Goal: Information Seeking & Learning: Learn about a topic

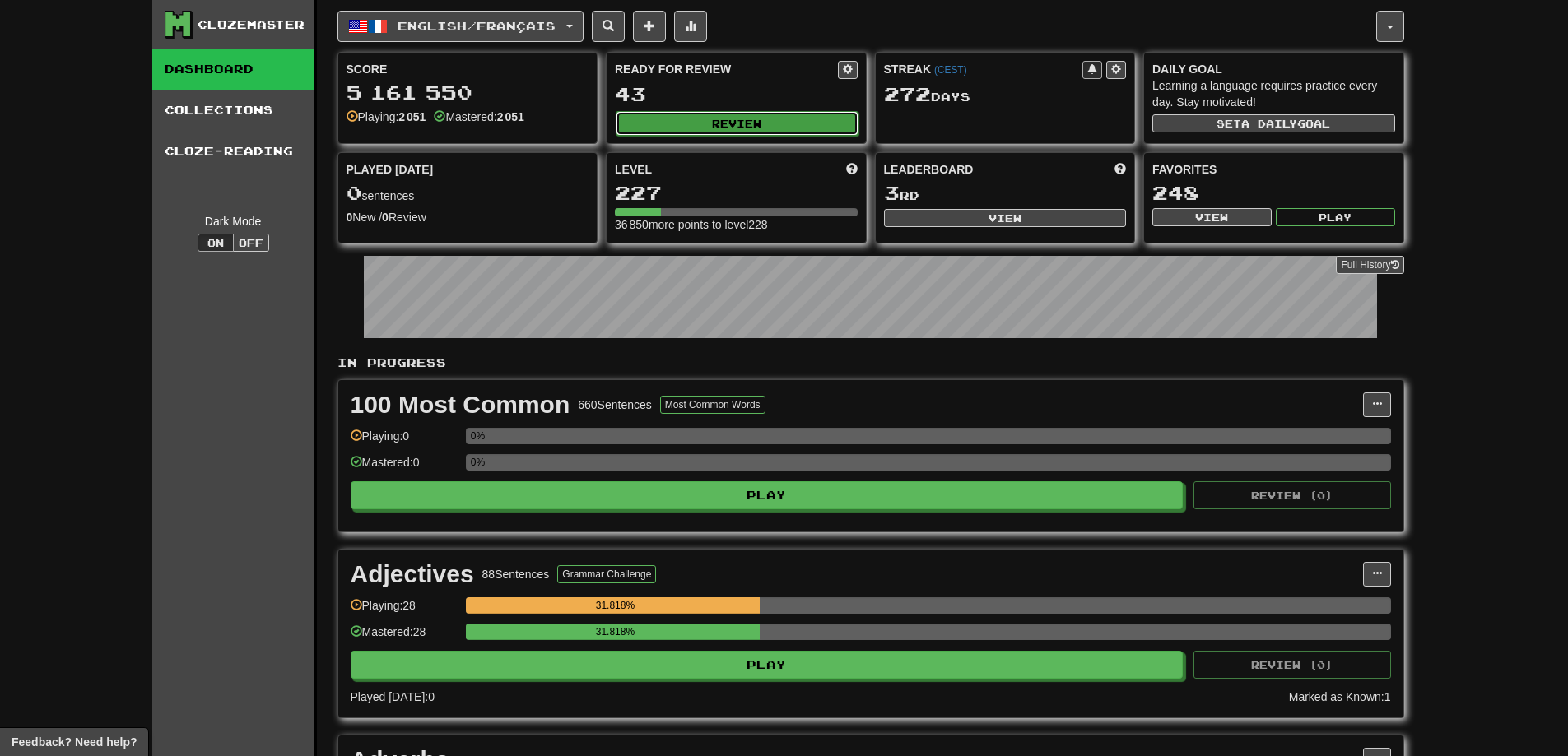
click at [788, 129] on button "Review" at bounding box center [737, 124] width 242 height 24
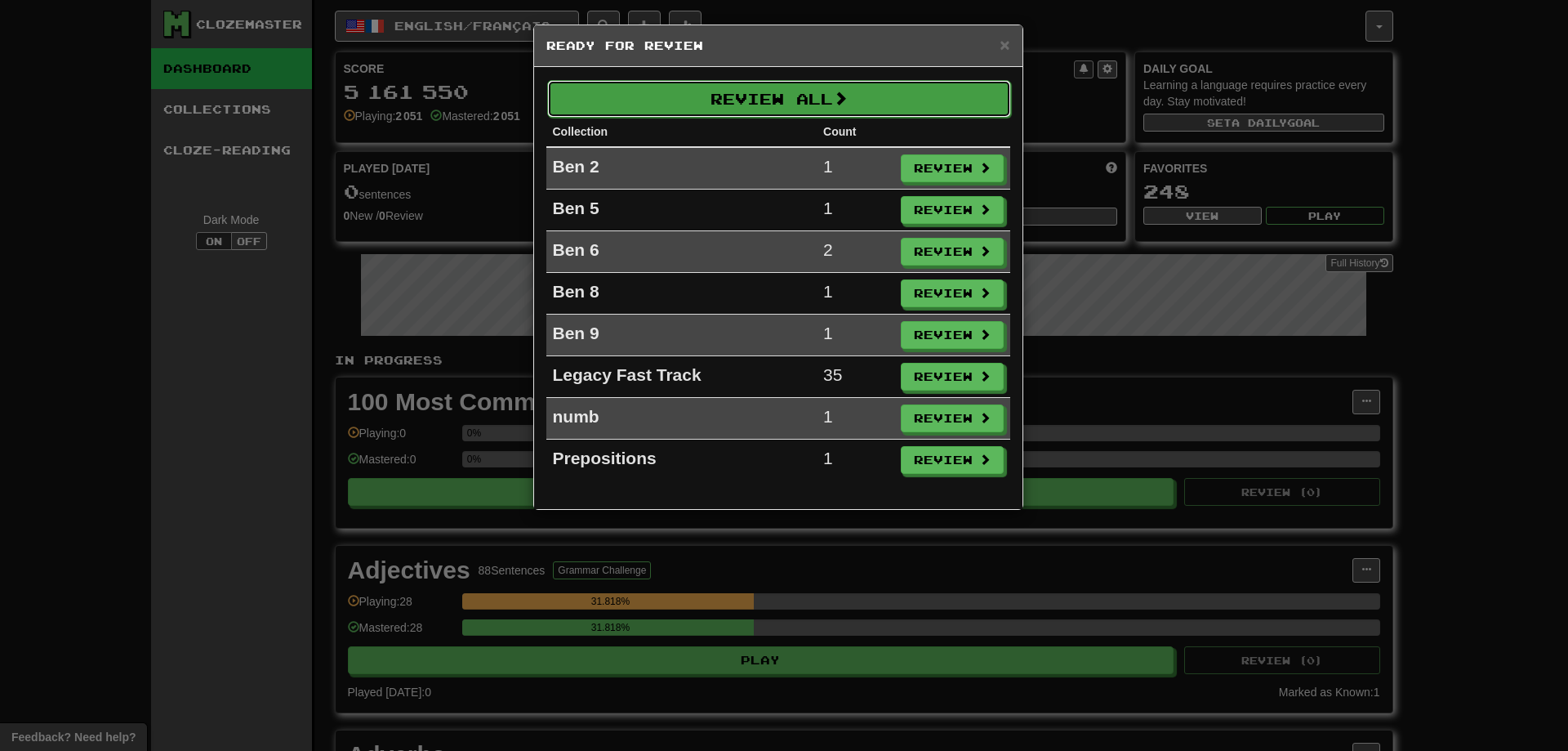
click at [927, 114] on button "Review All" at bounding box center [778, 99] width 464 height 37
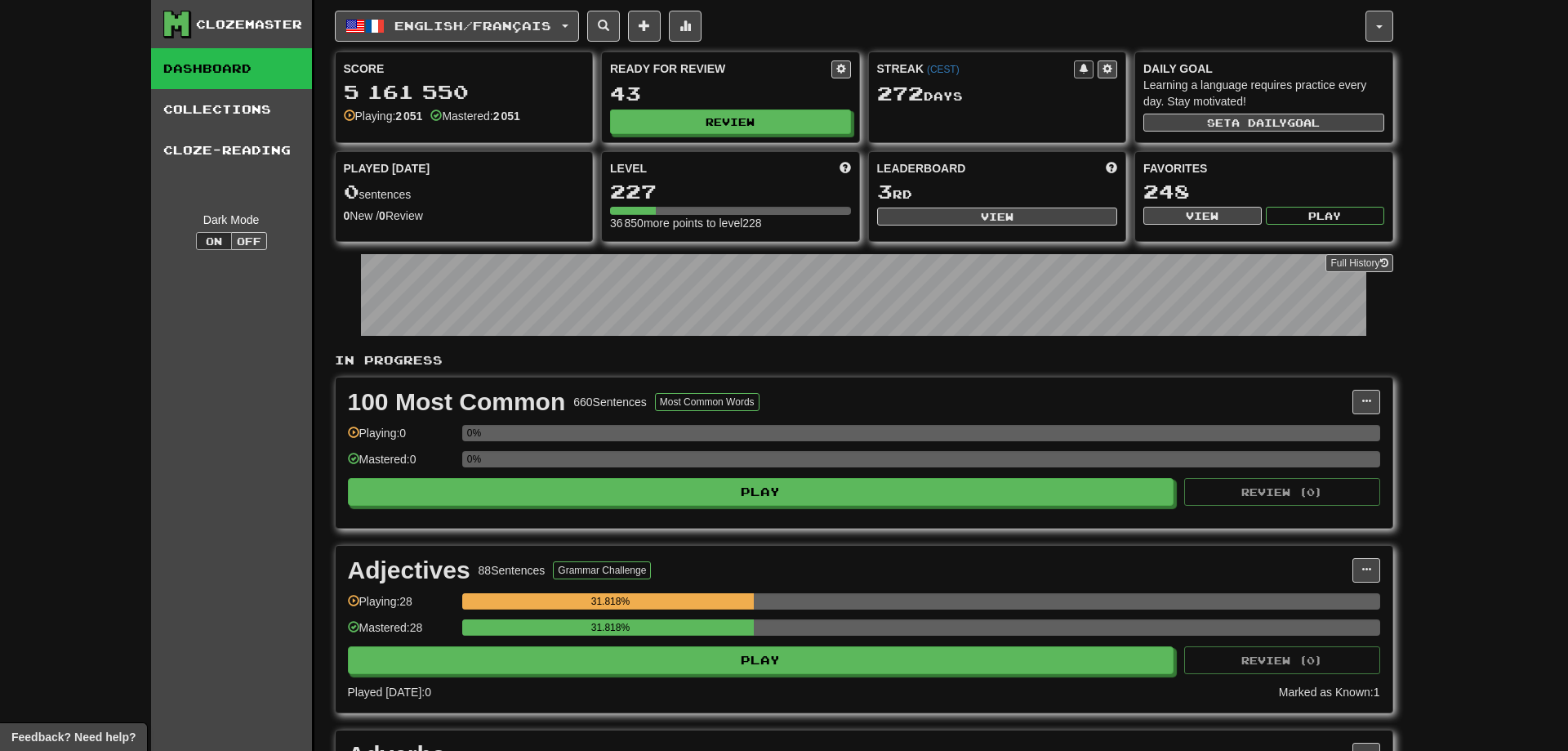
select select "***"
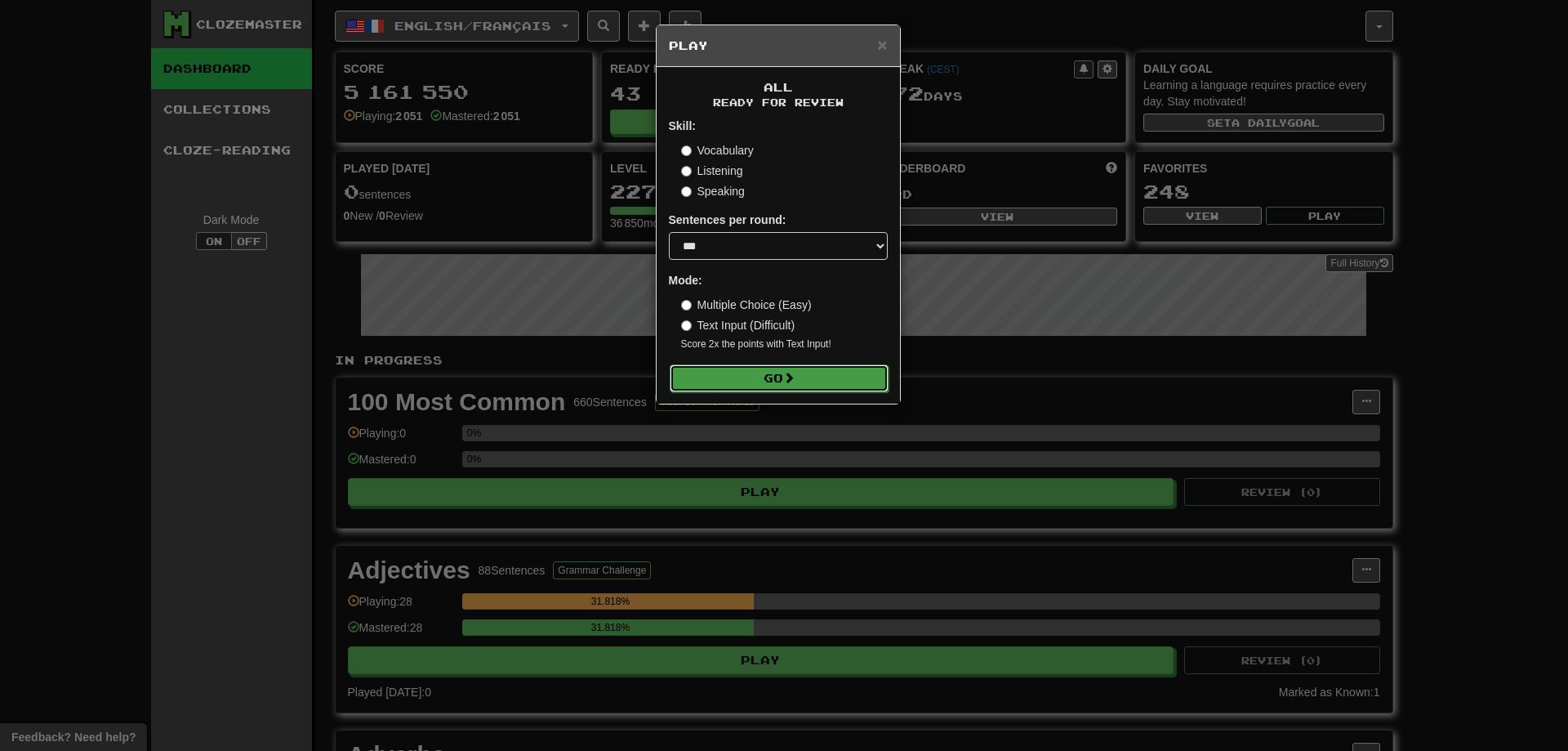
click at [799, 377] on button "Go" at bounding box center [779, 378] width 219 height 28
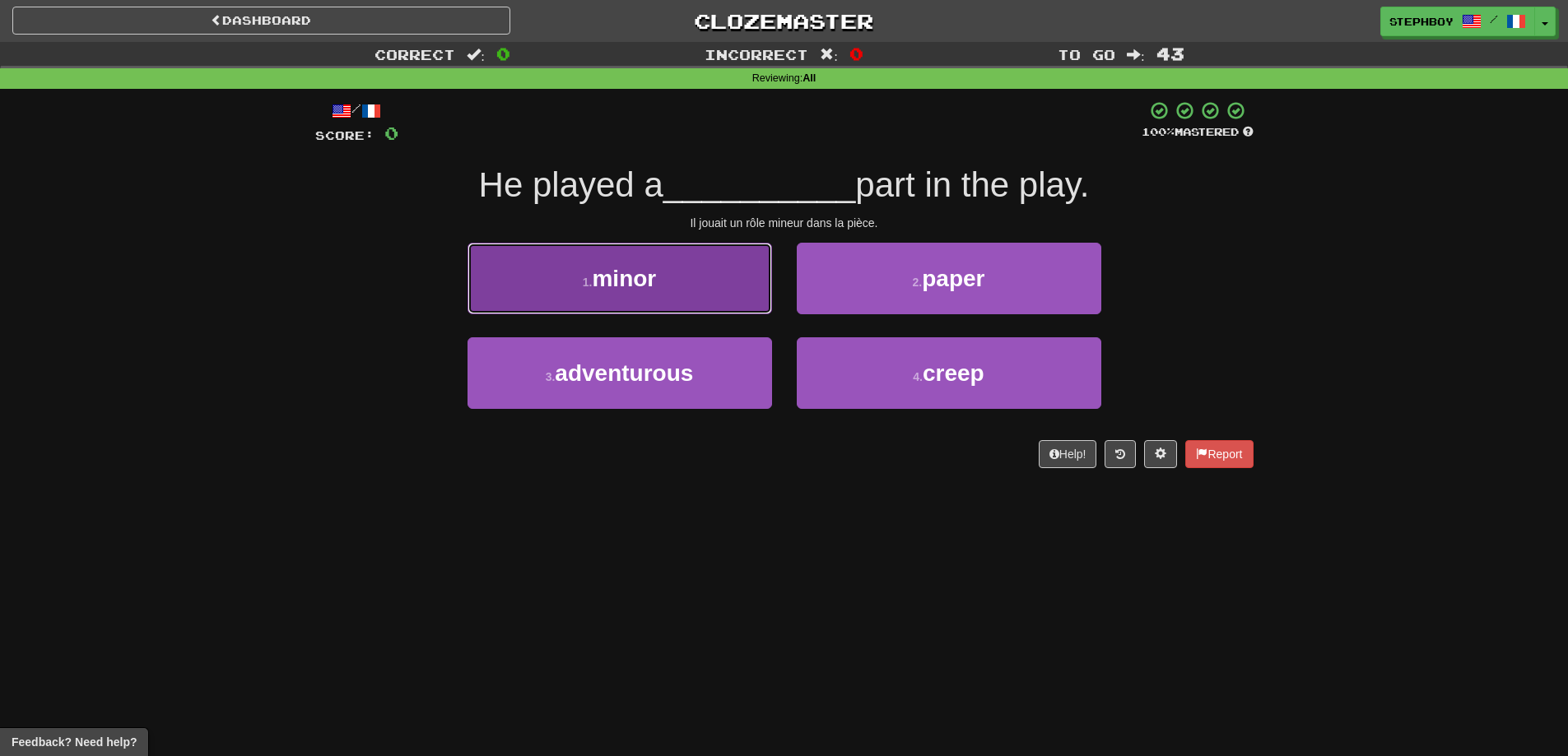
click at [681, 284] on button "1 . minor" at bounding box center [619, 278] width 304 height 72
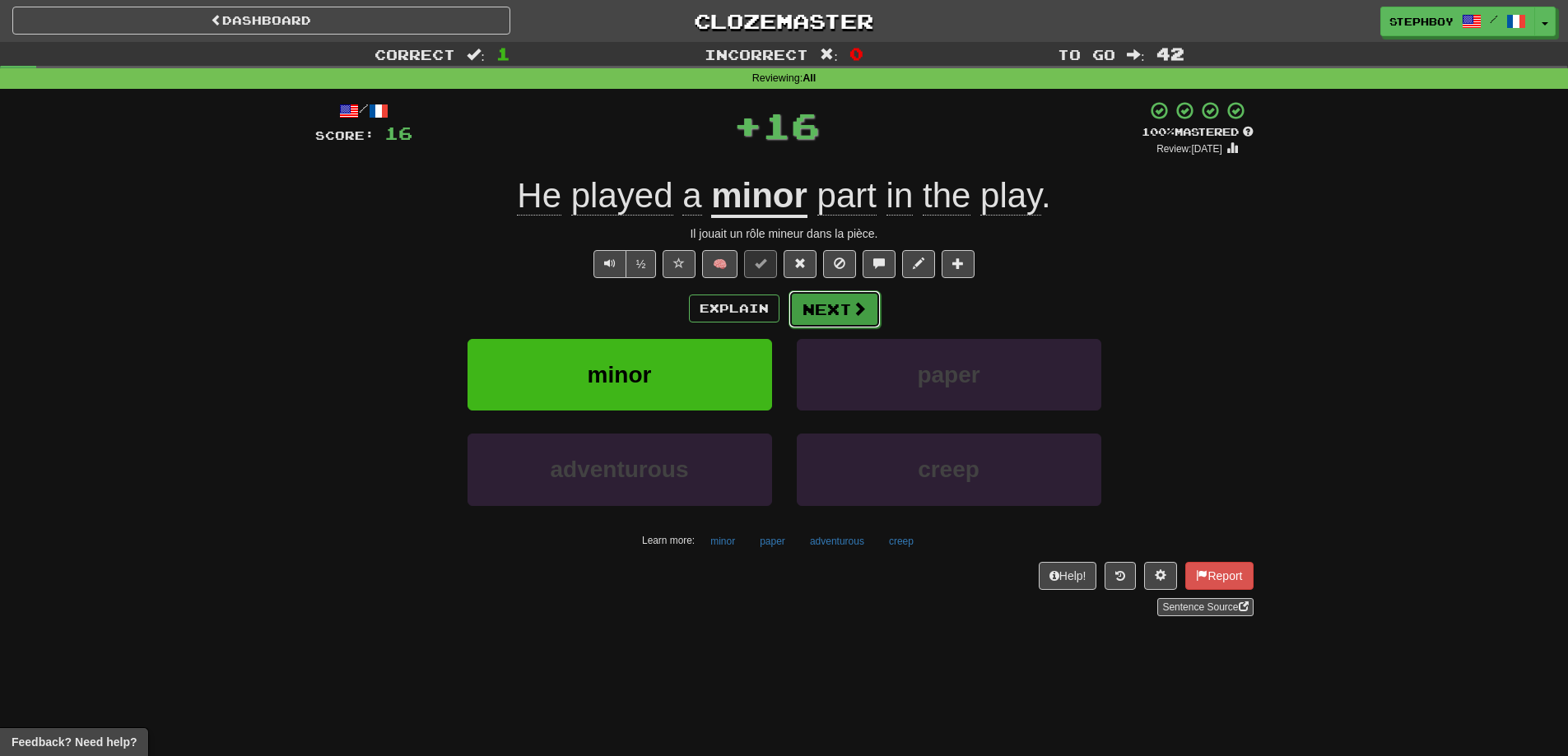
click at [845, 315] on button "Next" at bounding box center [834, 309] width 92 height 37
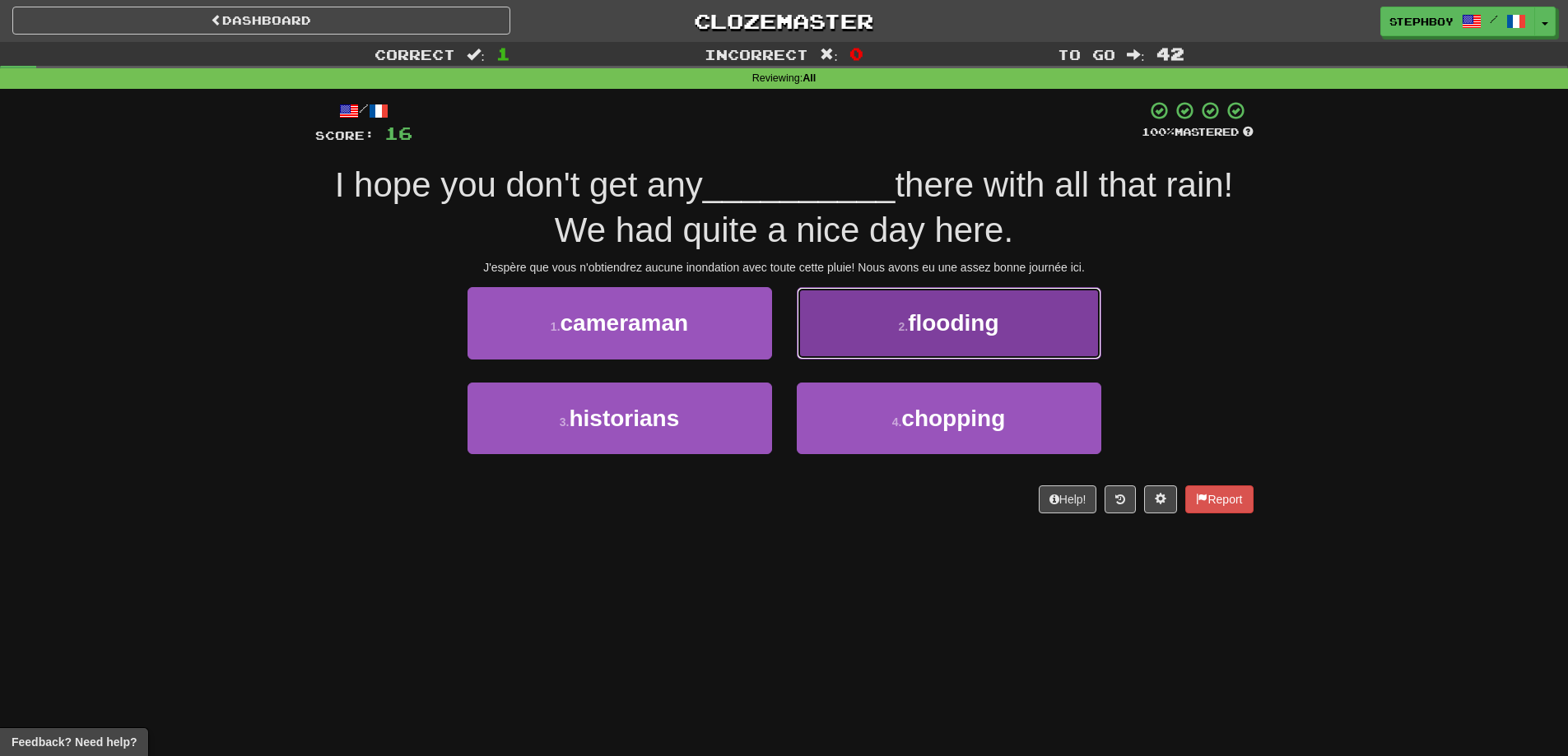
click at [971, 343] on button "2 . flooding" at bounding box center [948, 323] width 304 height 72
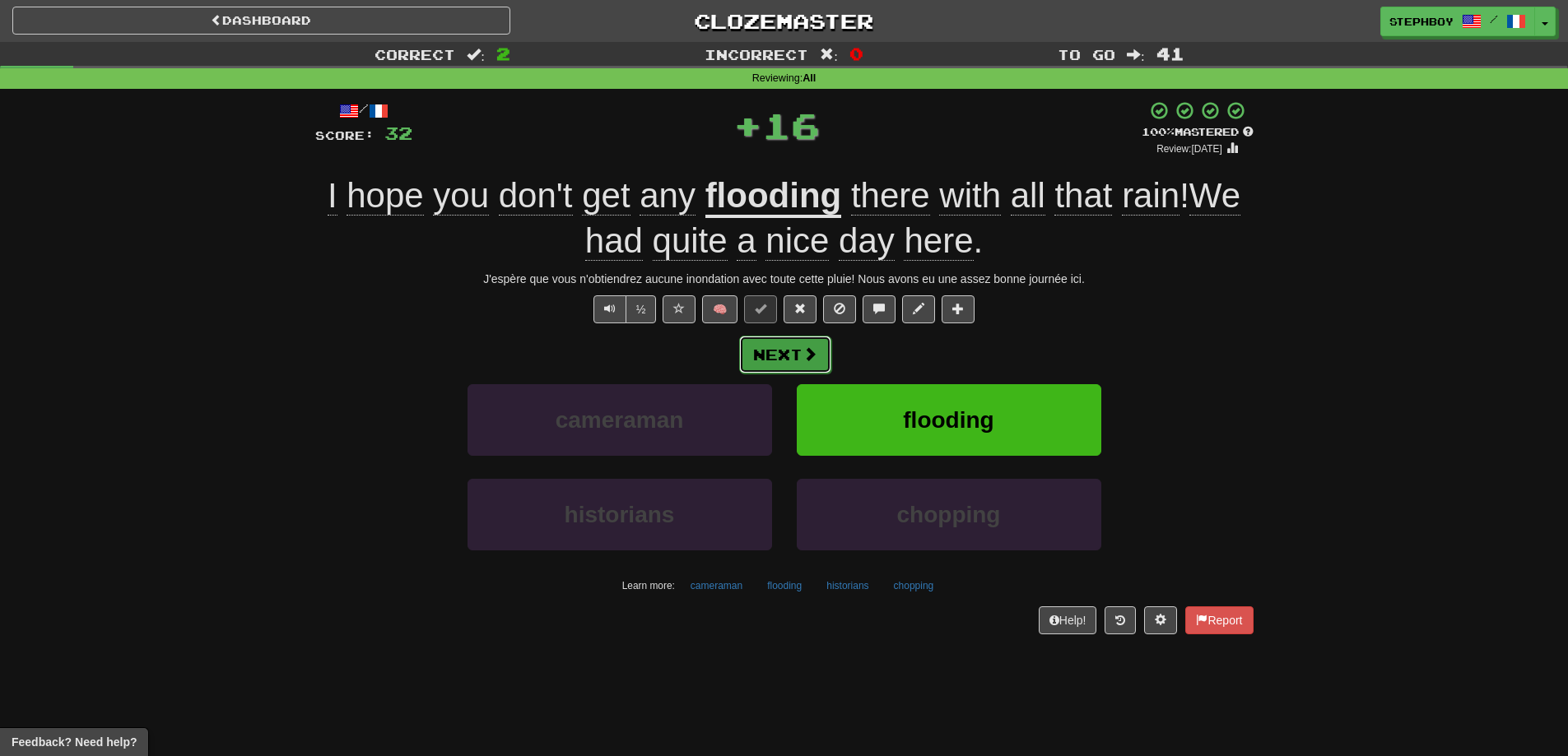
click at [799, 352] on button "Next" at bounding box center [785, 355] width 92 height 37
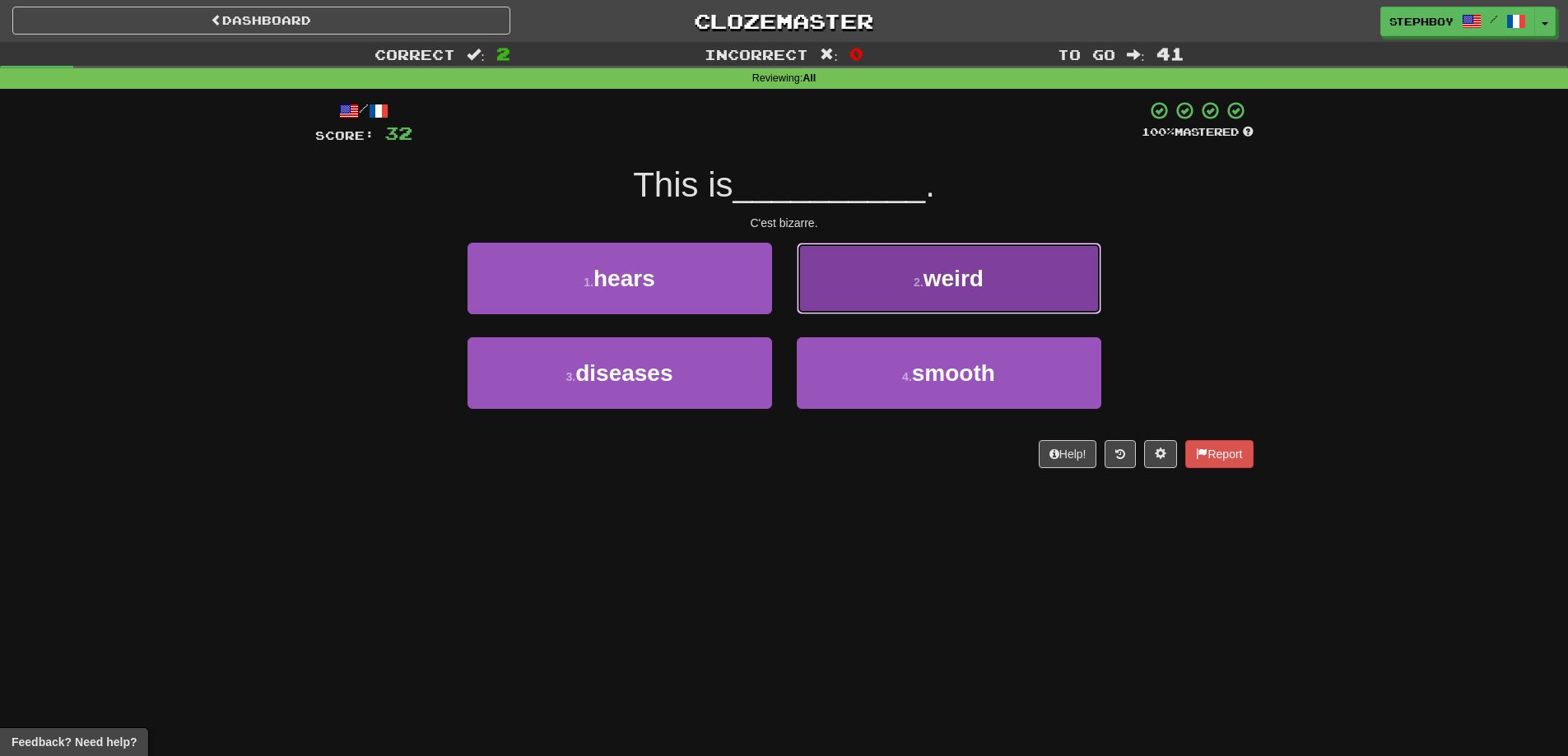
click at [889, 285] on button "2 . weird" at bounding box center [948, 278] width 304 height 72
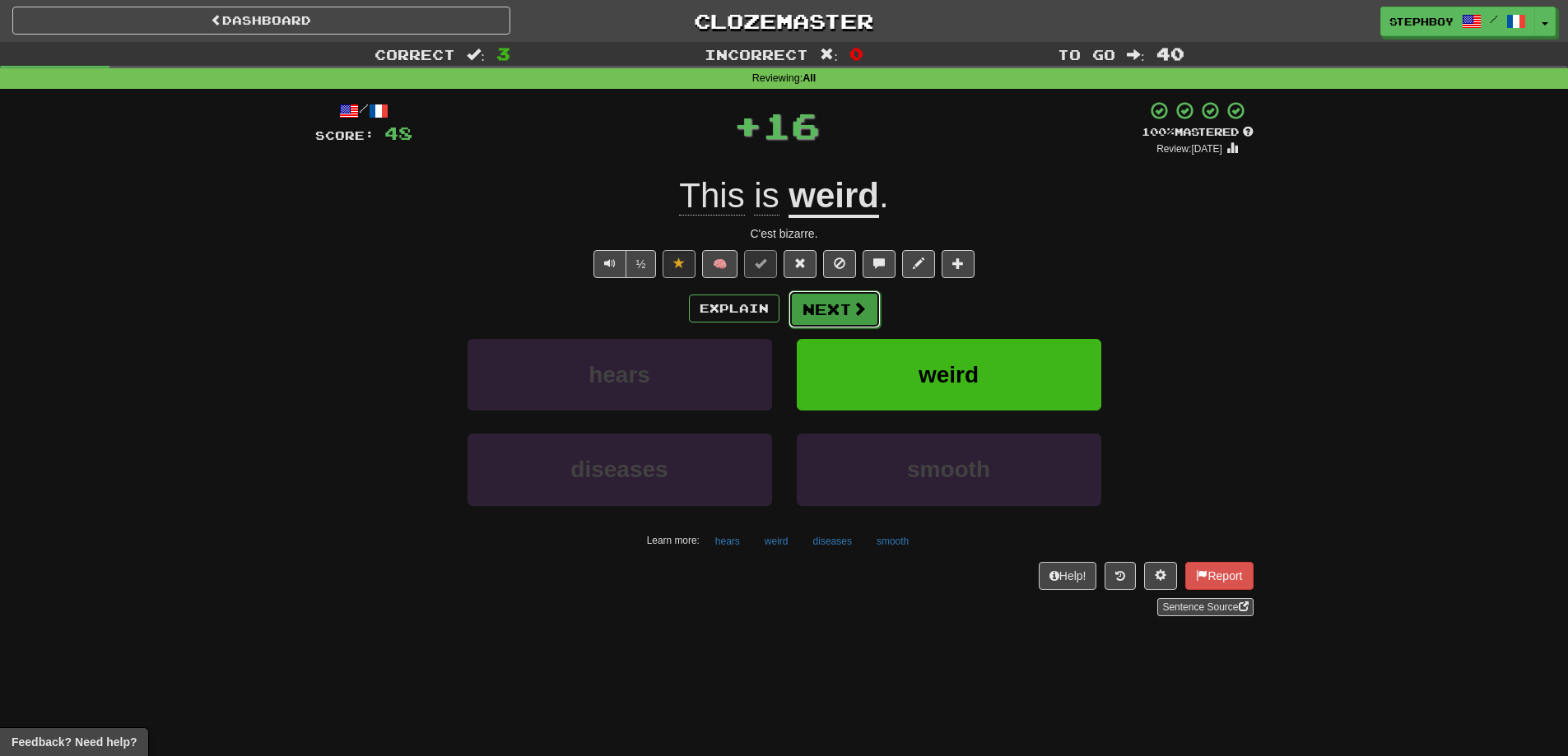
click at [826, 304] on button "Next" at bounding box center [834, 309] width 92 height 37
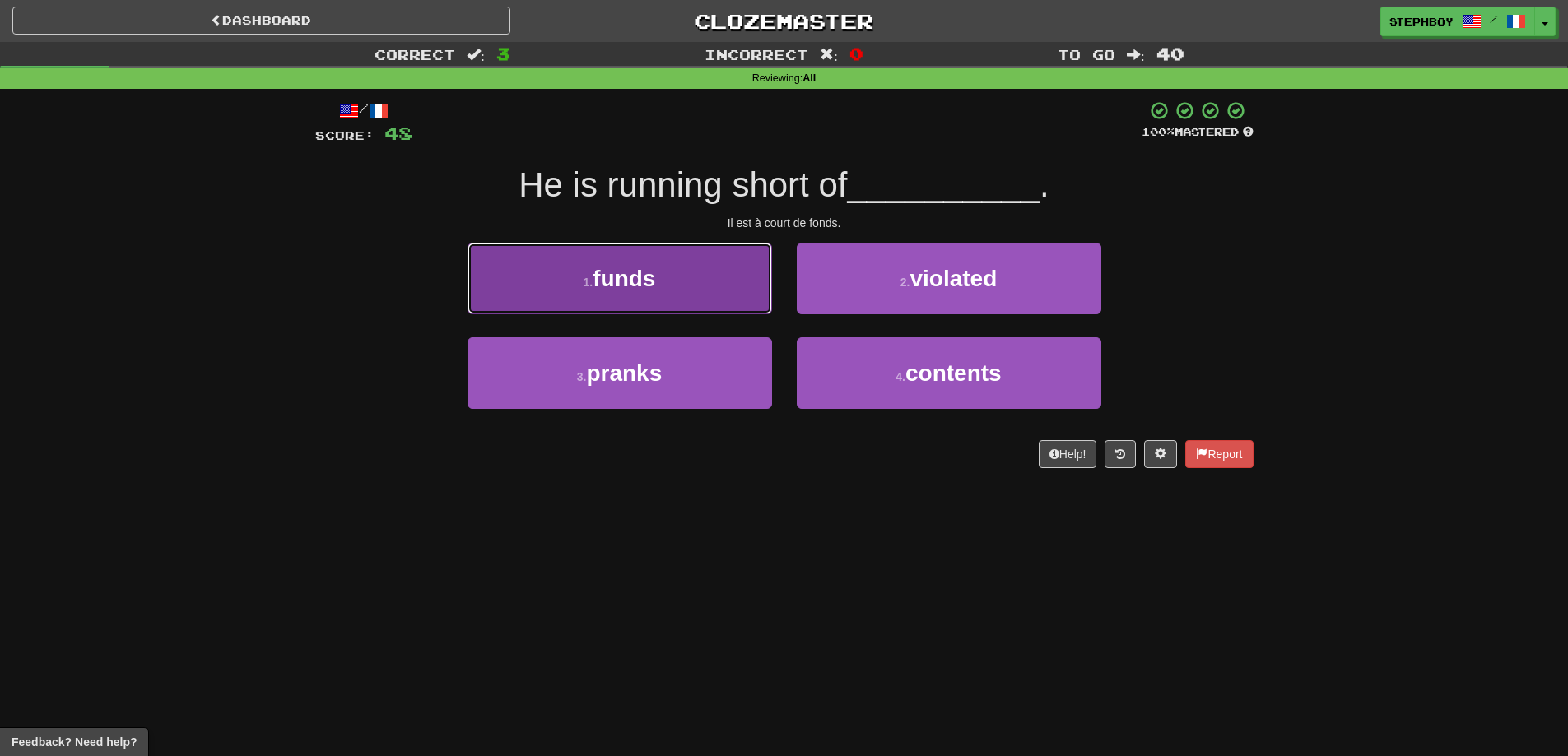
click at [696, 294] on button "1 . funds" at bounding box center [619, 278] width 304 height 72
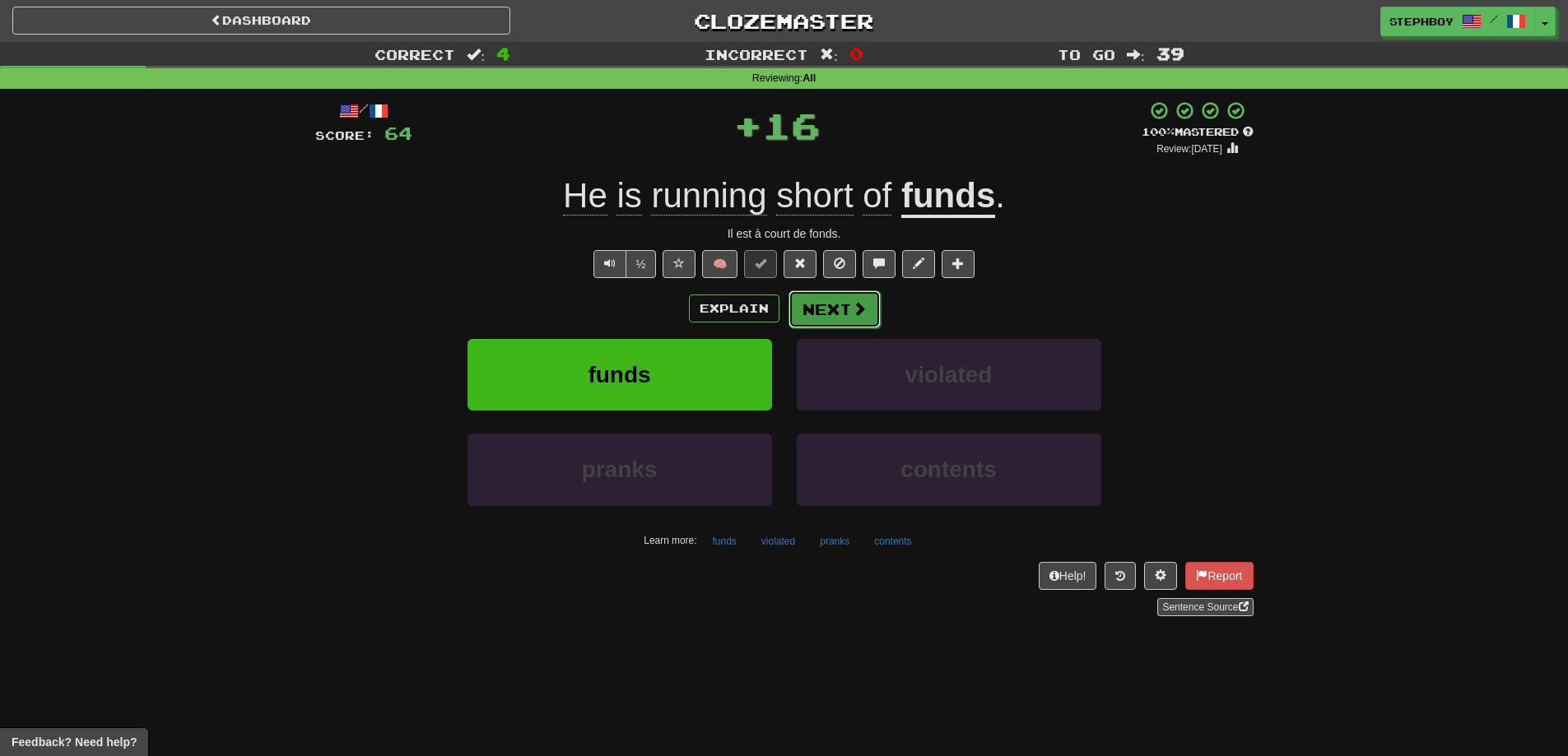
click at [828, 311] on button "Next" at bounding box center [834, 309] width 92 height 37
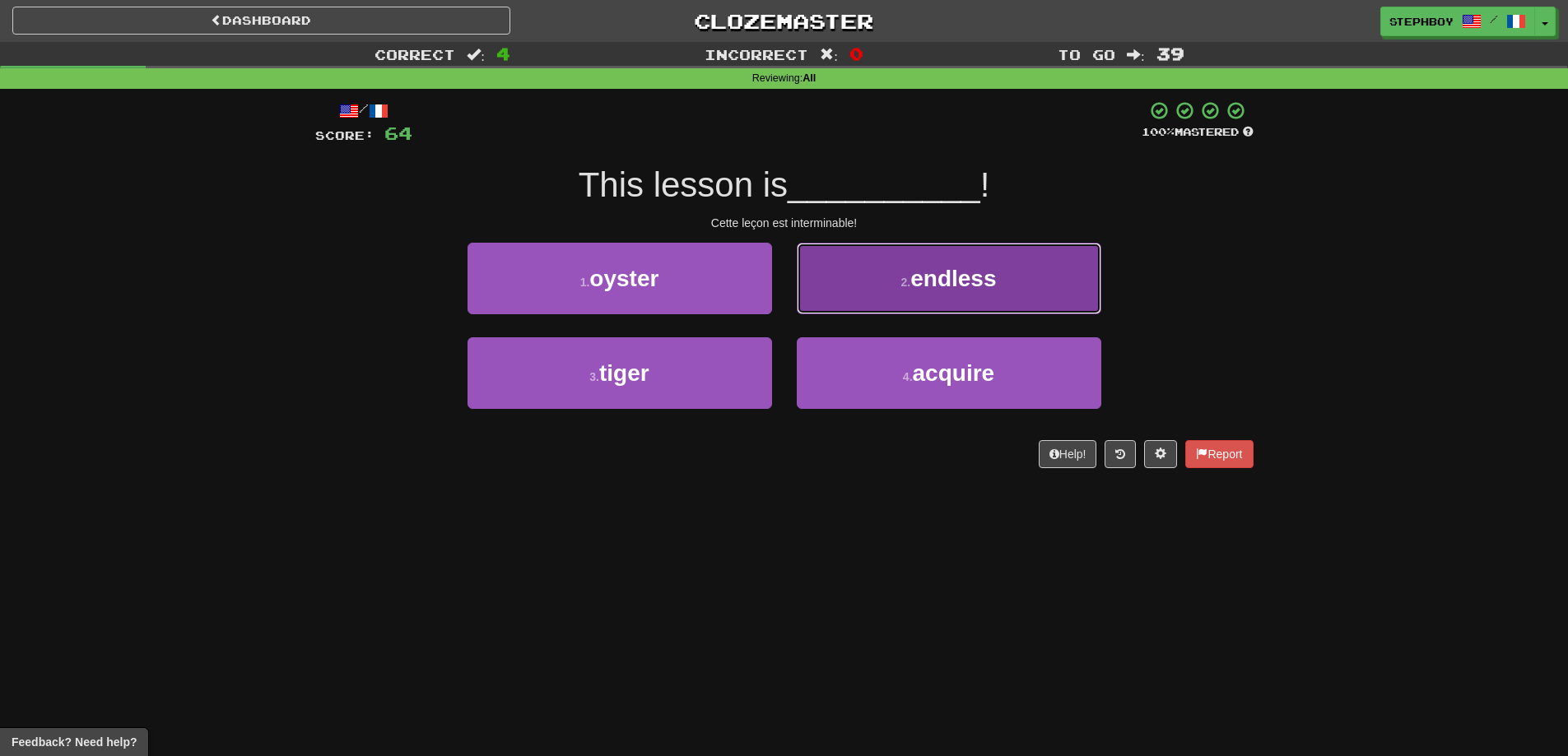
click at [872, 280] on button "2 . endless" at bounding box center [948, 278] width 304 height 72
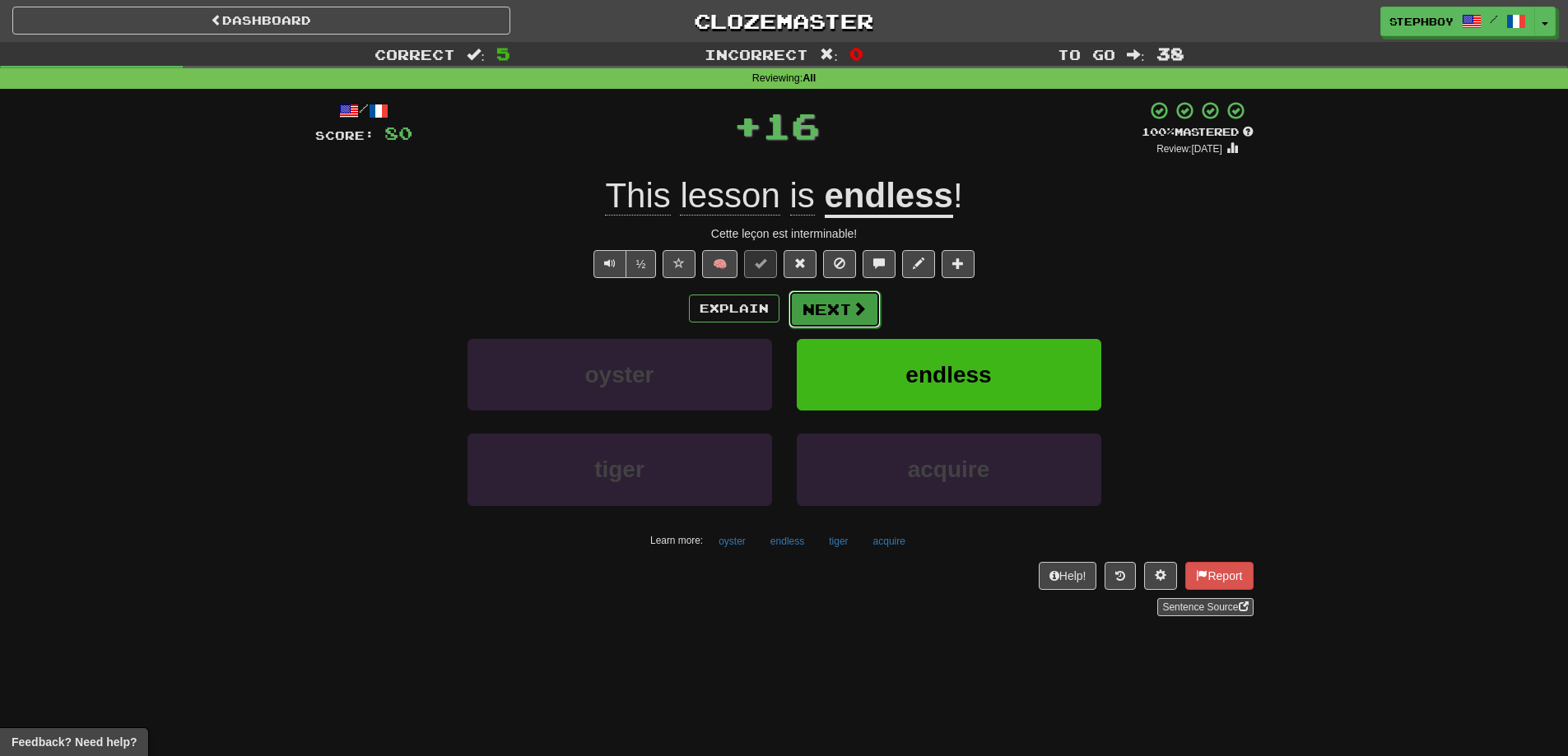
click at [843, 313] on button "Next" at bounding box center [834, 309] width 92 height 37
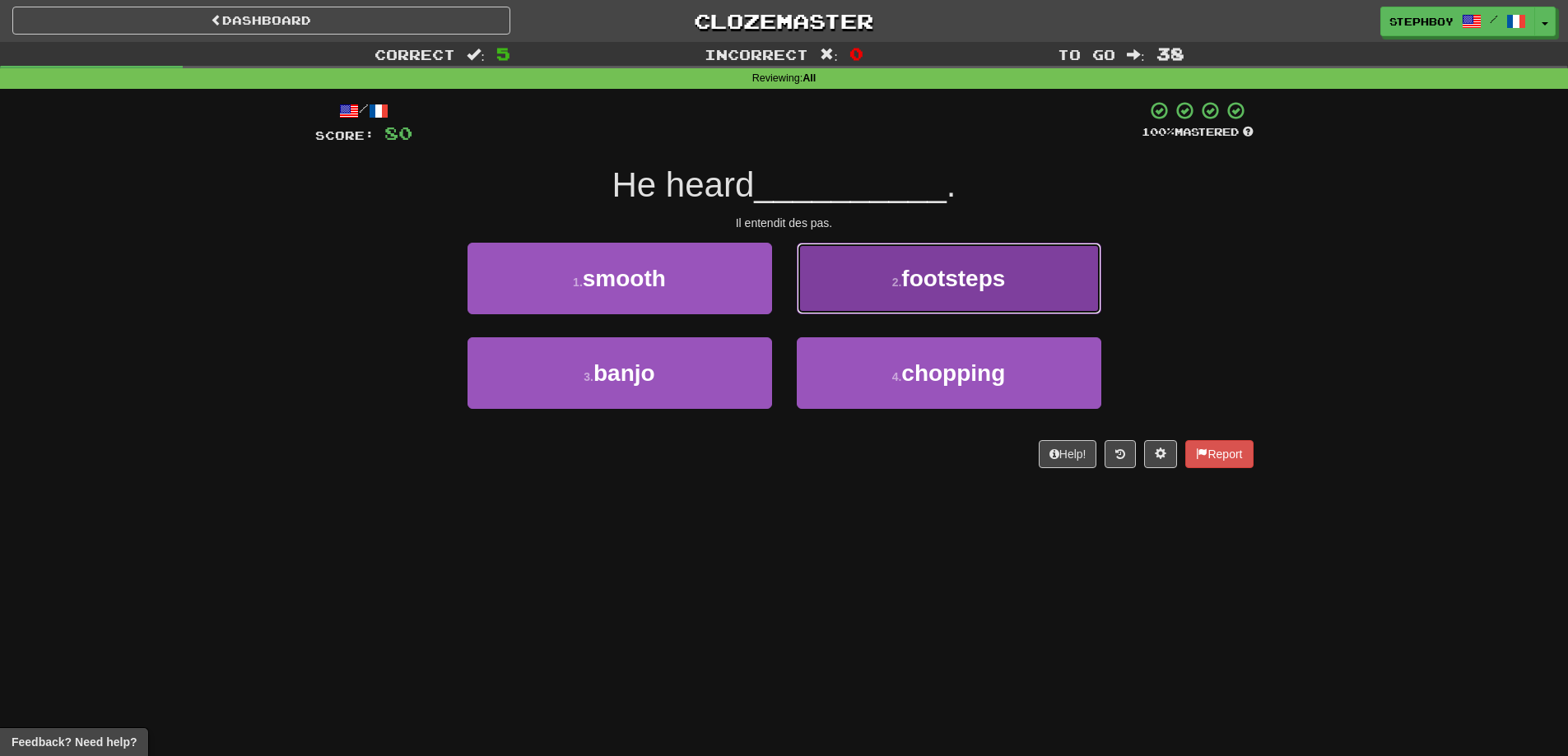
click at [907, 286] on span "footsteps" at bounding box center [953, 278] width 104 height 25
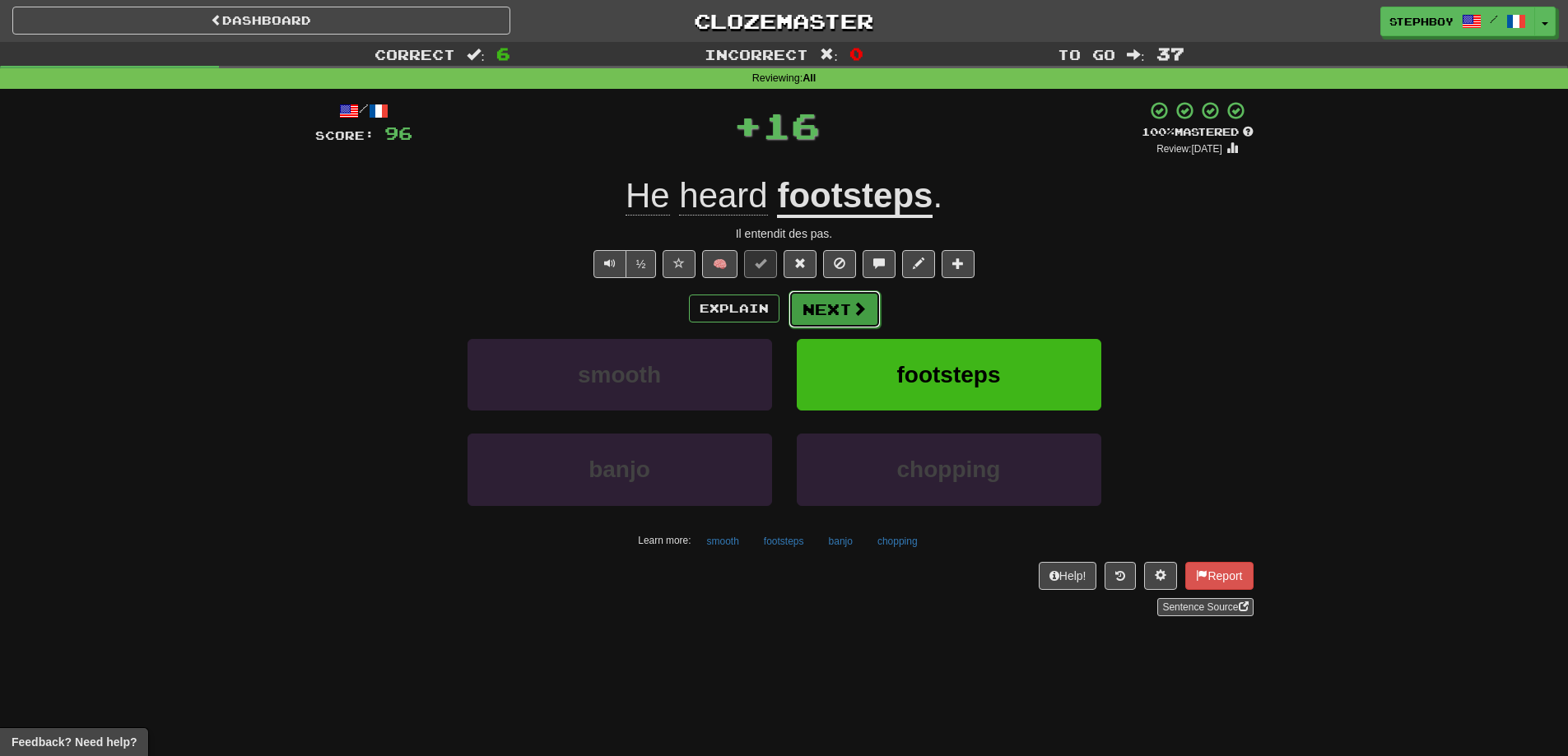
click at [843, 314] on button "Next" at bounding box center [834, 309] width 92 height 37
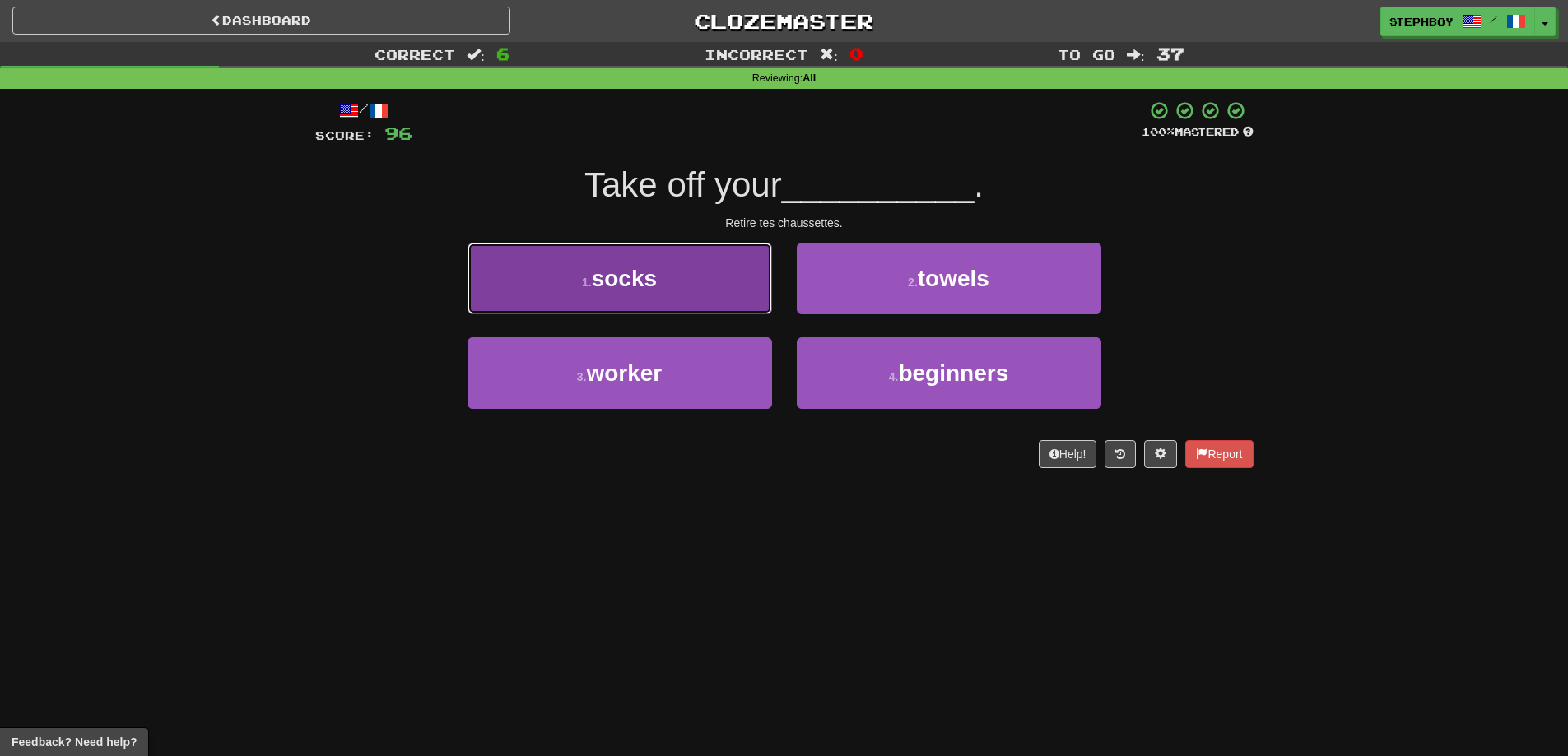
click at [693, 303] on button "1 . socks" at bounding box center [619, 278] width 304 height 72
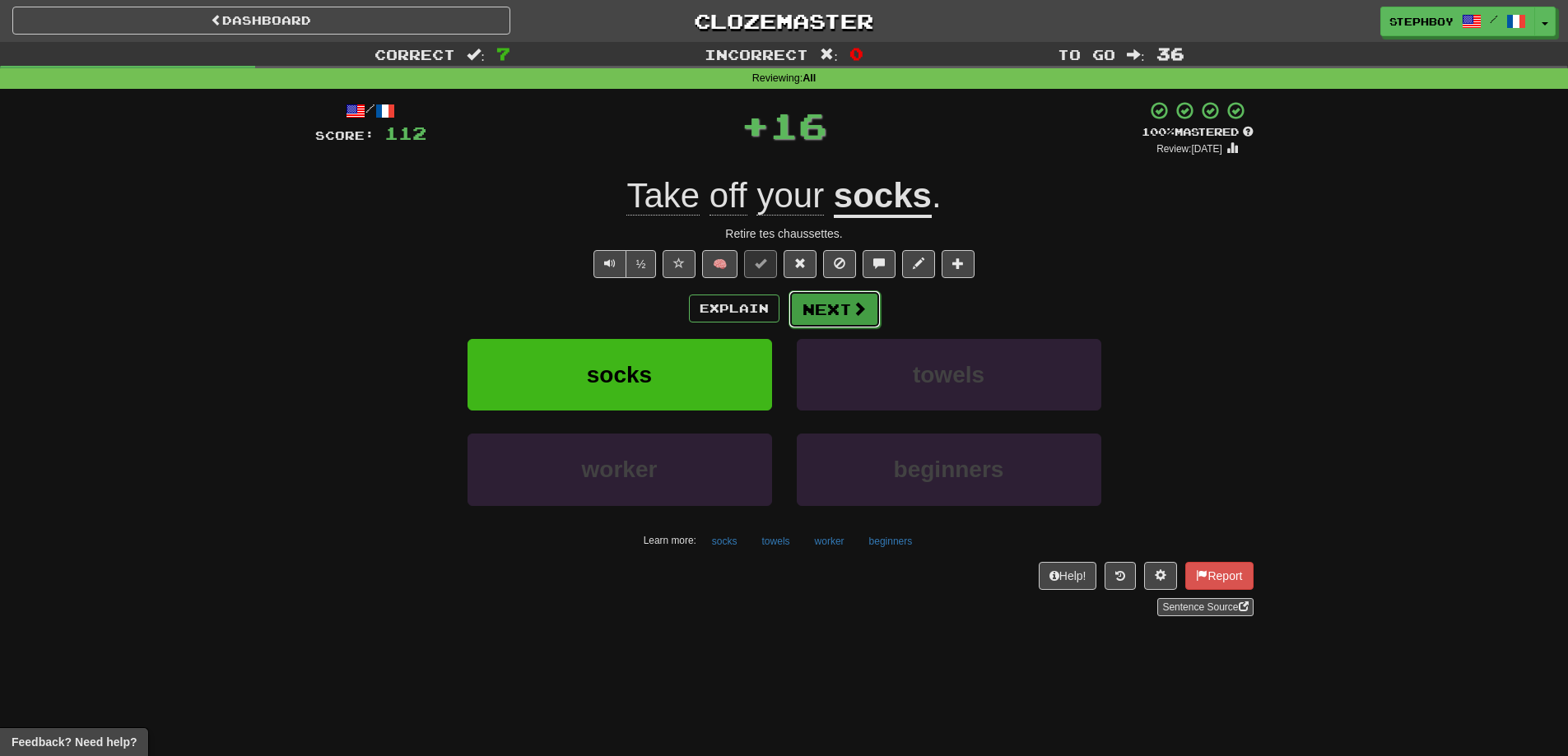
click at [858, 306] on span at bounding box center [859, 309] width 15 height 15
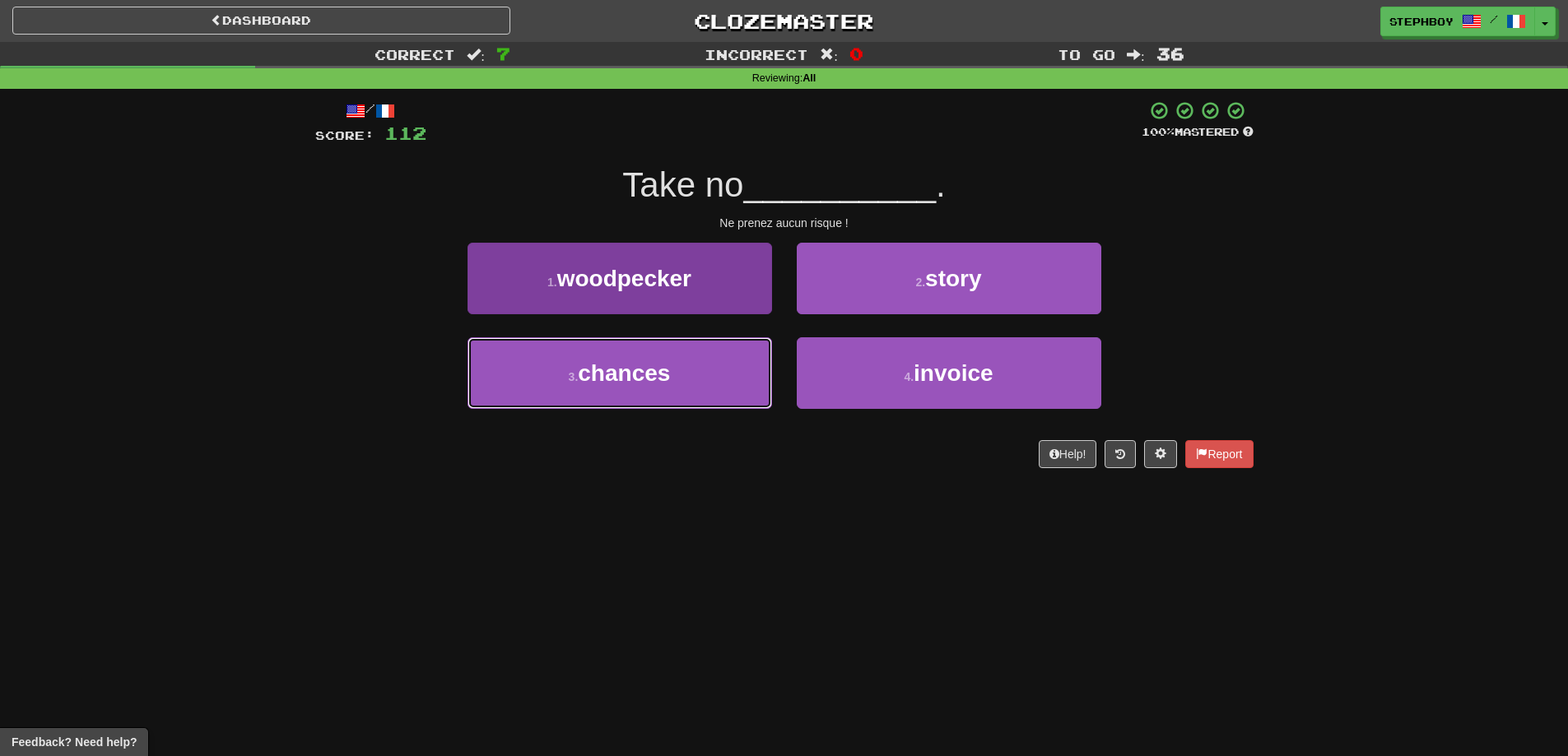
drag, startPoint x: 669, startPoint y: 394, endPoint x: 672, endPoint y: 383, distance: 11.4
click at [670, 386] on button "3 . chances" at bounding box center [619, 373] width 304 height 72
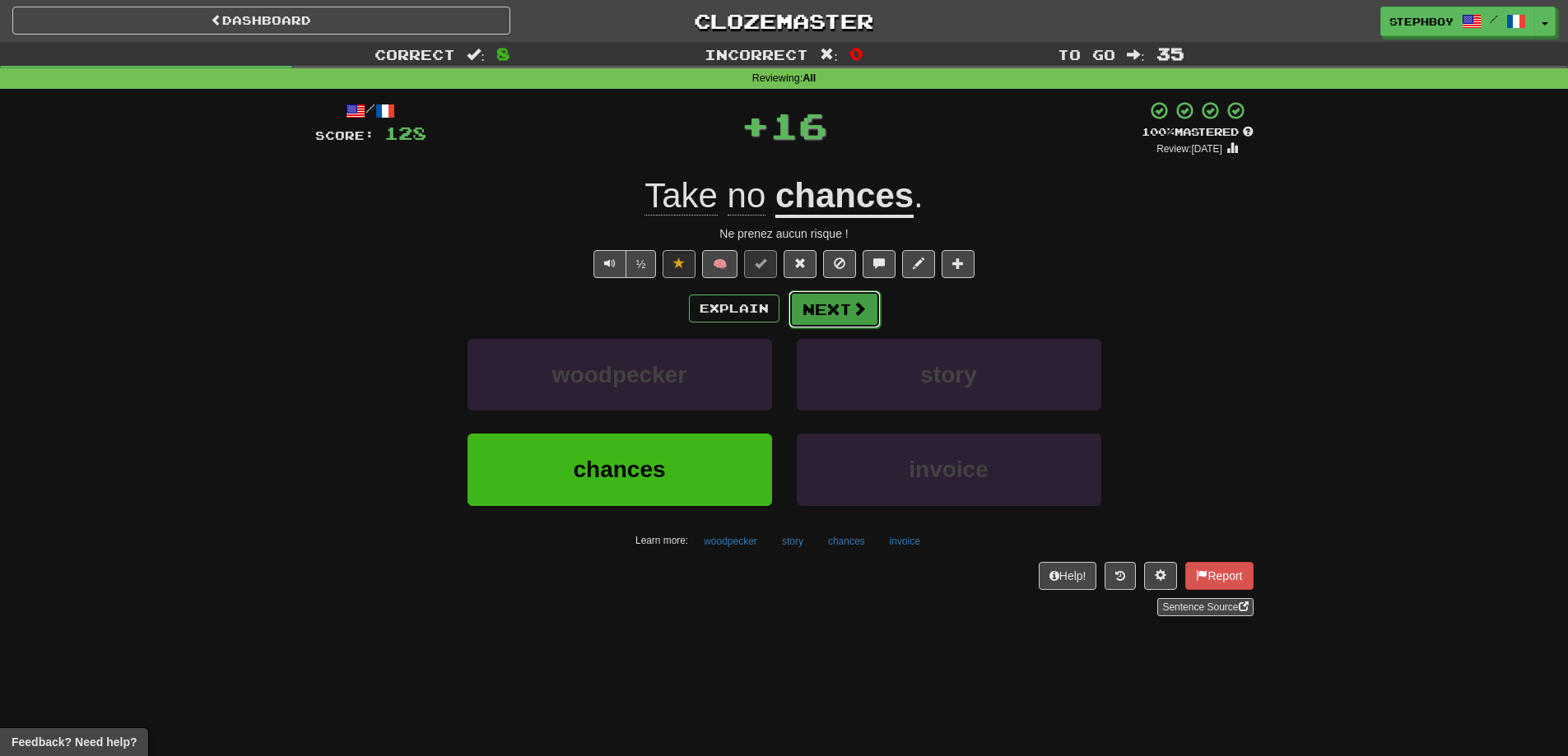
click at [832, 314] on button "Next" at bounding box center [834, 309] width 92 height 37
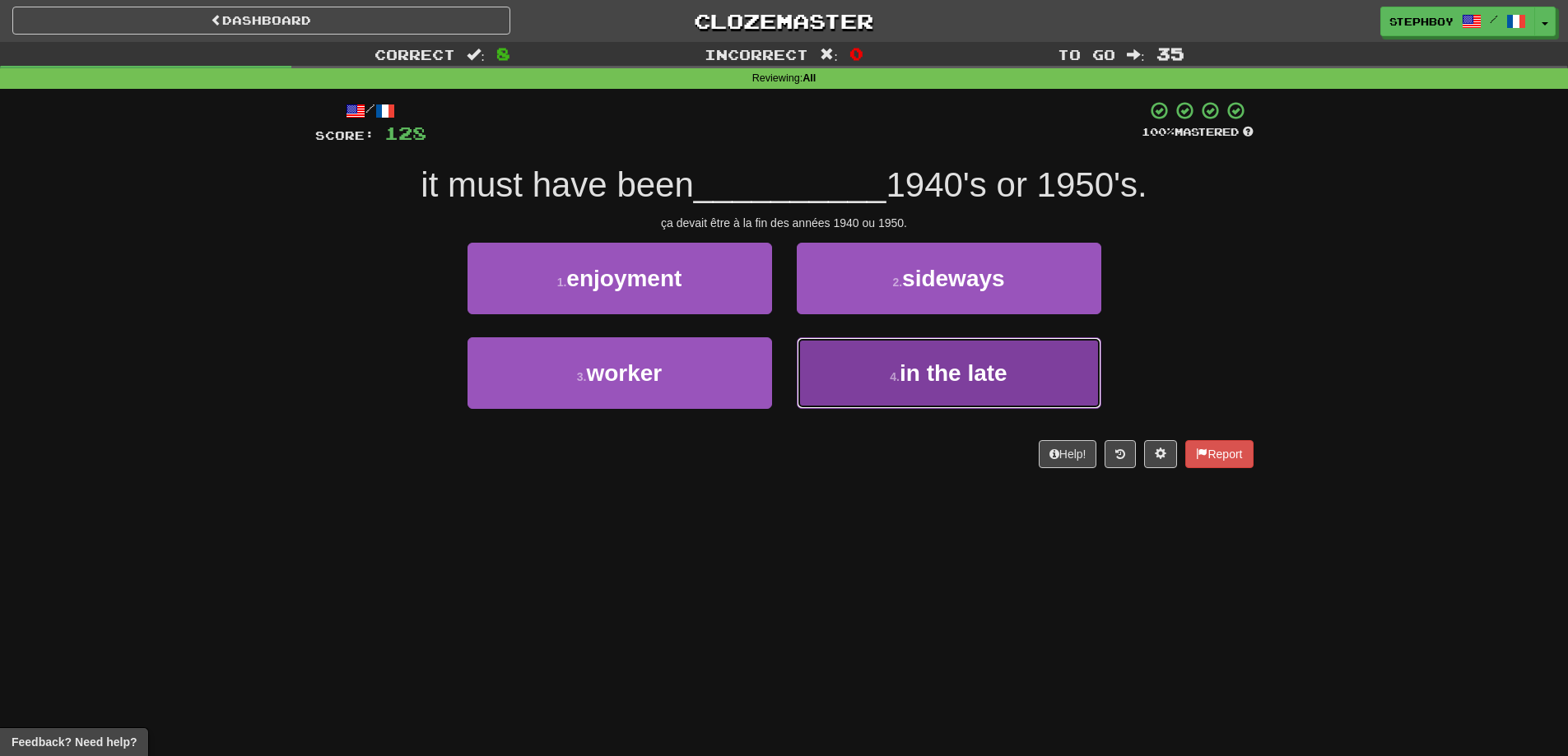
click at [851, 361] on button "4 . in the late" at bounding box center [948, 373] width 304 height 72
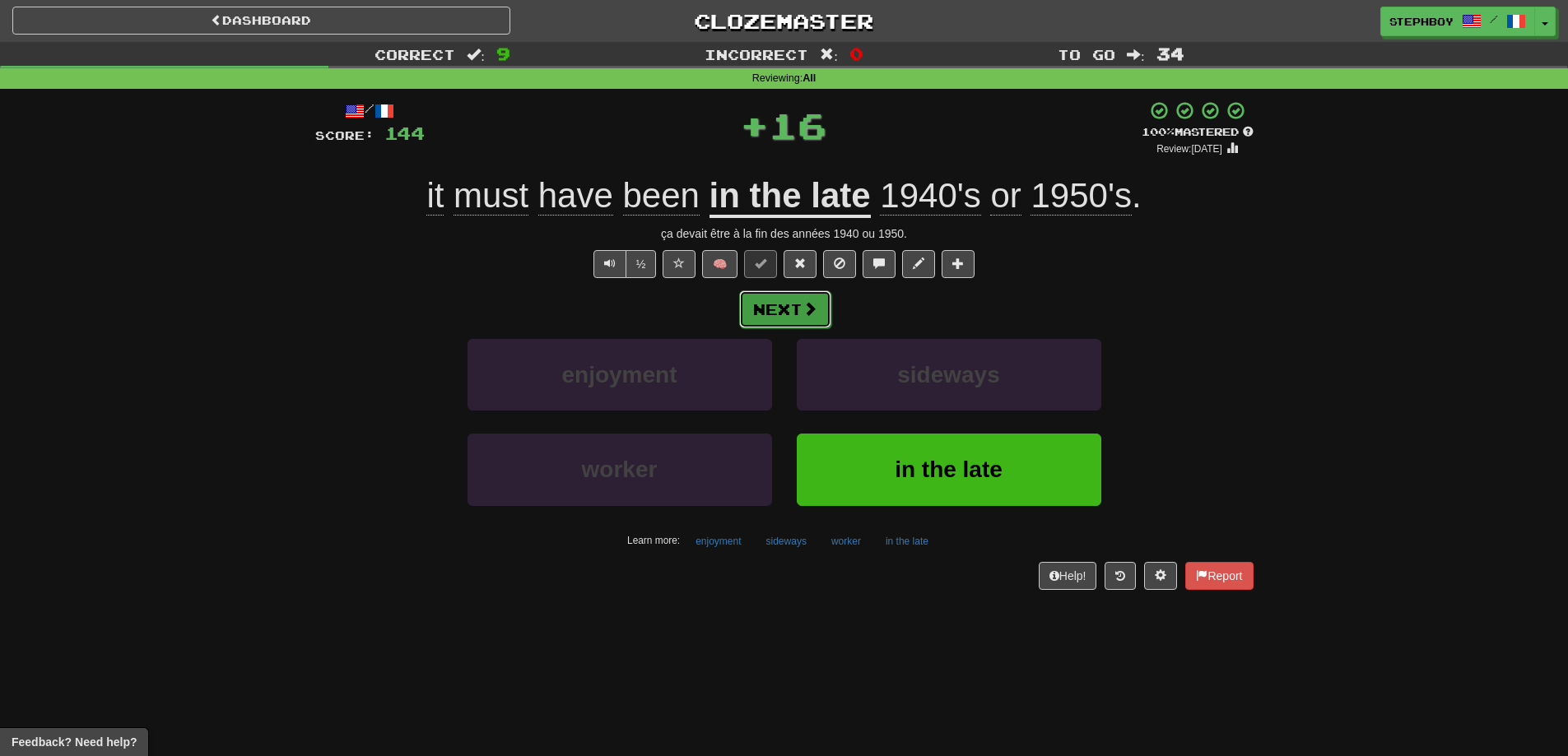
click at [796, 312] on button "Next" at bounding box center [785, 309] width 92 height 37
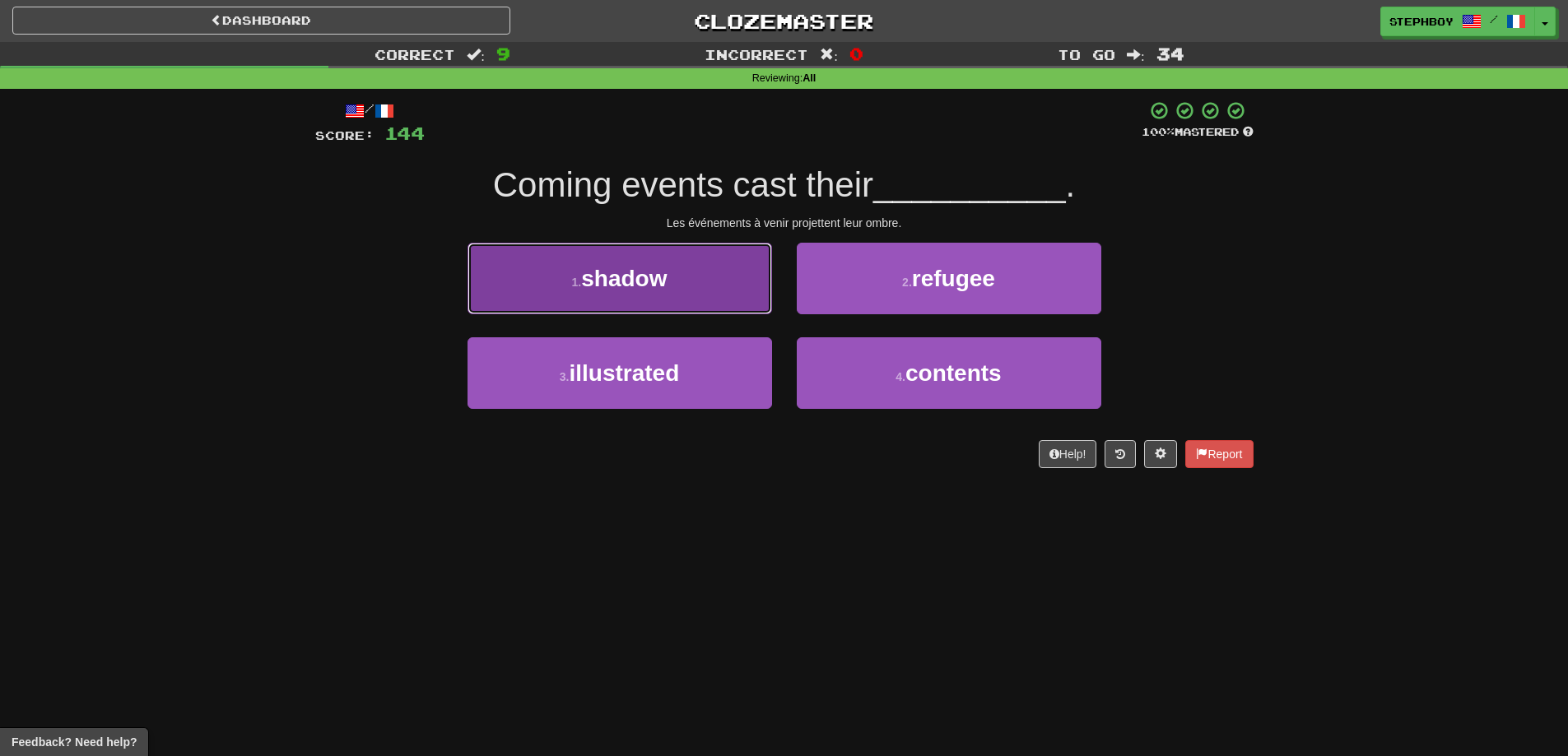
click at [711, 298] on button "1 . shadow" at bounding box center [619, 278] width 304 height 72
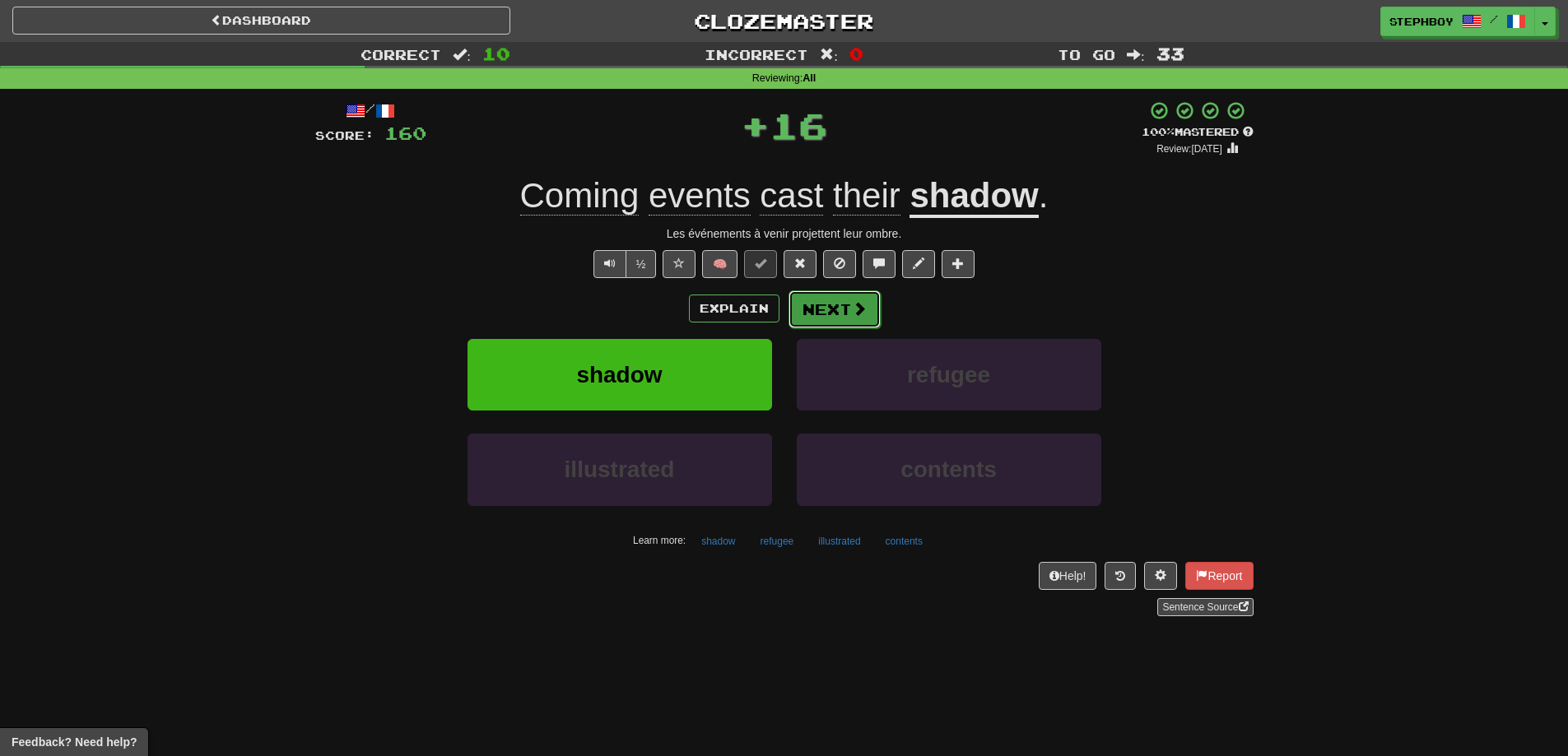
click at [832, 309] on button "Next" at bounding box center [834, 309] width 92 height 37
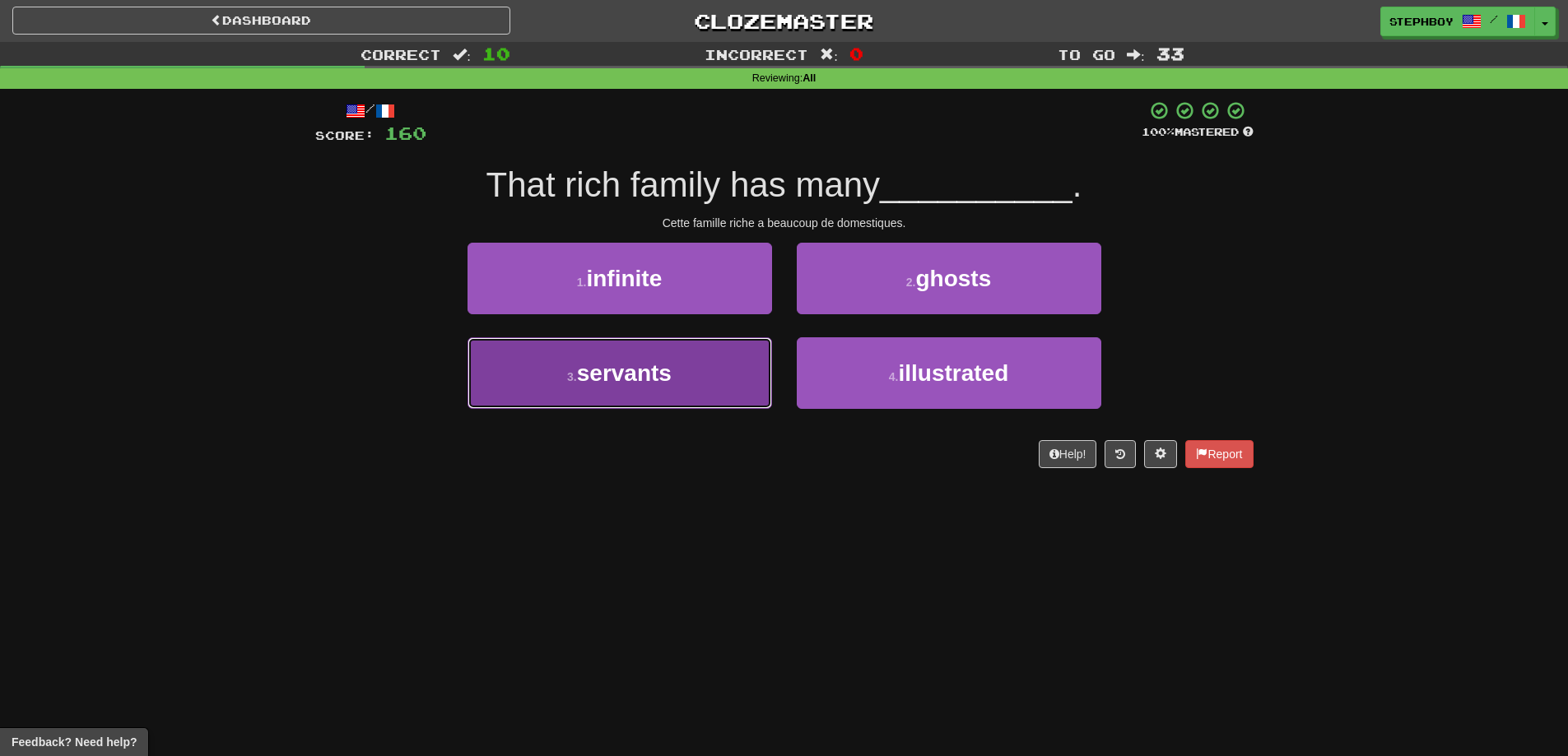
click at [642, 367] on span "servants" at bounding box center [623, 372] width 95 height 25
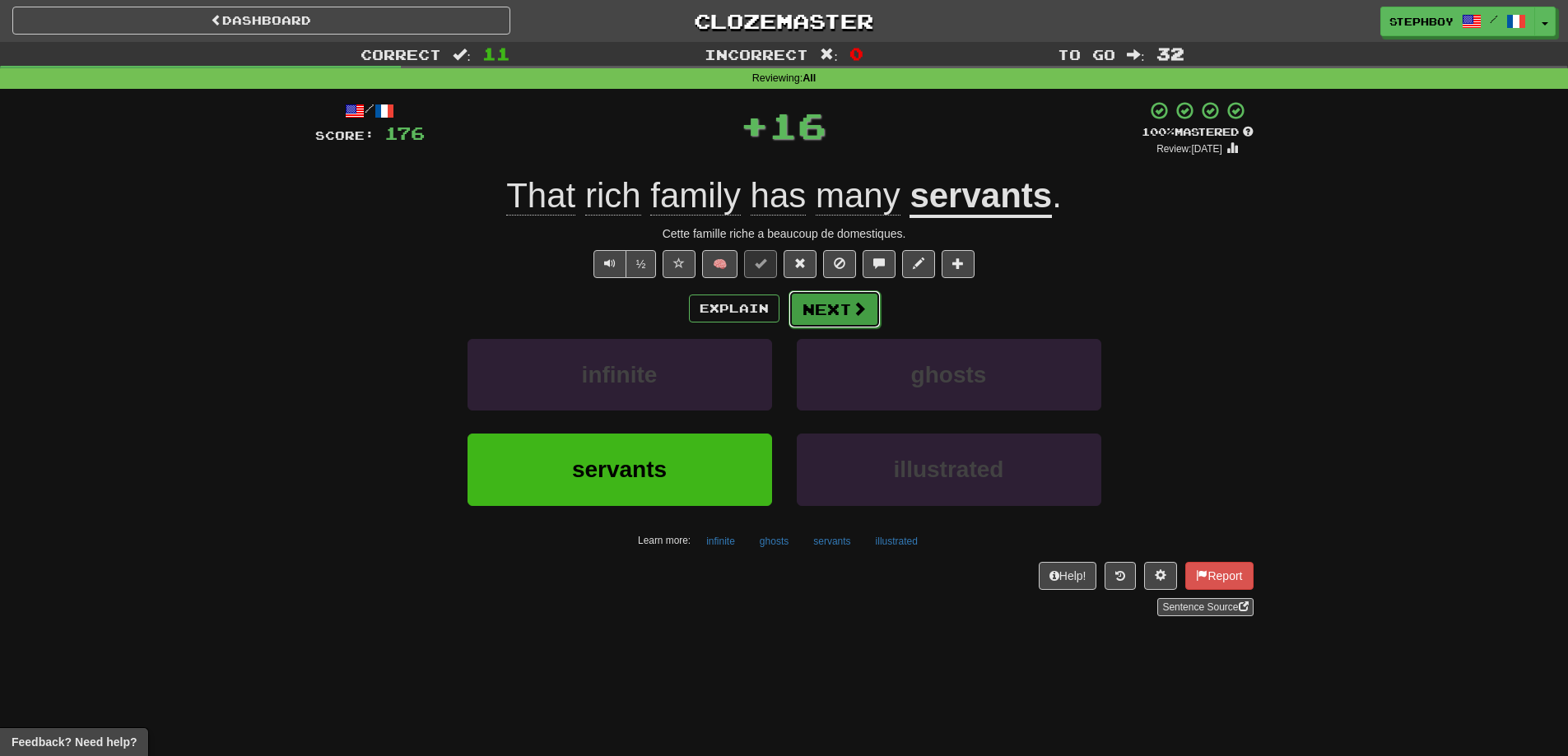
click at [815, 317] on button "Next" at bounding box center [834, 309] width 92 height 37
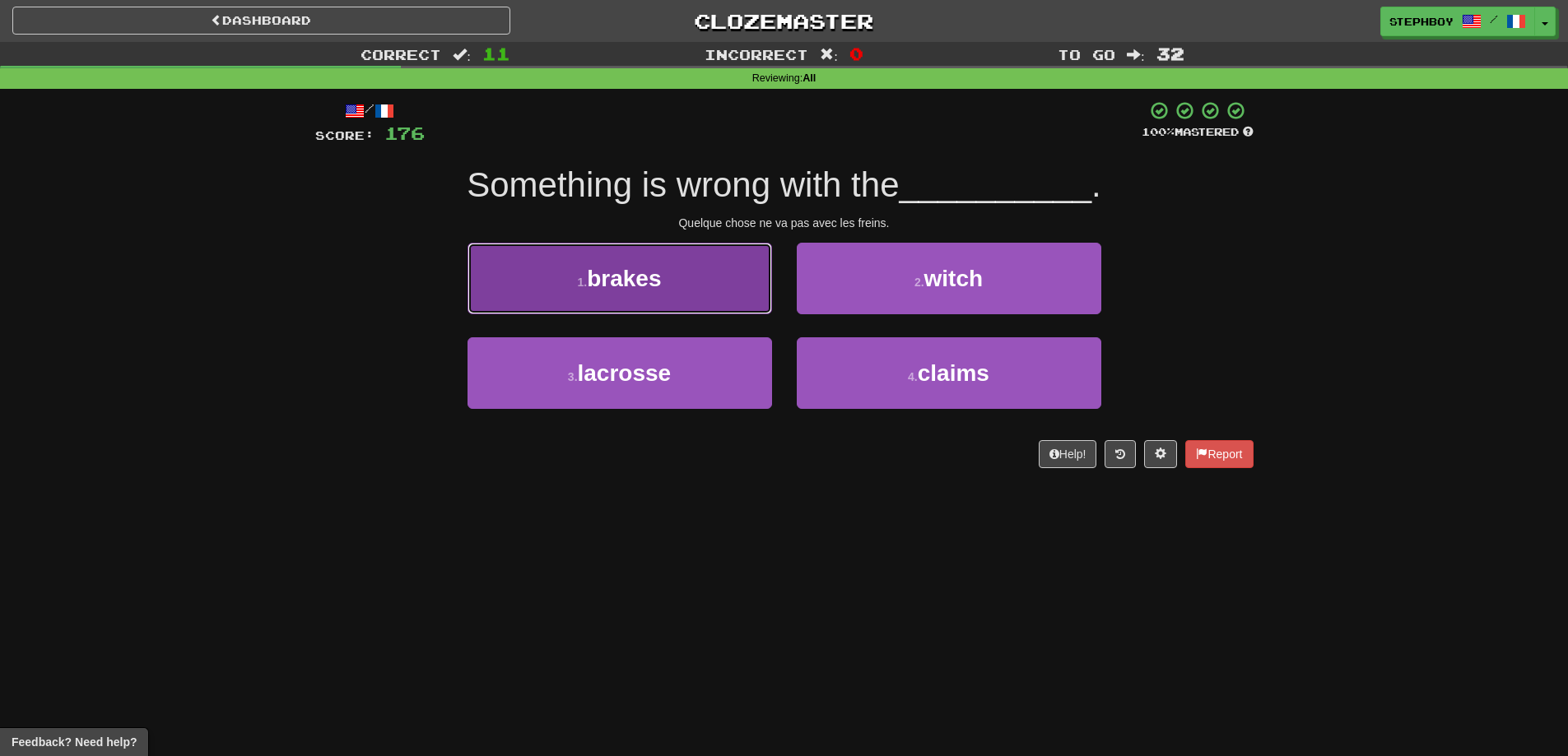
click at [661, 284] on span "brakes" at bounding box center [623, 278] width 74 height 25
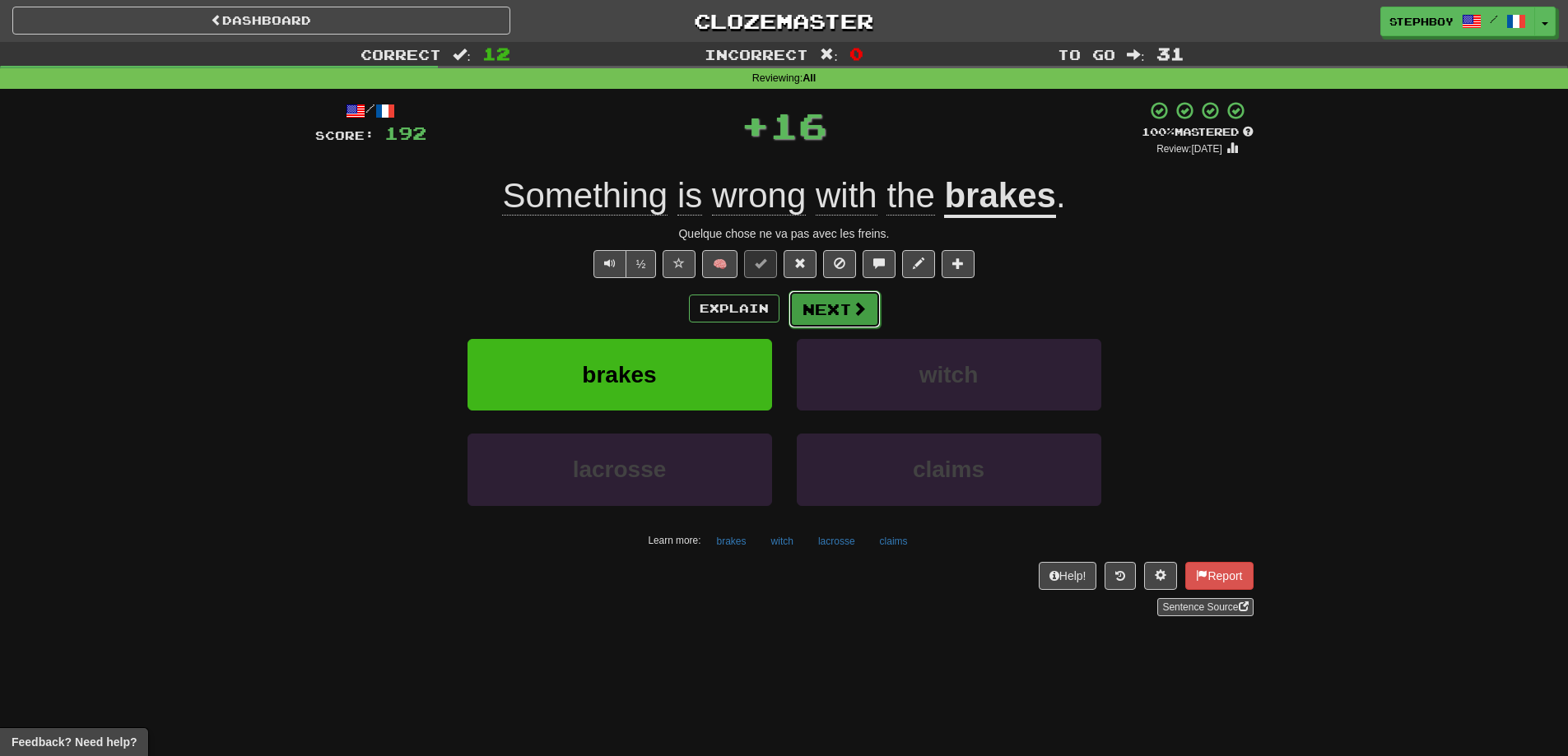
click at [813, 307] on button "Next" at bounding box center [834, 309] width 92 height 37
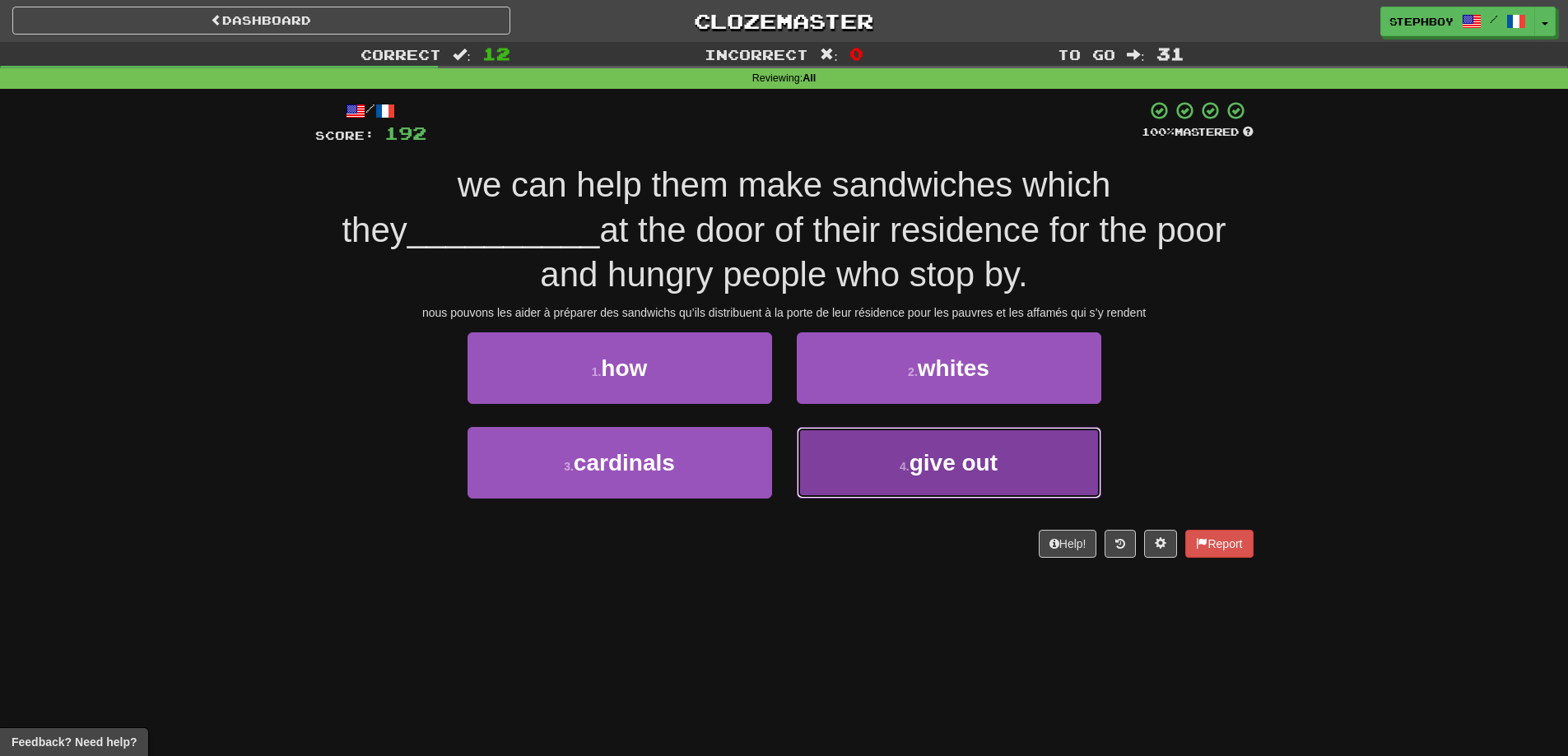
click at [930, 472] on span "give out" at bounding box center [954, 462] width 88 height 25
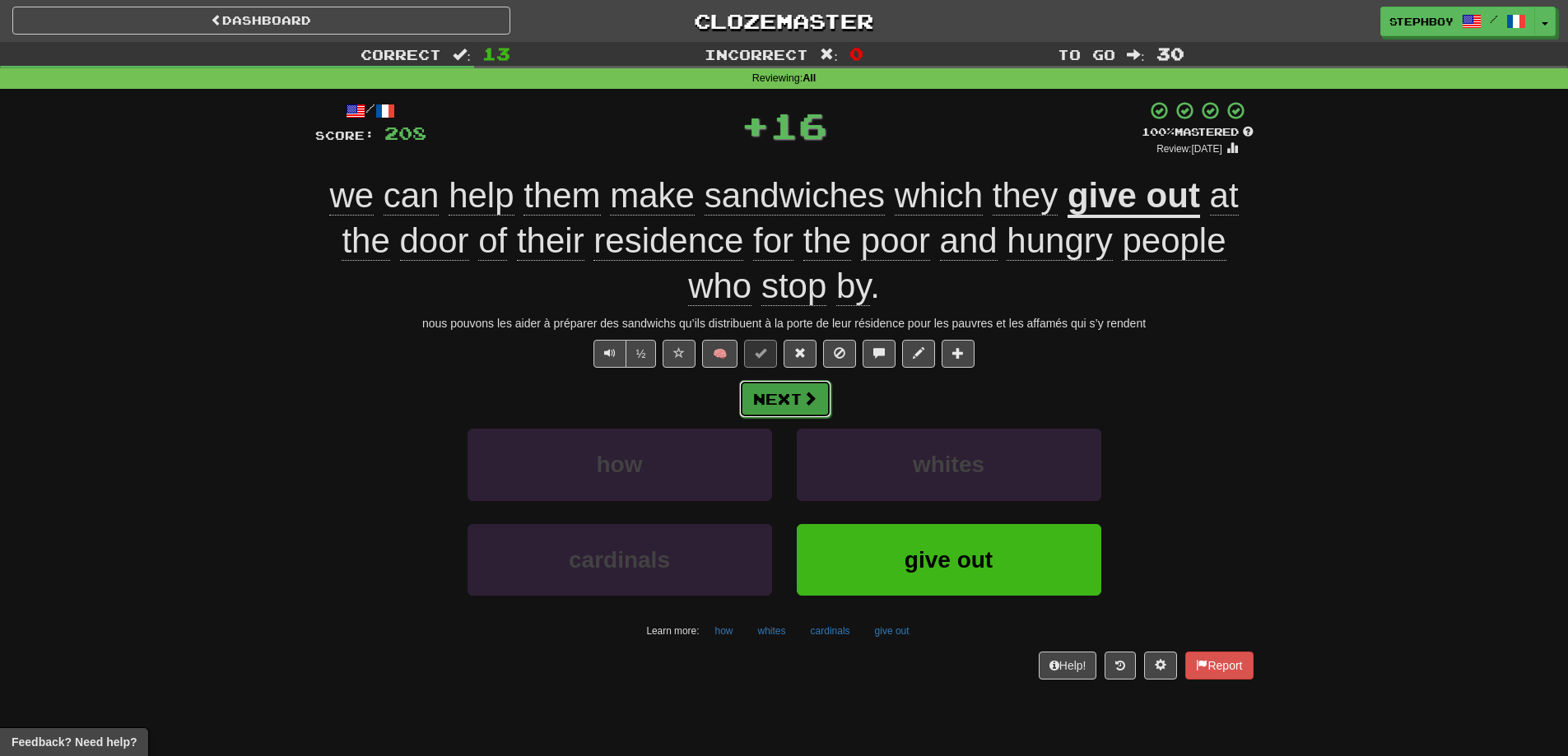
click at [808, 401] on span at bounding box center [810, 399] width 15 height 15
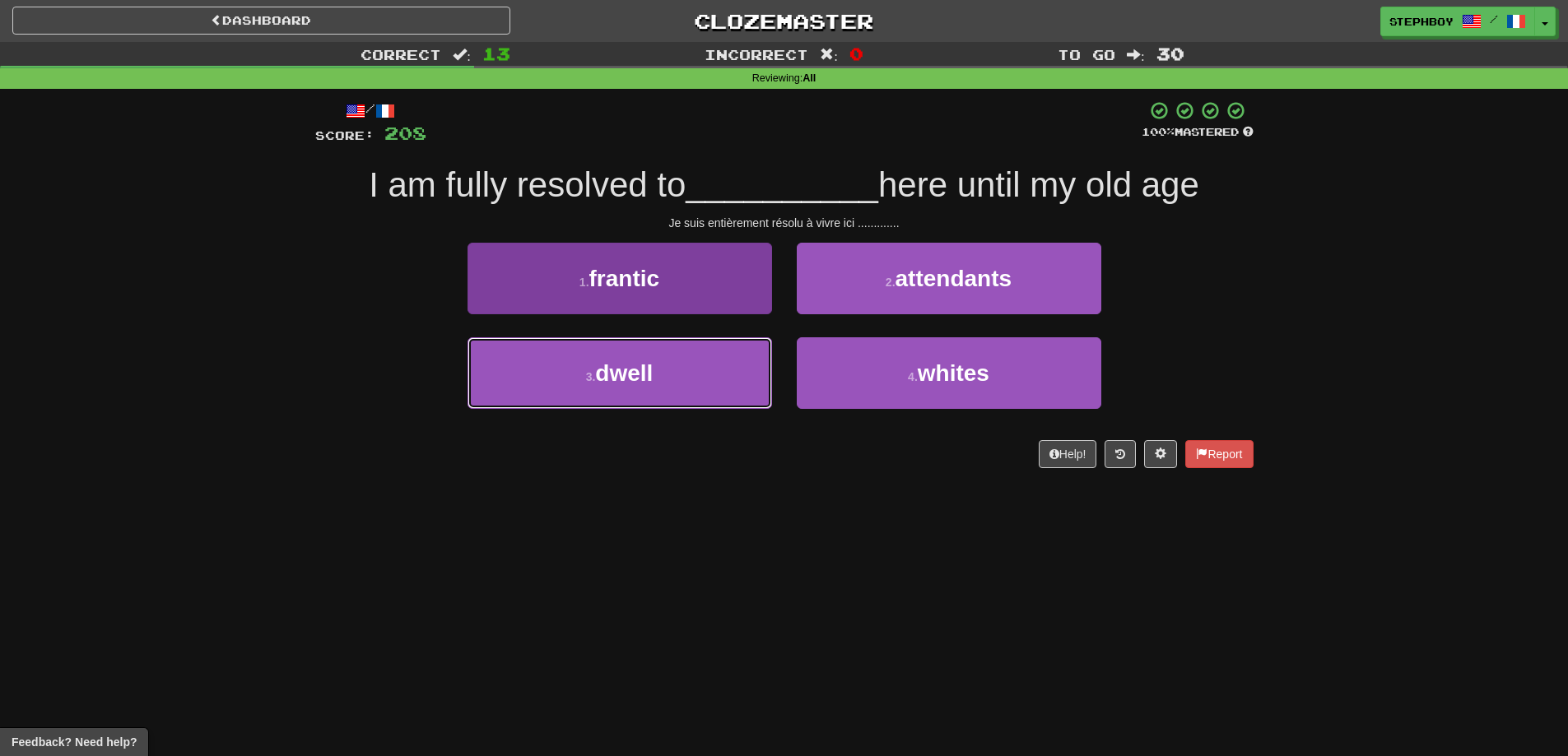
drag, startPoint x: 623, startPoint y: 368, endPoint x: 634, endPoint y: 369, distance: 11.0
click at [624, 368] on span "dwell" at bounding box center [624, 372] width 58 height 25
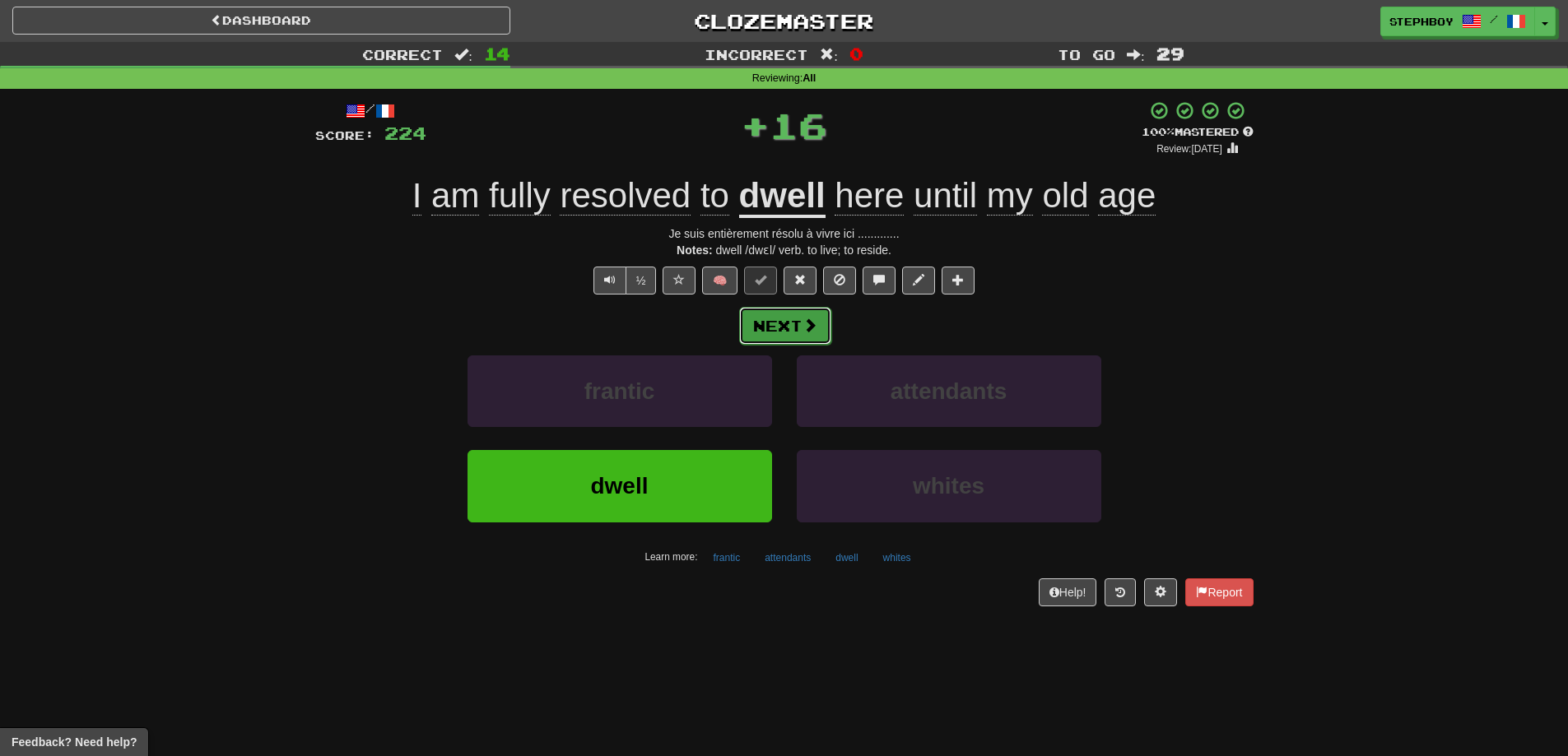
click at [799, 341] on button "Next" at bounding box center [785, 326] width 92 height 37
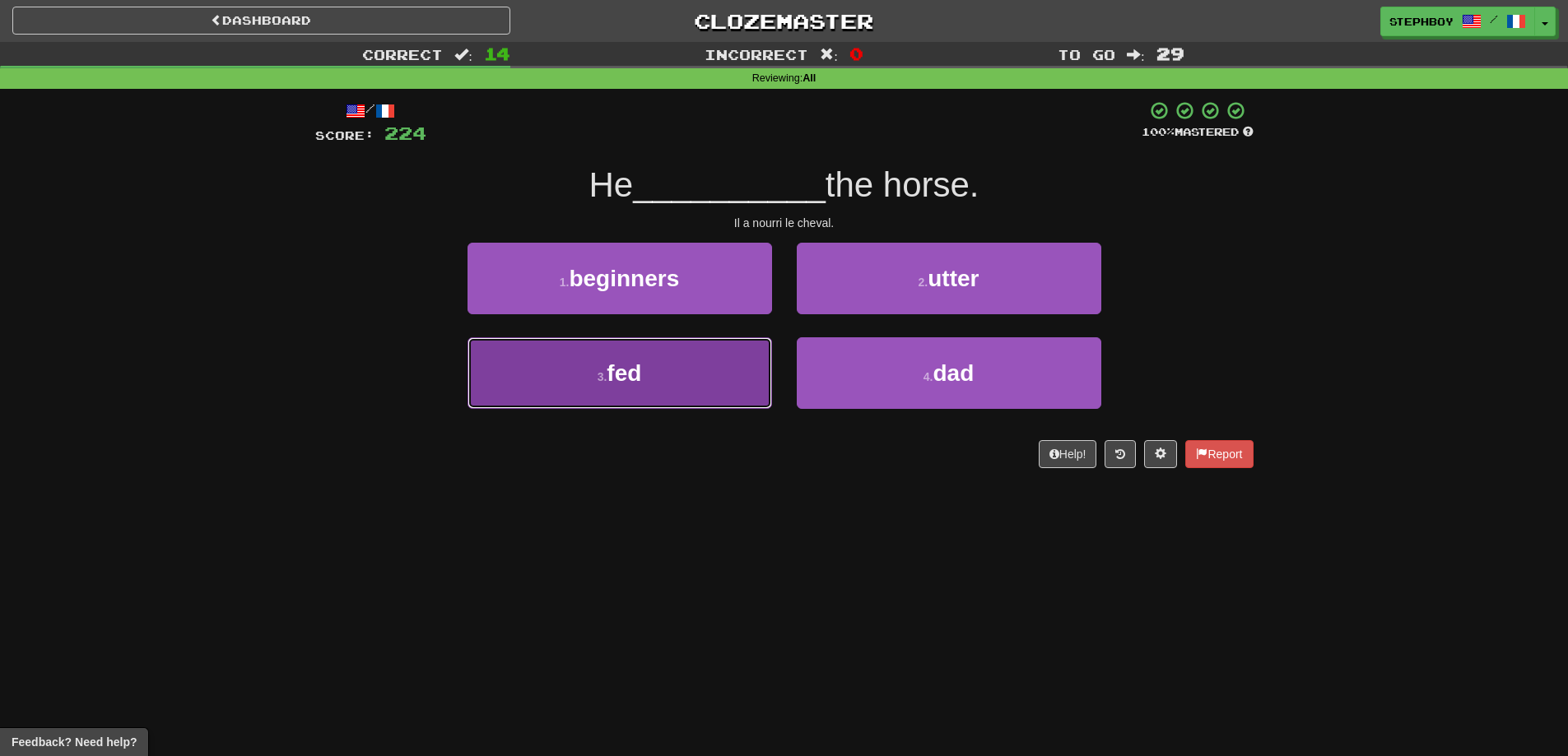
click at [658, 372] on button "3 . fed" at bounding box center [619, 373] width 304 height 72
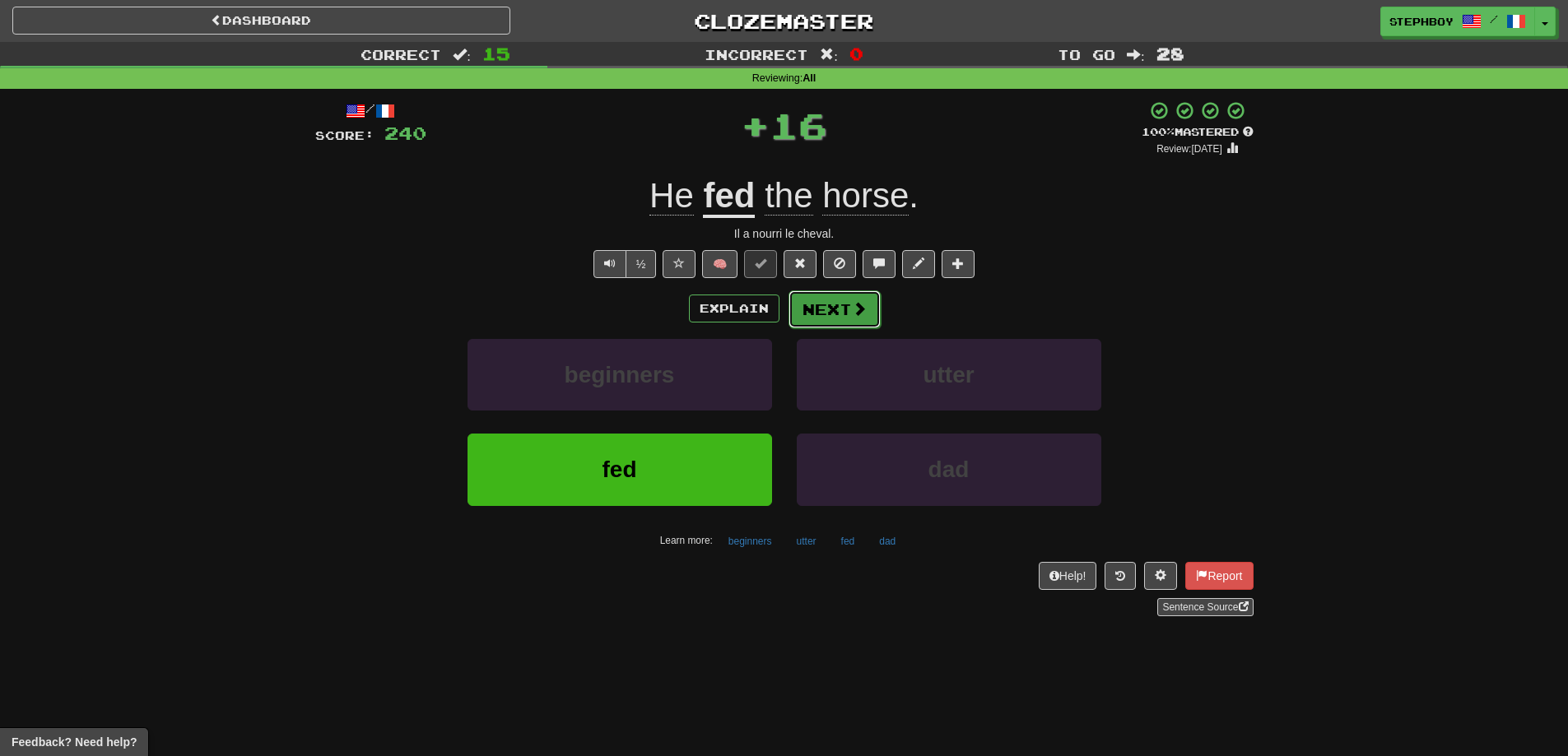
click at [820, 319] on button "Next" at bounding box center [834, 309] width 92 height 37
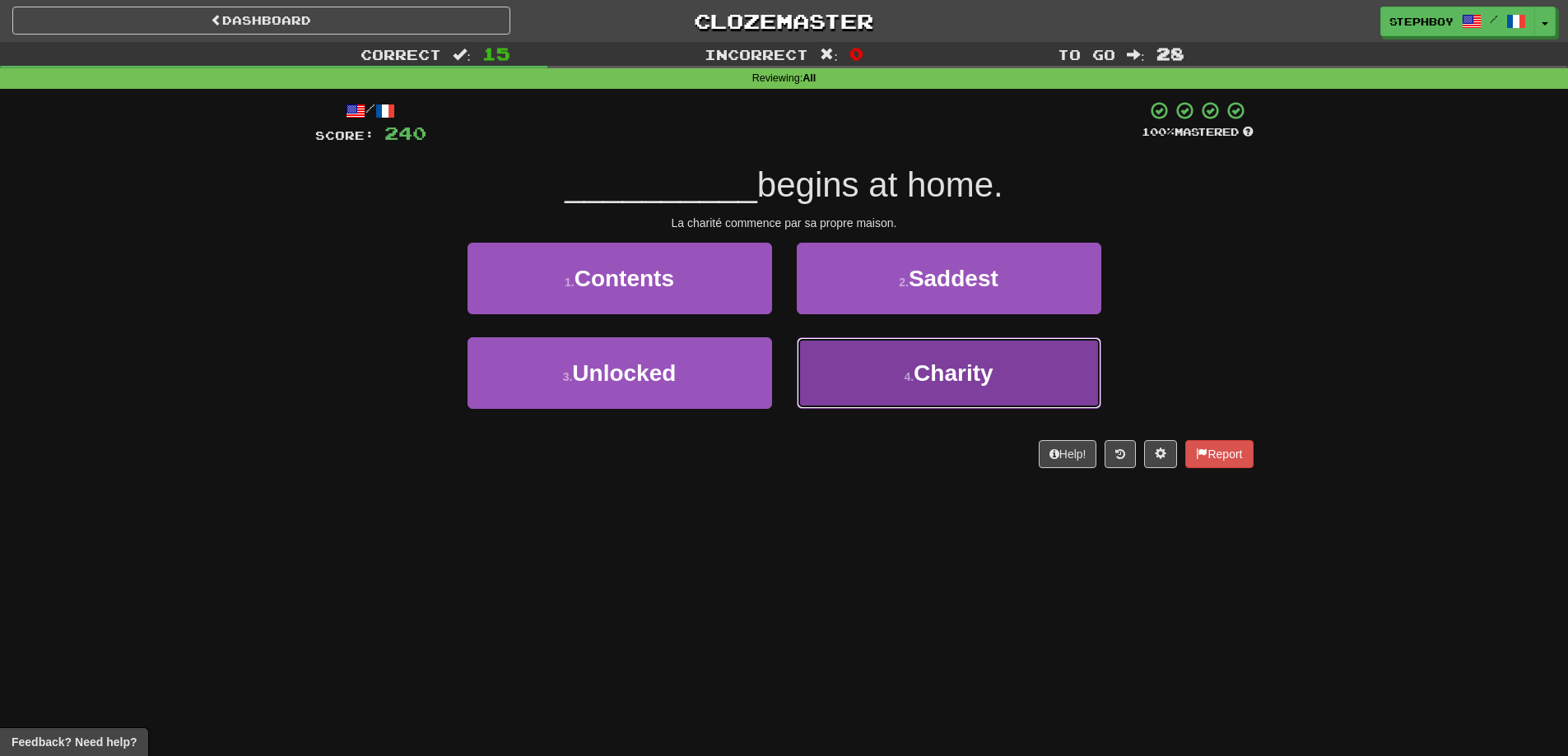
click at [891, 379] on button "4 . Charity" at bounding box center [948, 373] width 304 height 72
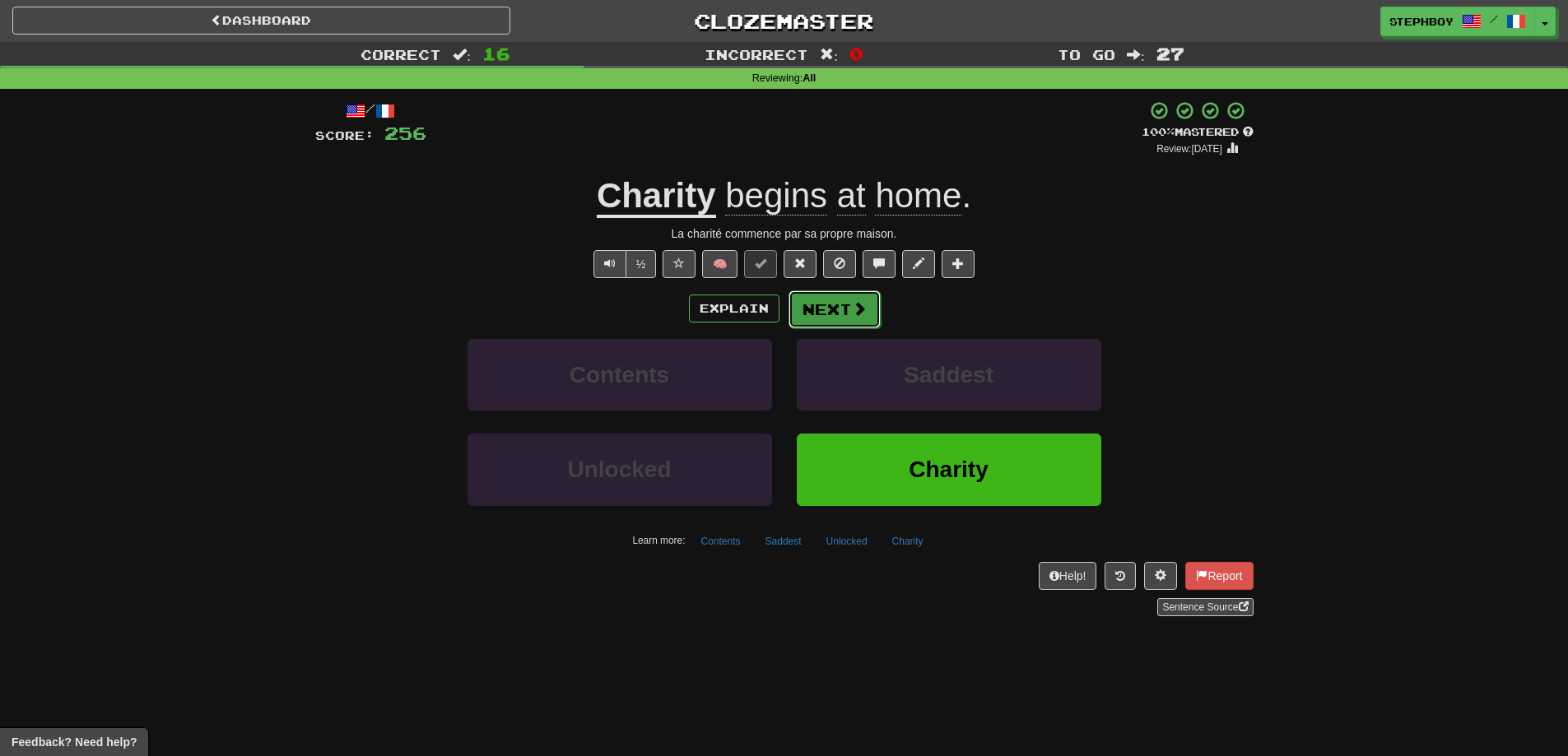
click at [843, 312] on button "Next" at bounding box center [834, 309] width 92 height 37
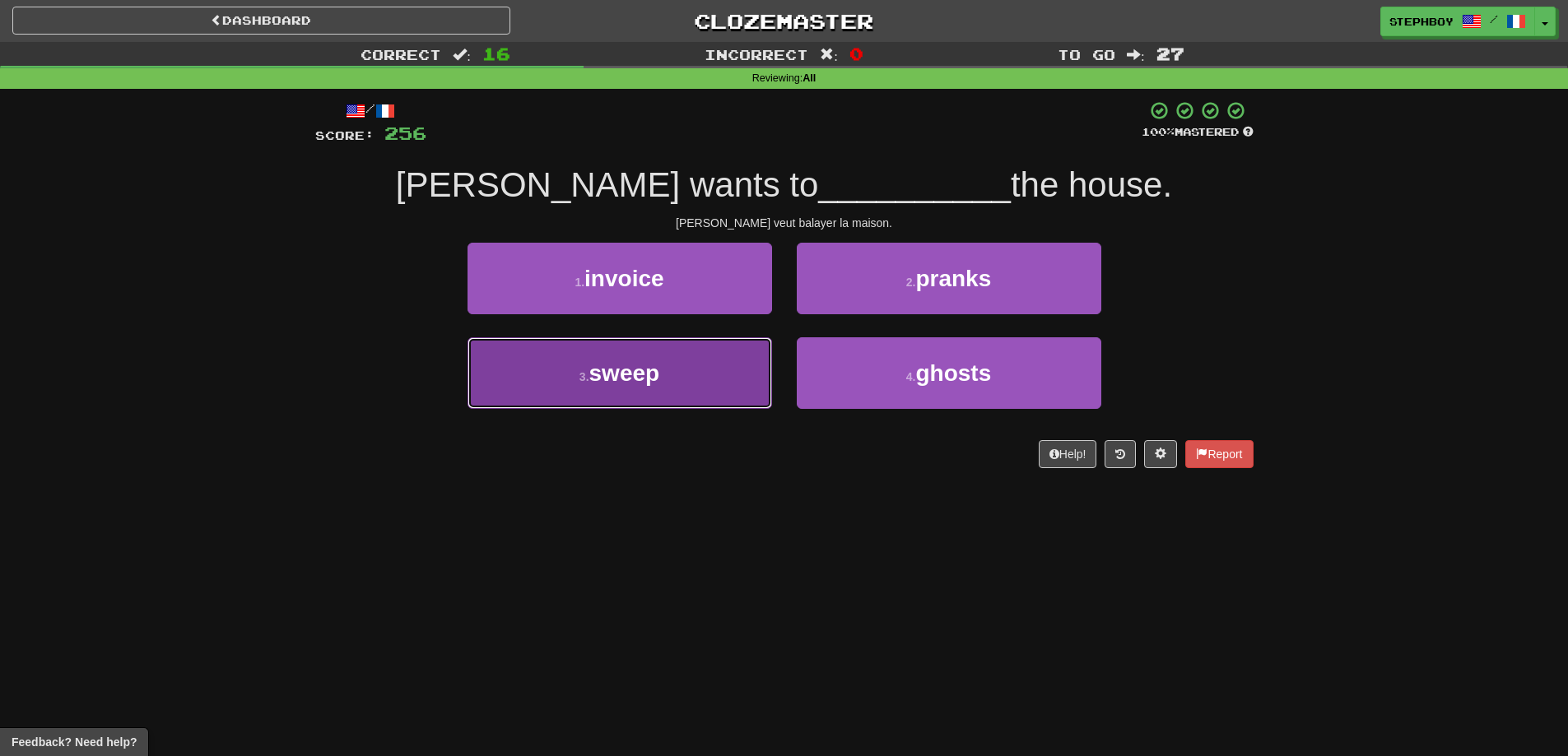
click at [672, 370] on button "3 . sweep" at bounding box center [619, 373] width 304 height 72
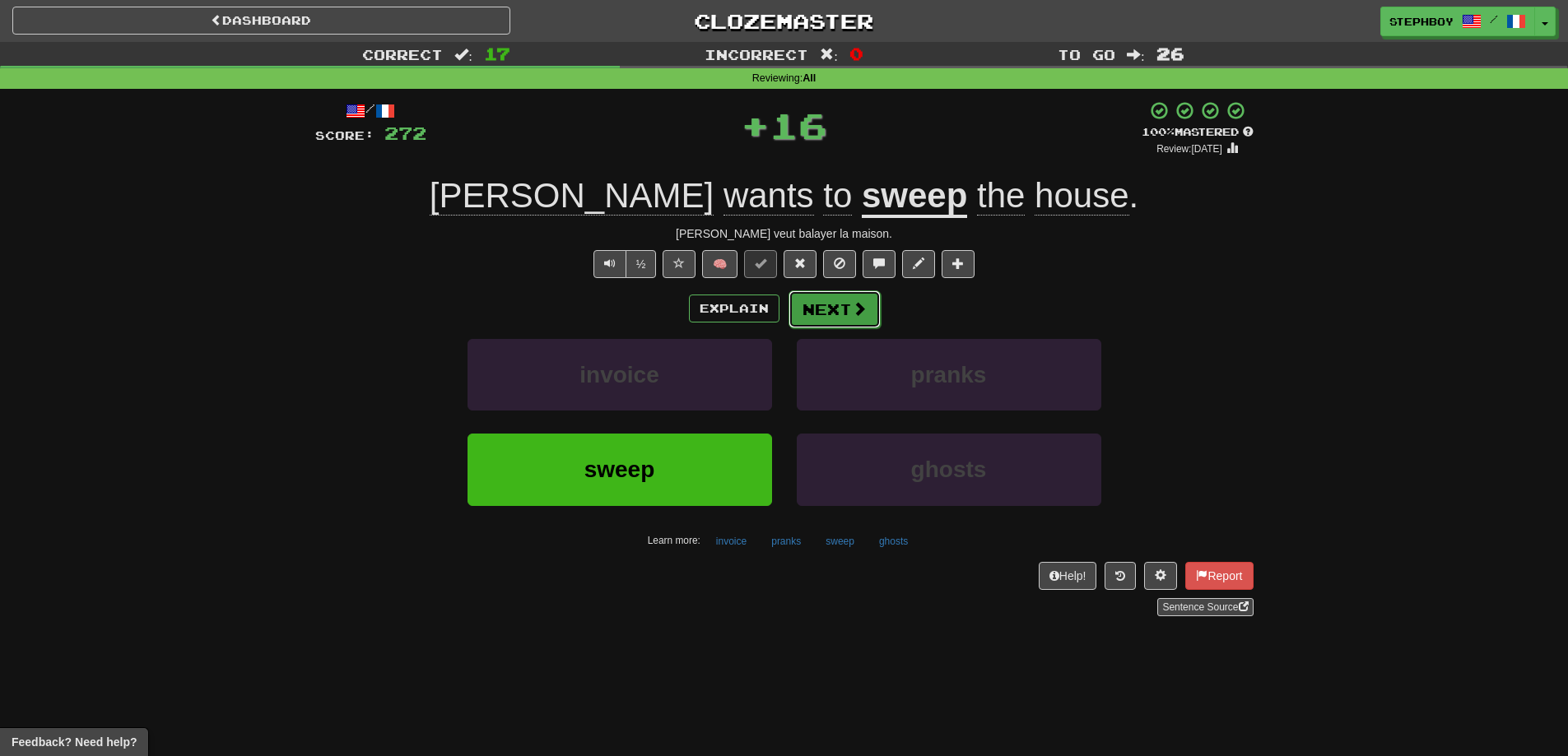
click at [805, 310] on button "Next" at bounding box center [834, 309] width 92 height 37
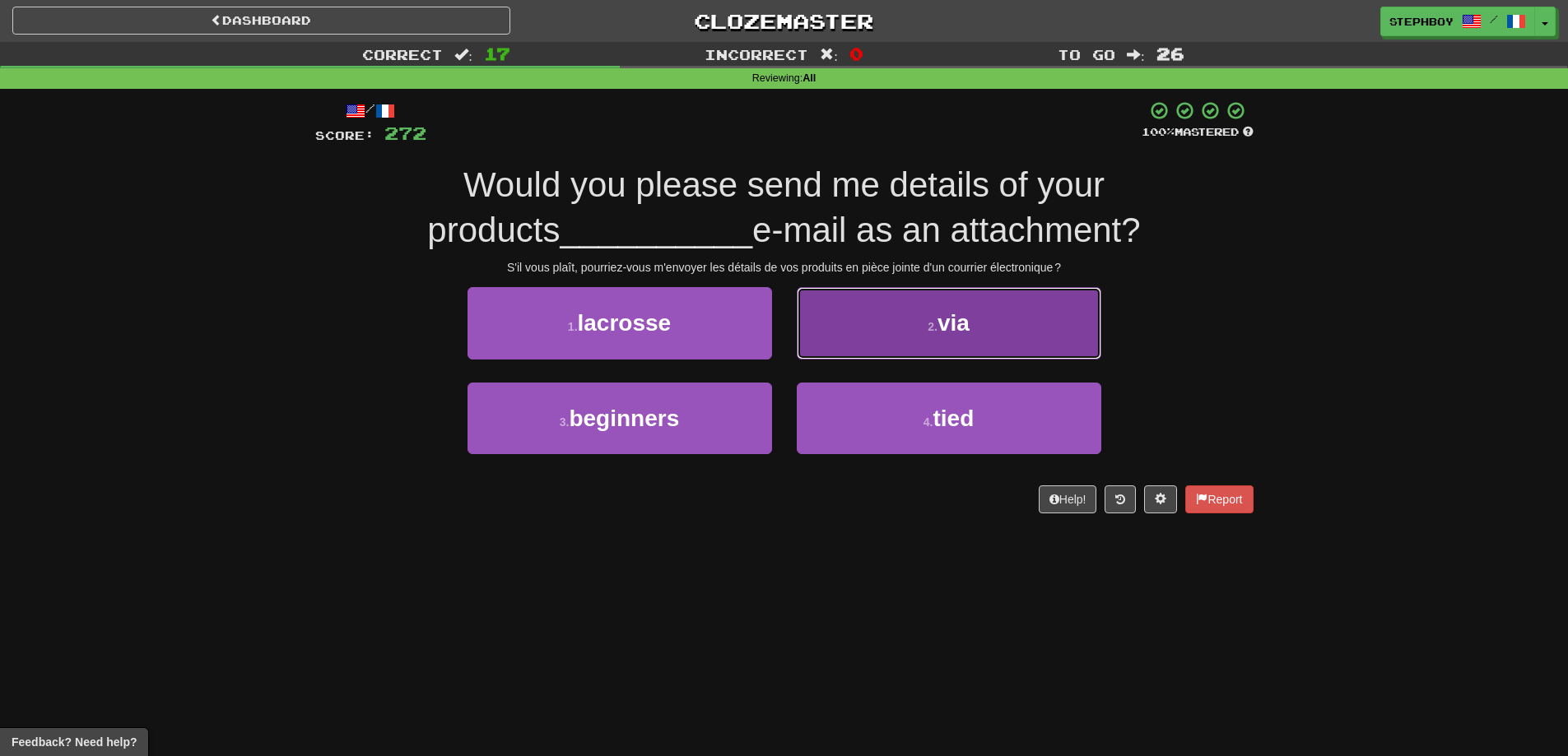
click at [947, 342] on button "2 . via" at bounding box center [948, 323] width 304 height 72
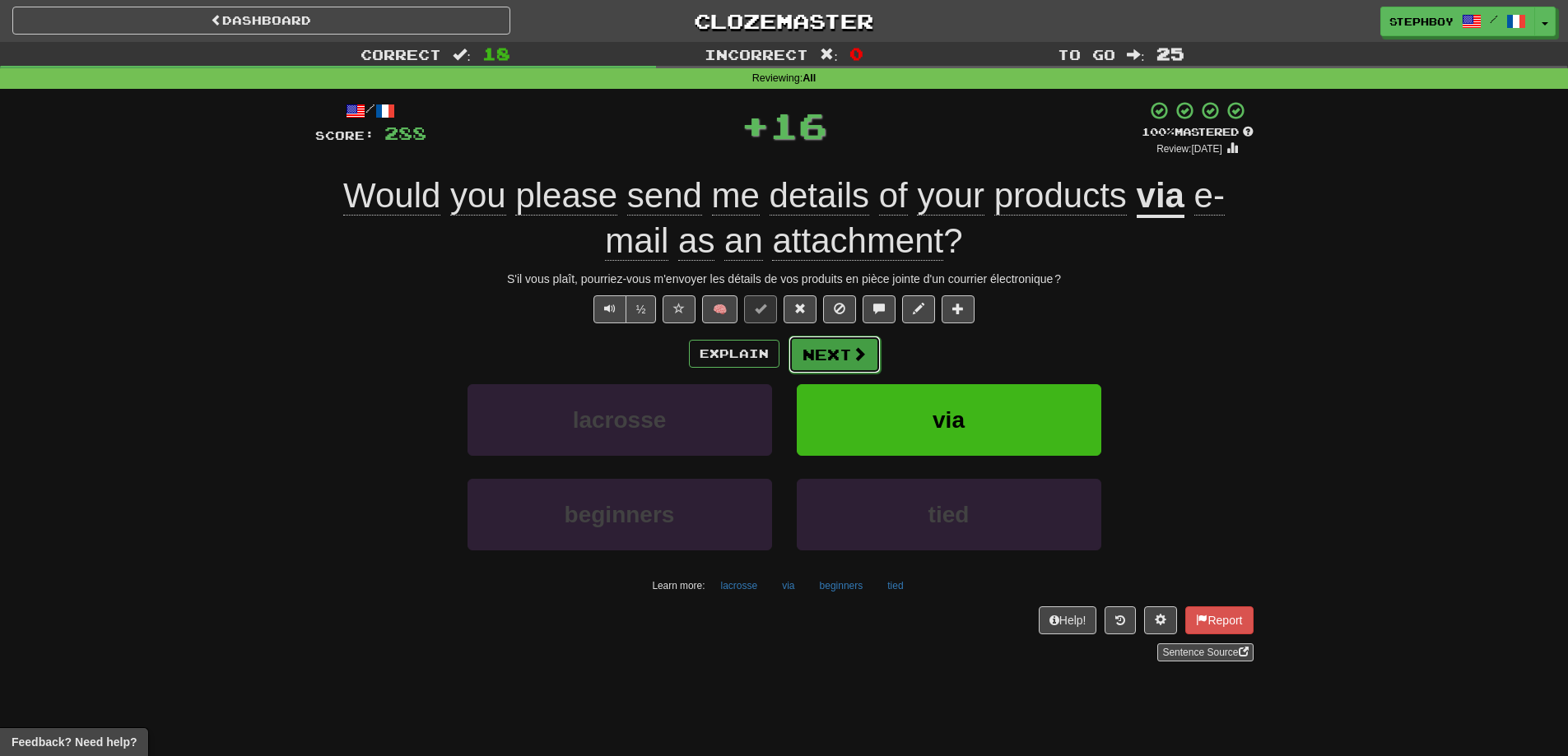
click at [829, 354] on button "Next" at bounding box center [834, 355] width 92 height 37
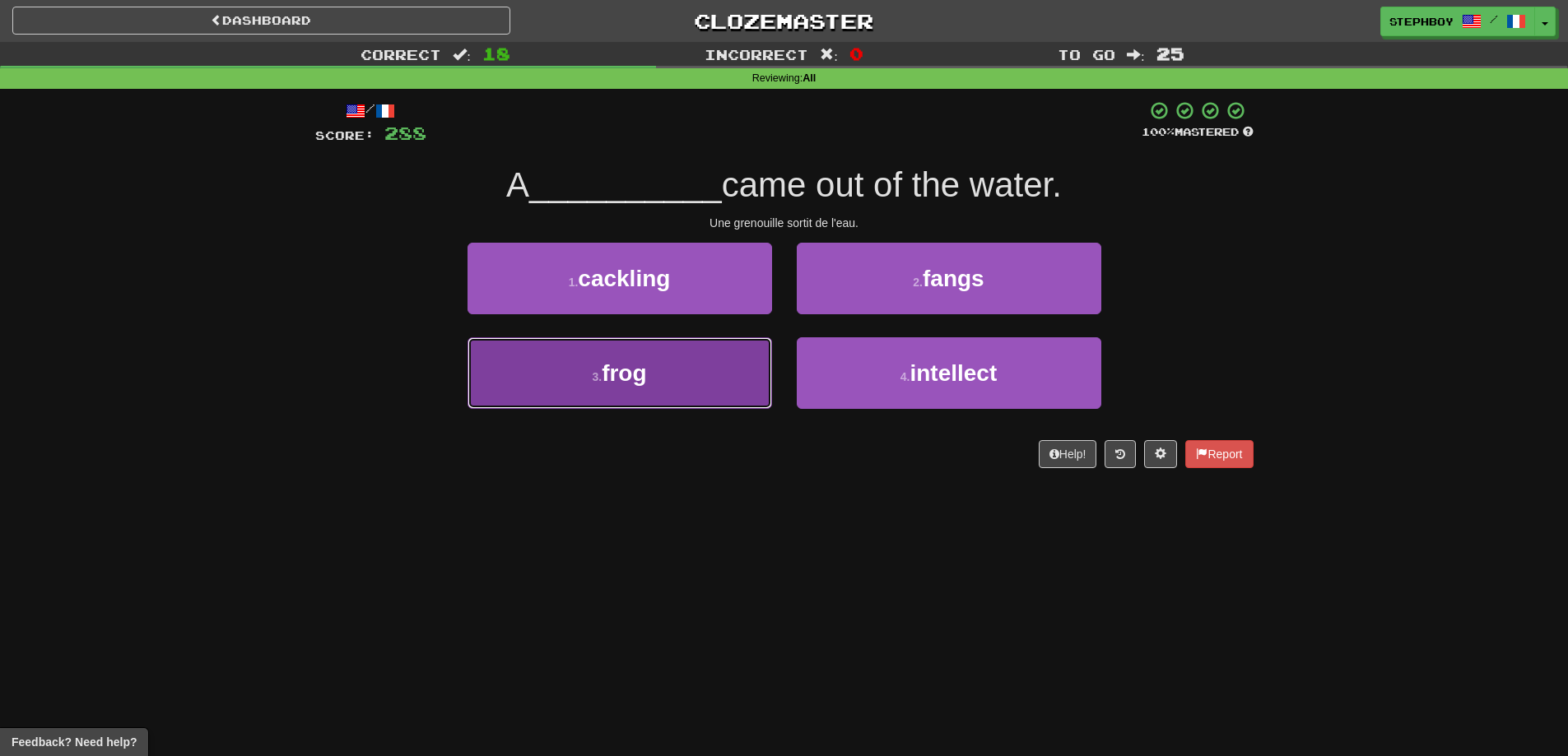
click at [654, 377] on button "3 . frog" at bounding box center [619, 373] width 304 height 72
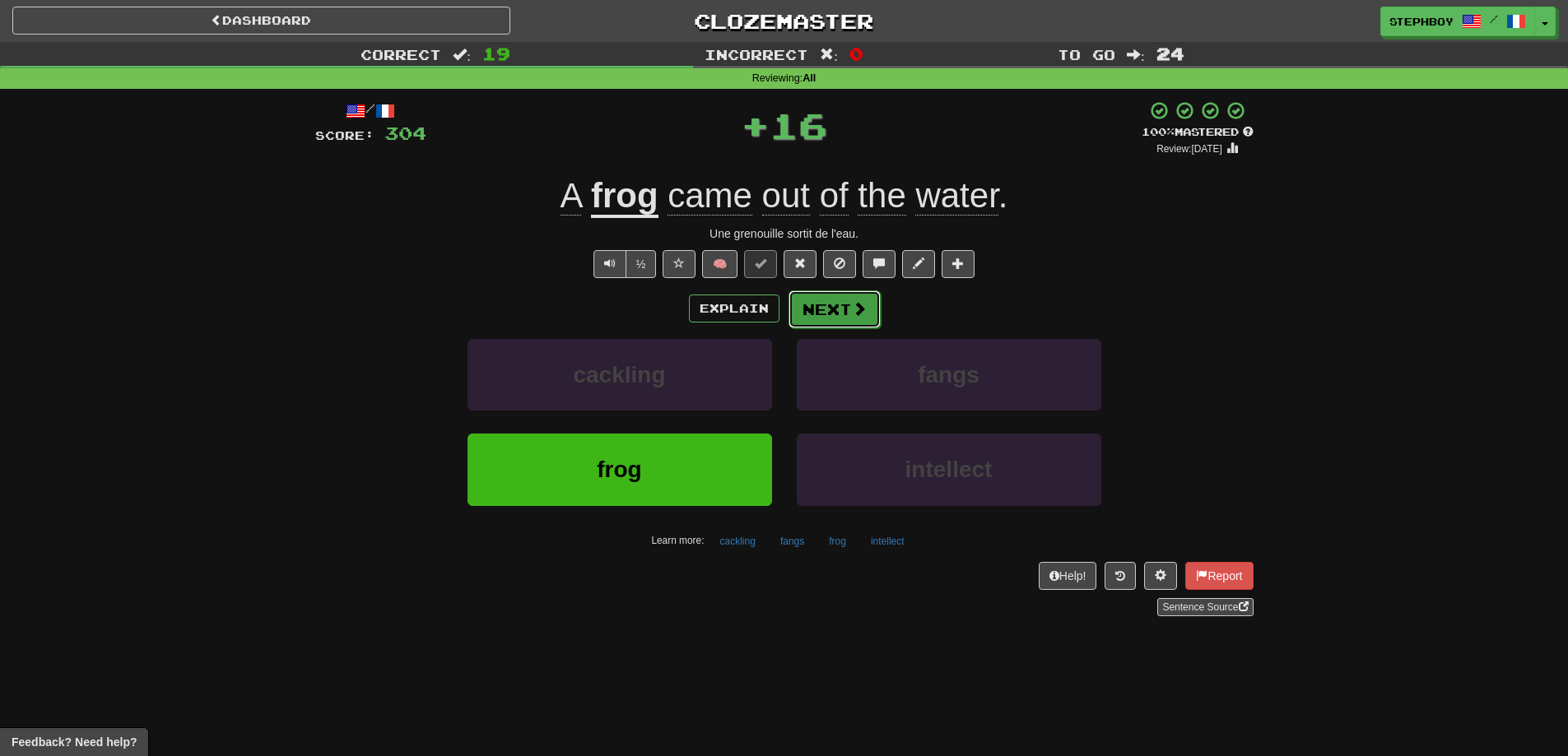
click at [846, 321] on button "Next" at bounding box center [834, 309] width 92 height 37
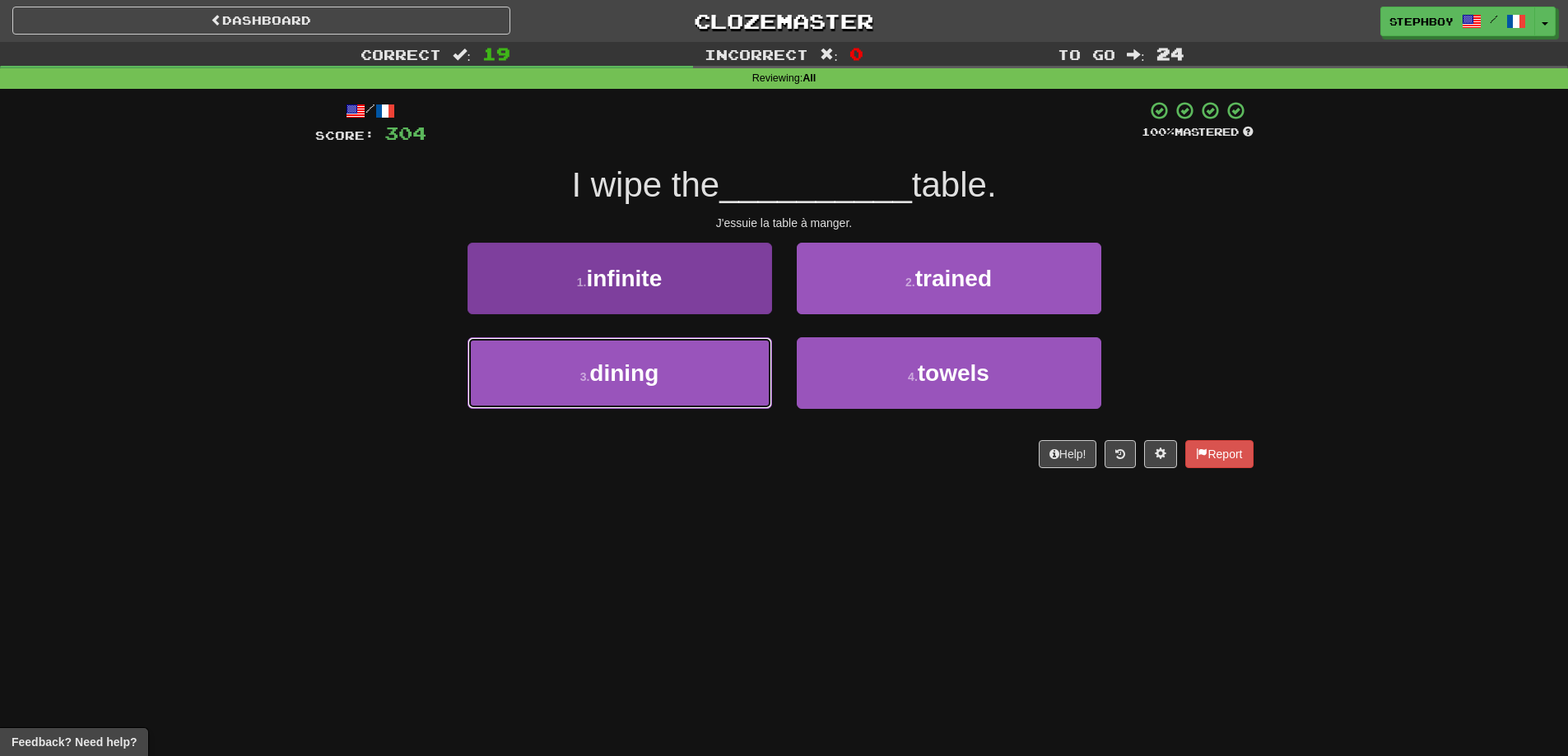
drag, startPoint x: 637, startPoint y: 371, endPoint x: 713, endPoint y: 358, distance: 77.1
click at [638, 371] on span "dining" at bounding box center [624, 372] width 69 height 25
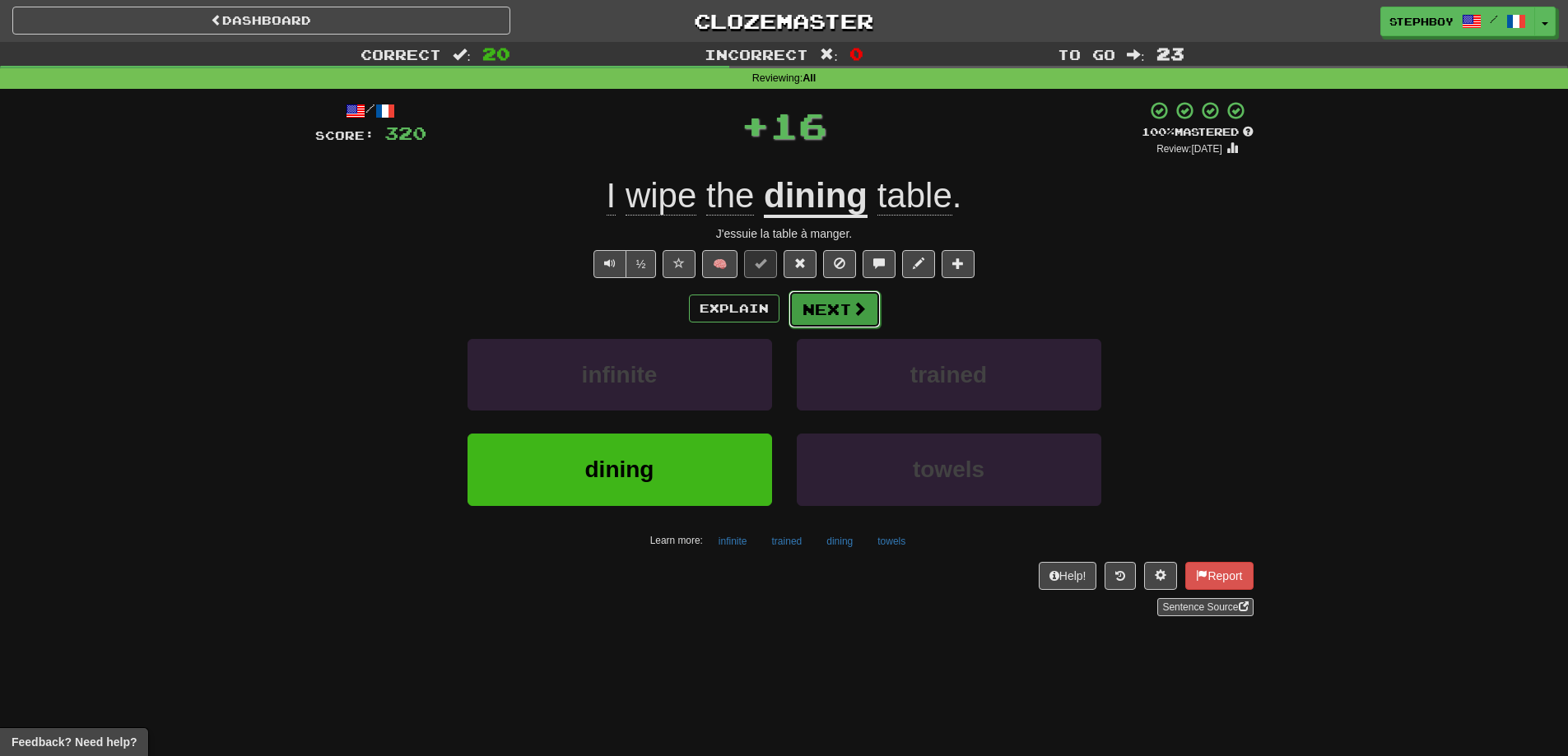
click at [816, 313] on button "Next" at bounding box center [834, 309] width 92 height 37
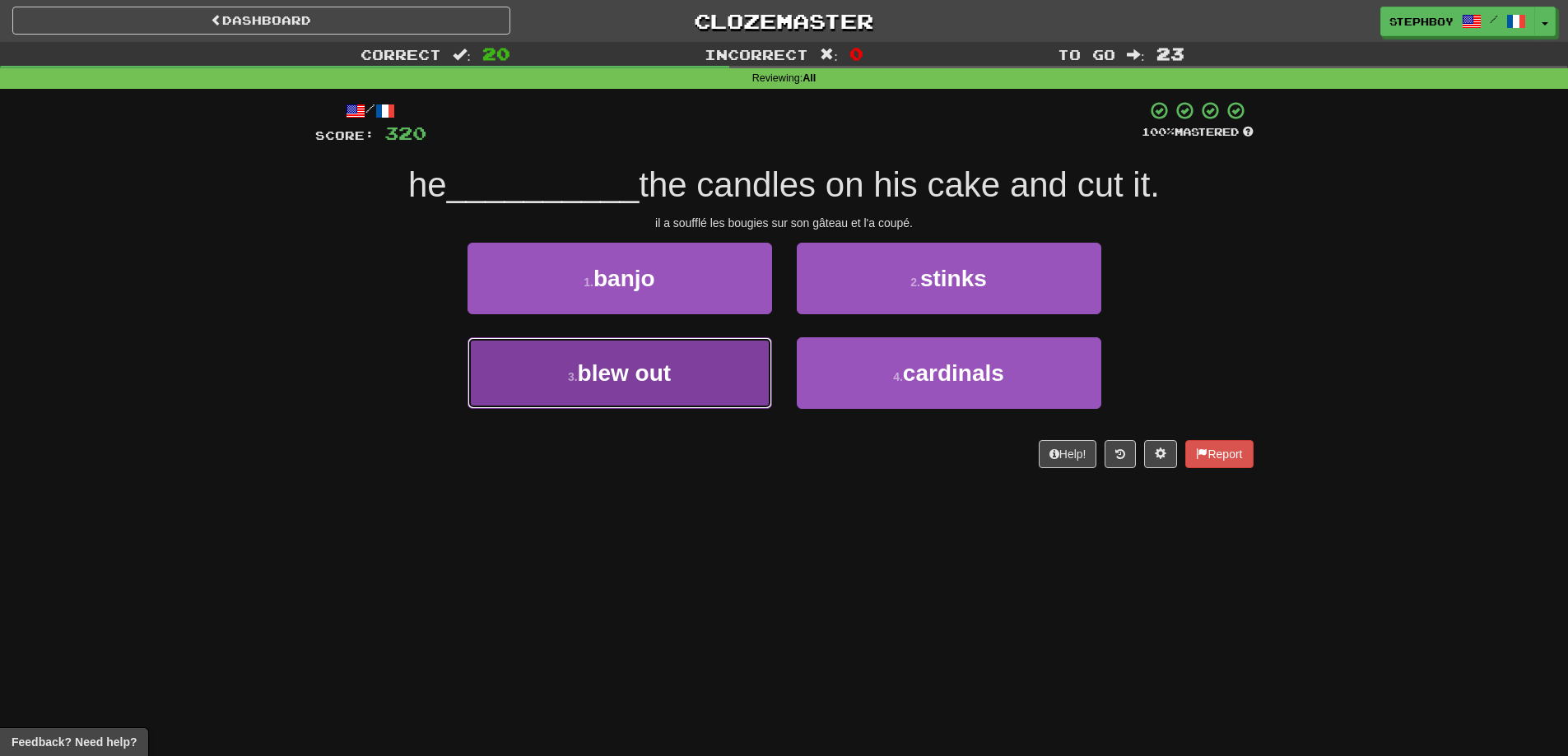
click at [685, 390] on button "3 . blew out" at bounding box center [619, 373] width 304 height 72
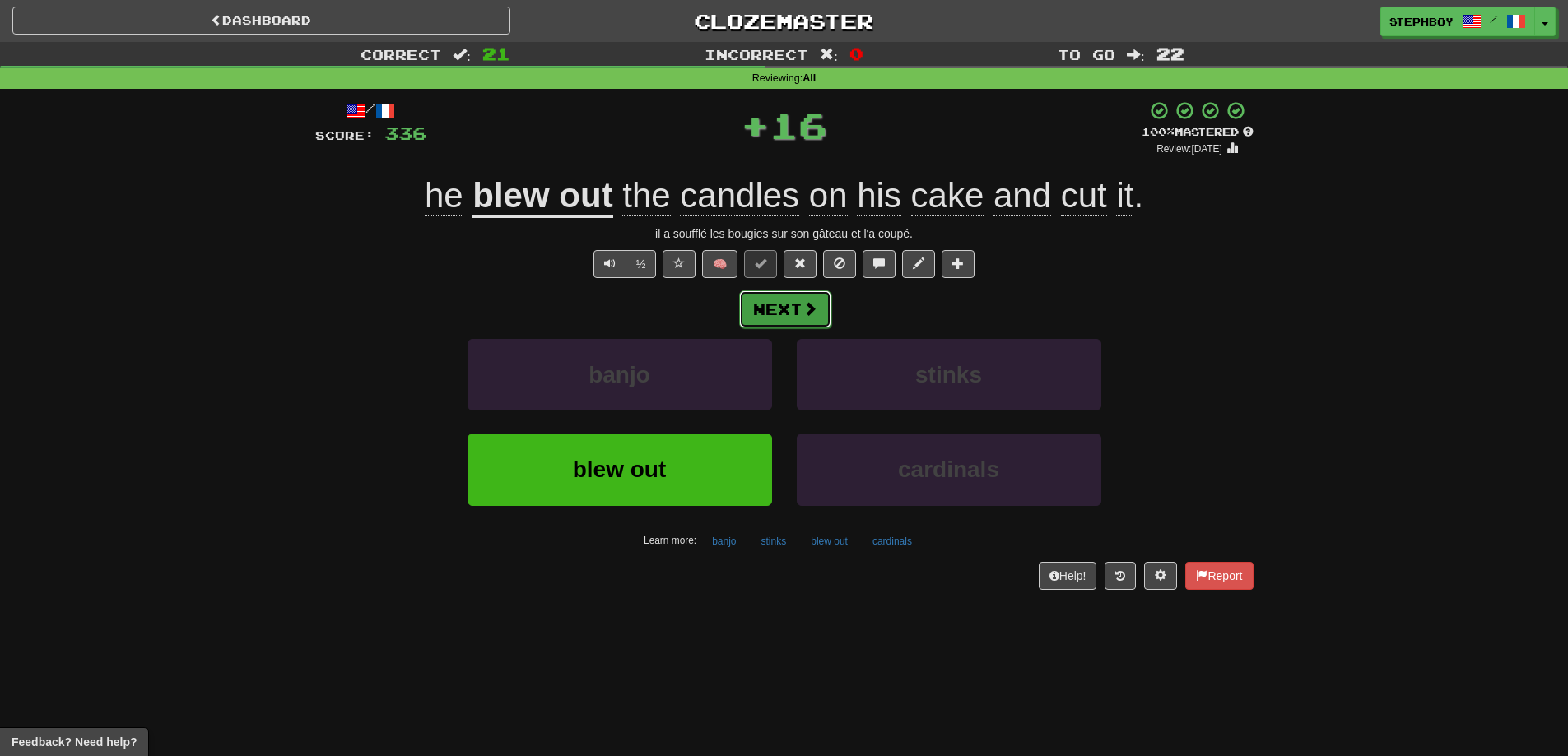
click at [785, 298] on button "Next" at bounding box center [785, 309] width 92 height 37
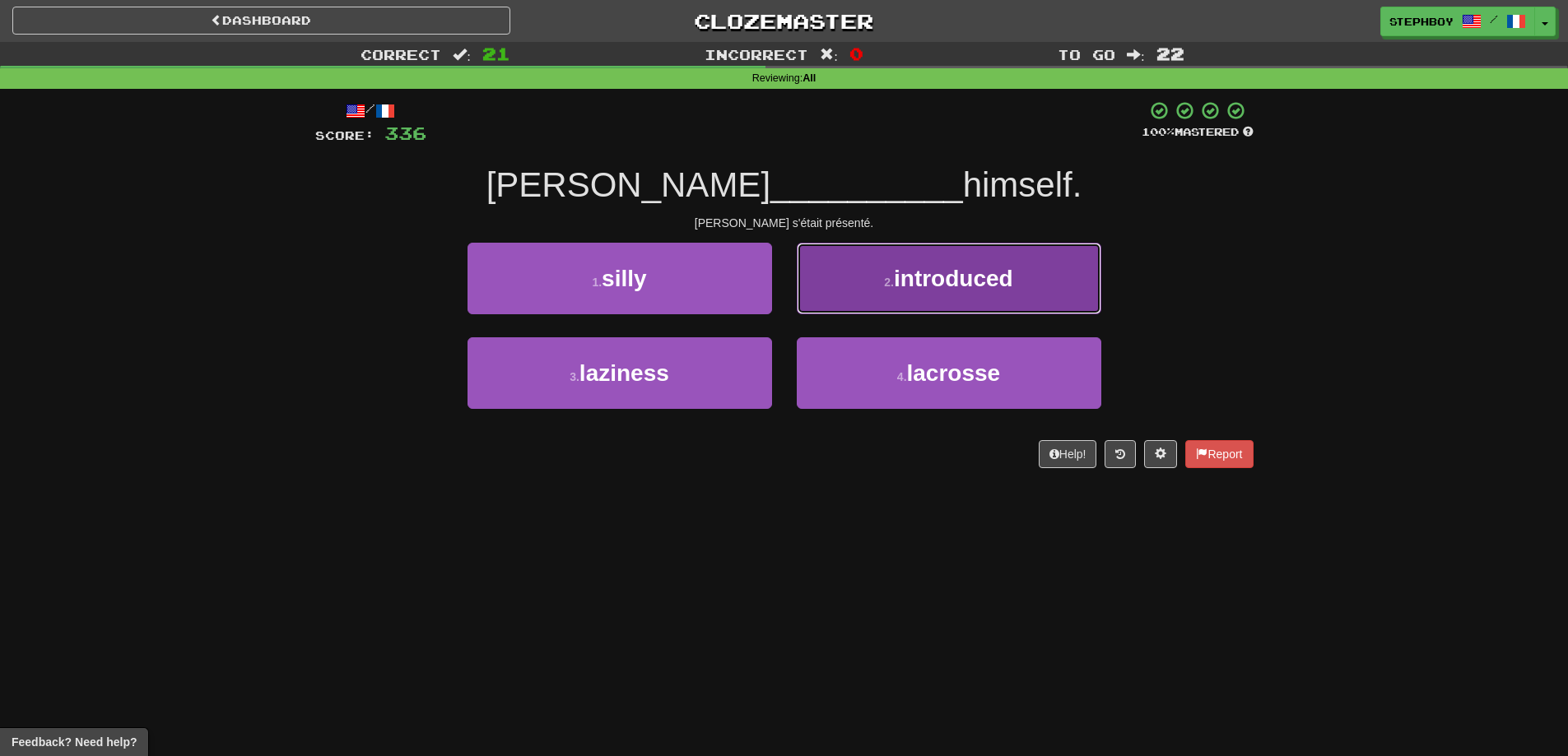
click at [865, 288] on button "2 . introduced" at bounding box center [948, 278] width 304 height 72
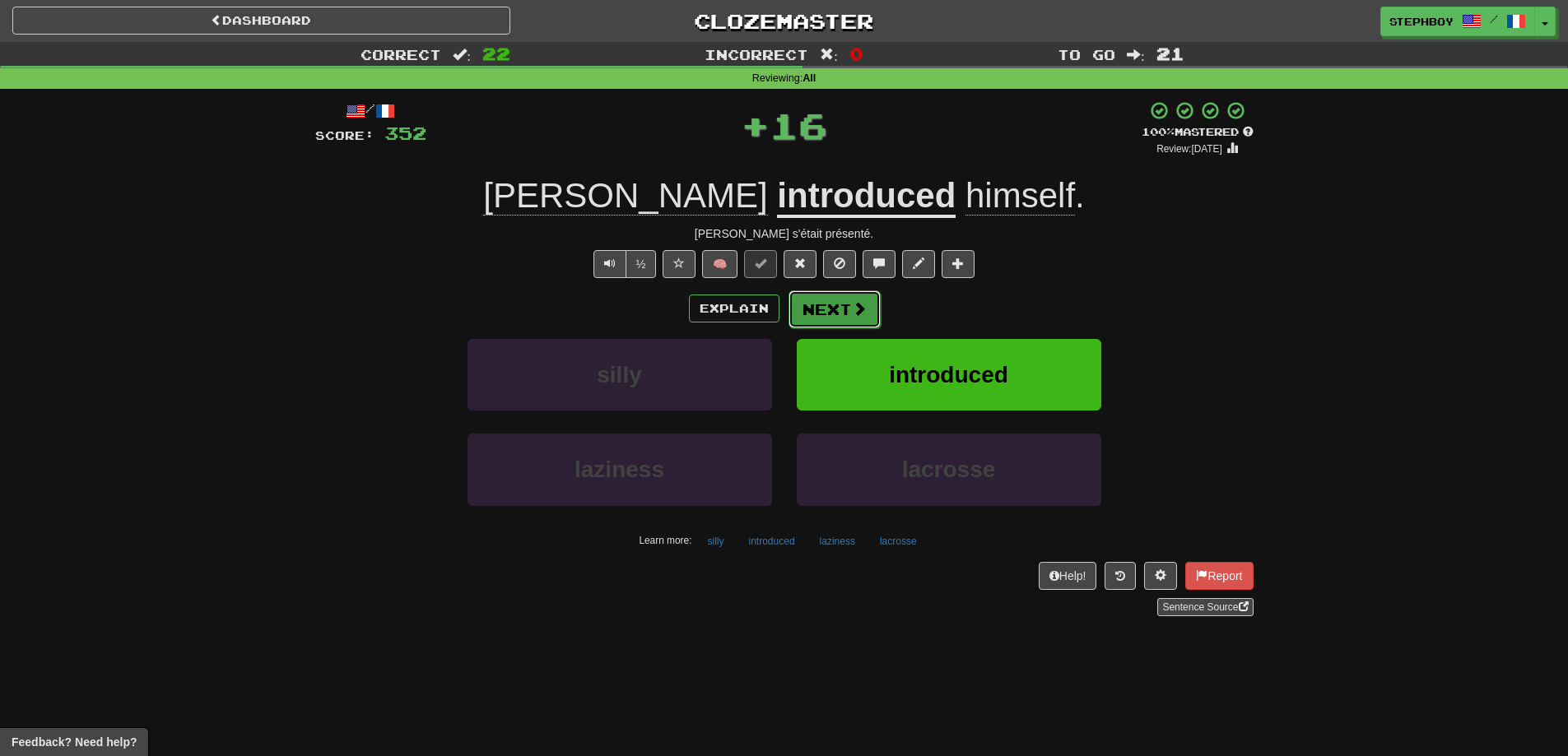
click at [793, 306] on button "Next" at bounding box center [834, 309] width 92 height 37
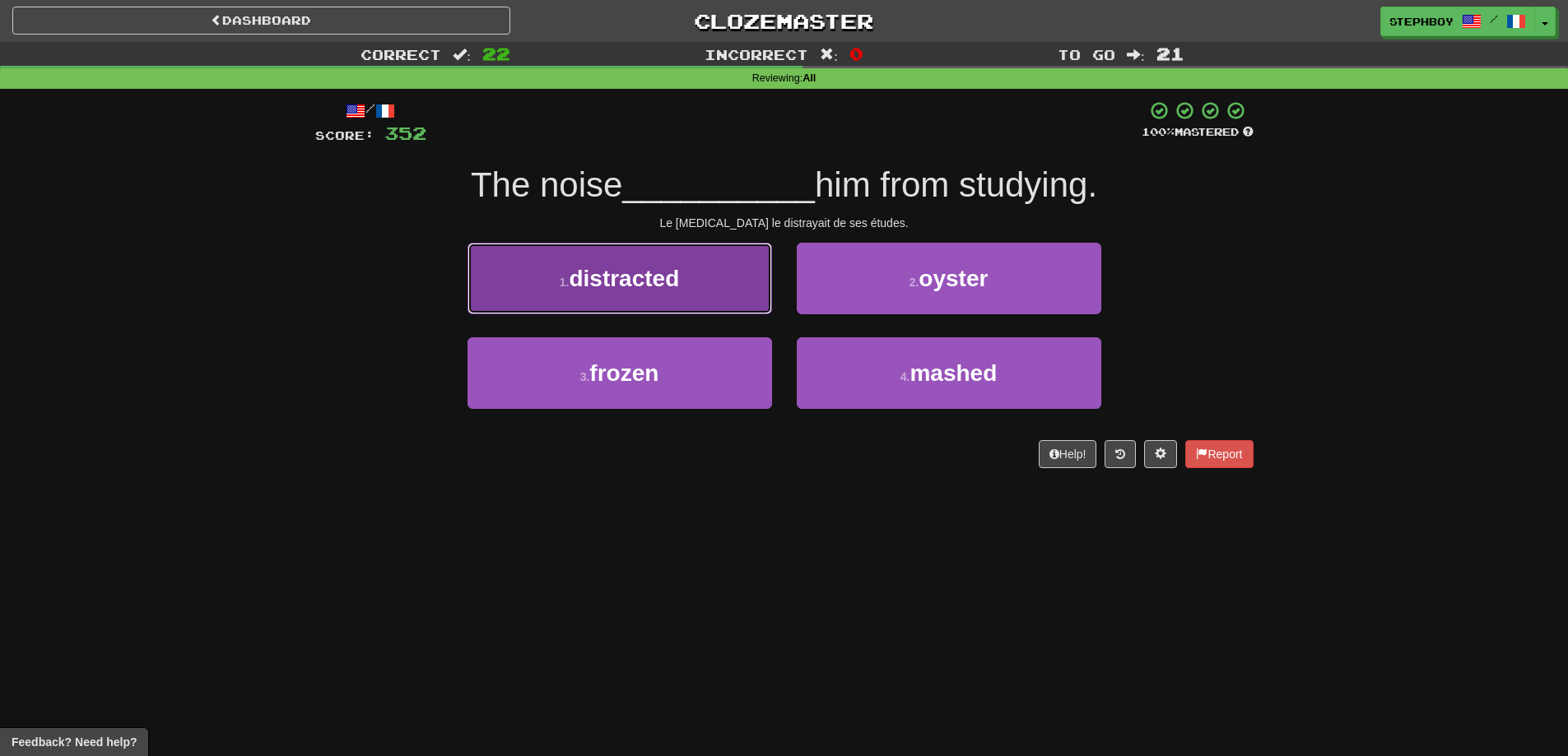
click at [720, 262] on button "1 . distracted" at bounding box center [619, 278] width 304 height 72
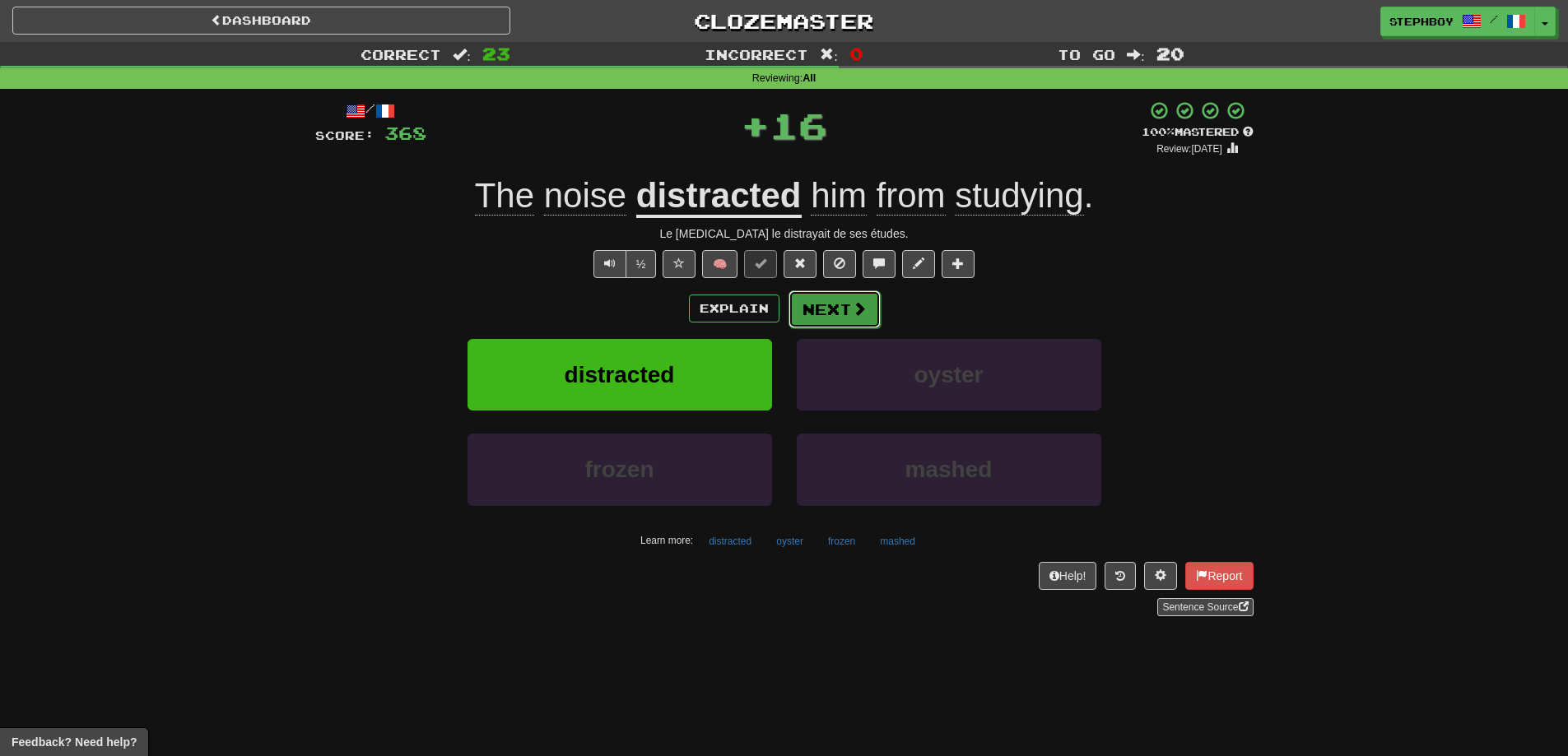
click at [826, 298] on button "Next" at bounding box center [834, 309] width 92 height 37
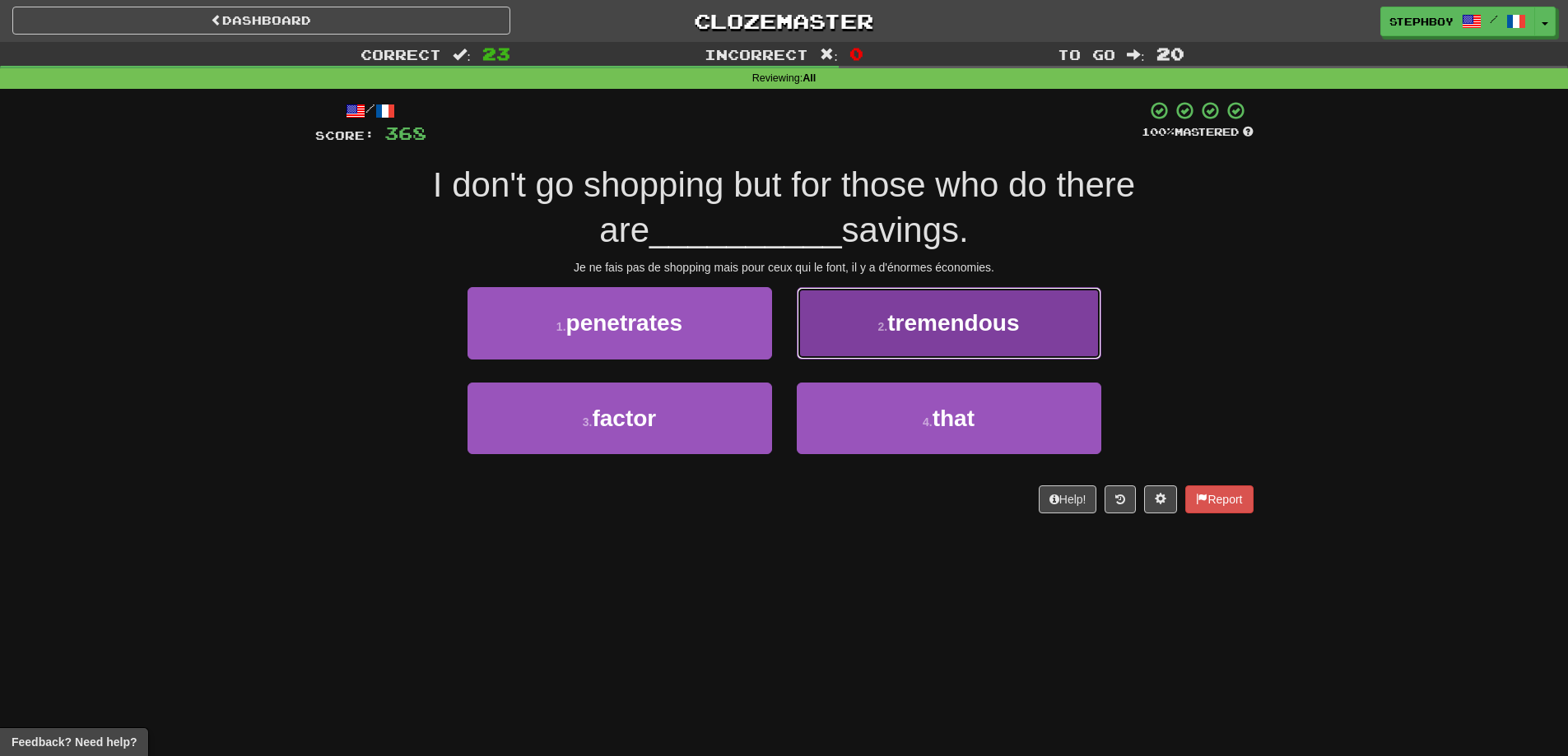
click at [924, 322] on span "tremendous" at bounding box center [953, 323] width 132 height 25
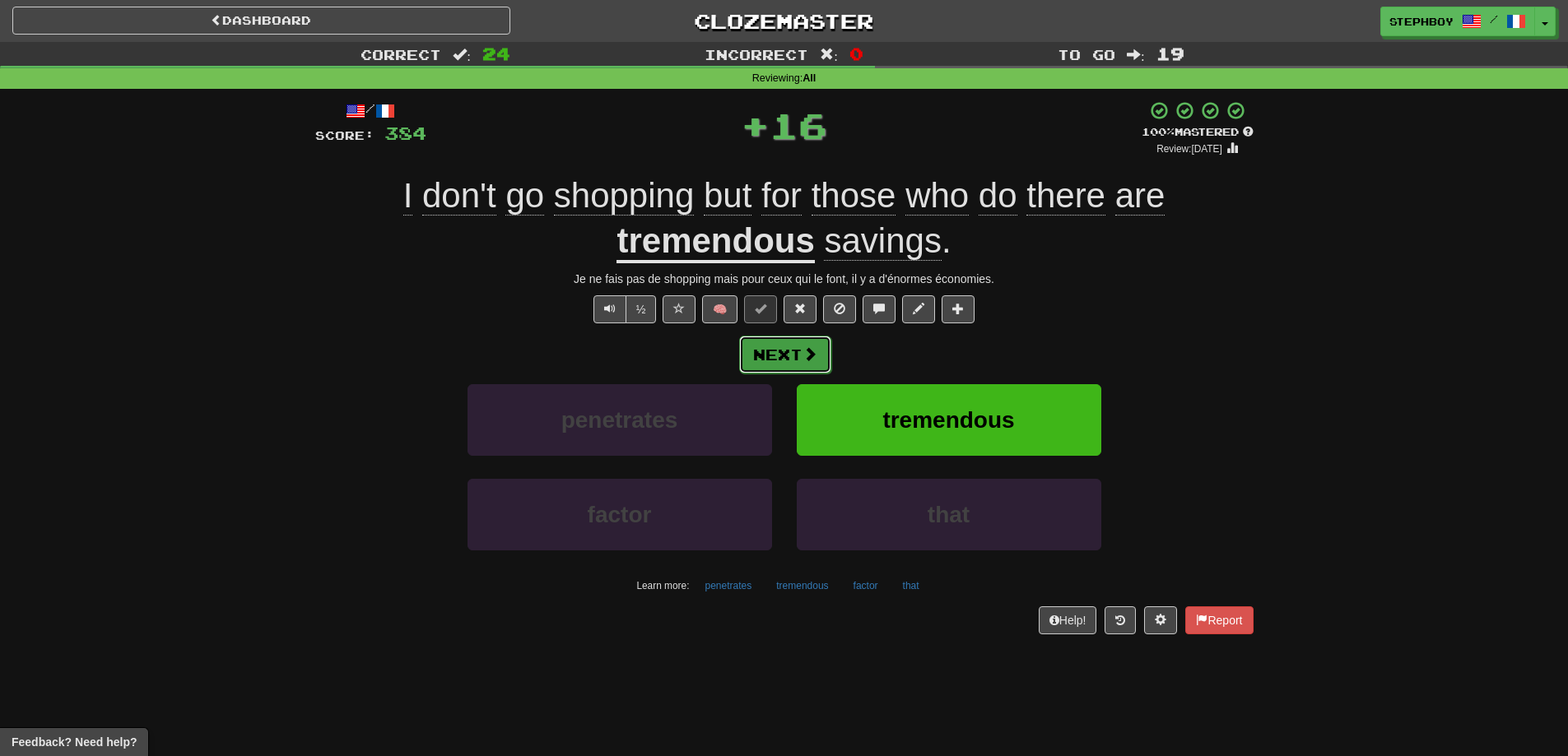
click at [811, 353] on span at bounding box center [810, 354] width 15 height 15
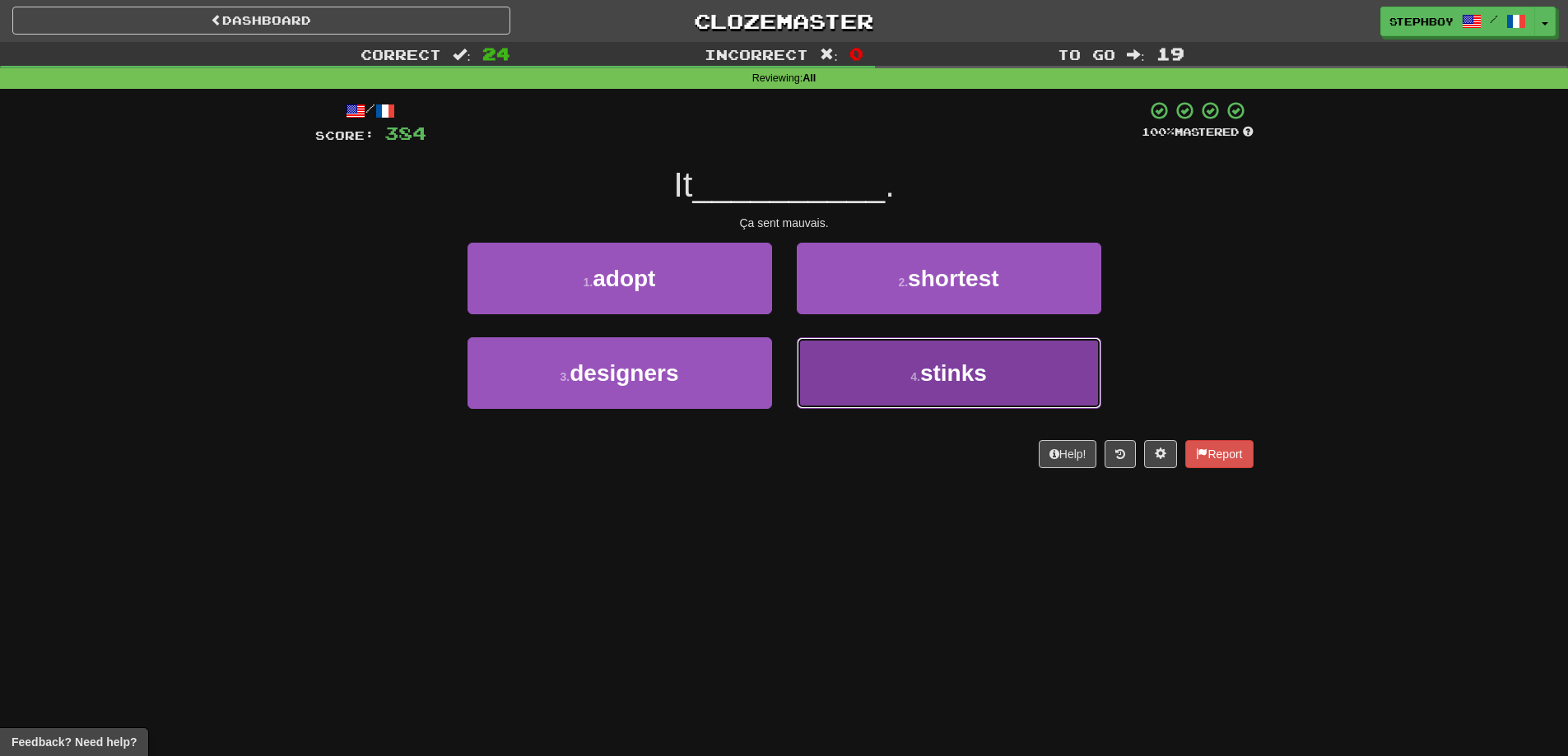
click at [895, 364] on button "4 . stinks" at bounding box center [948, 373] width 304 height 72
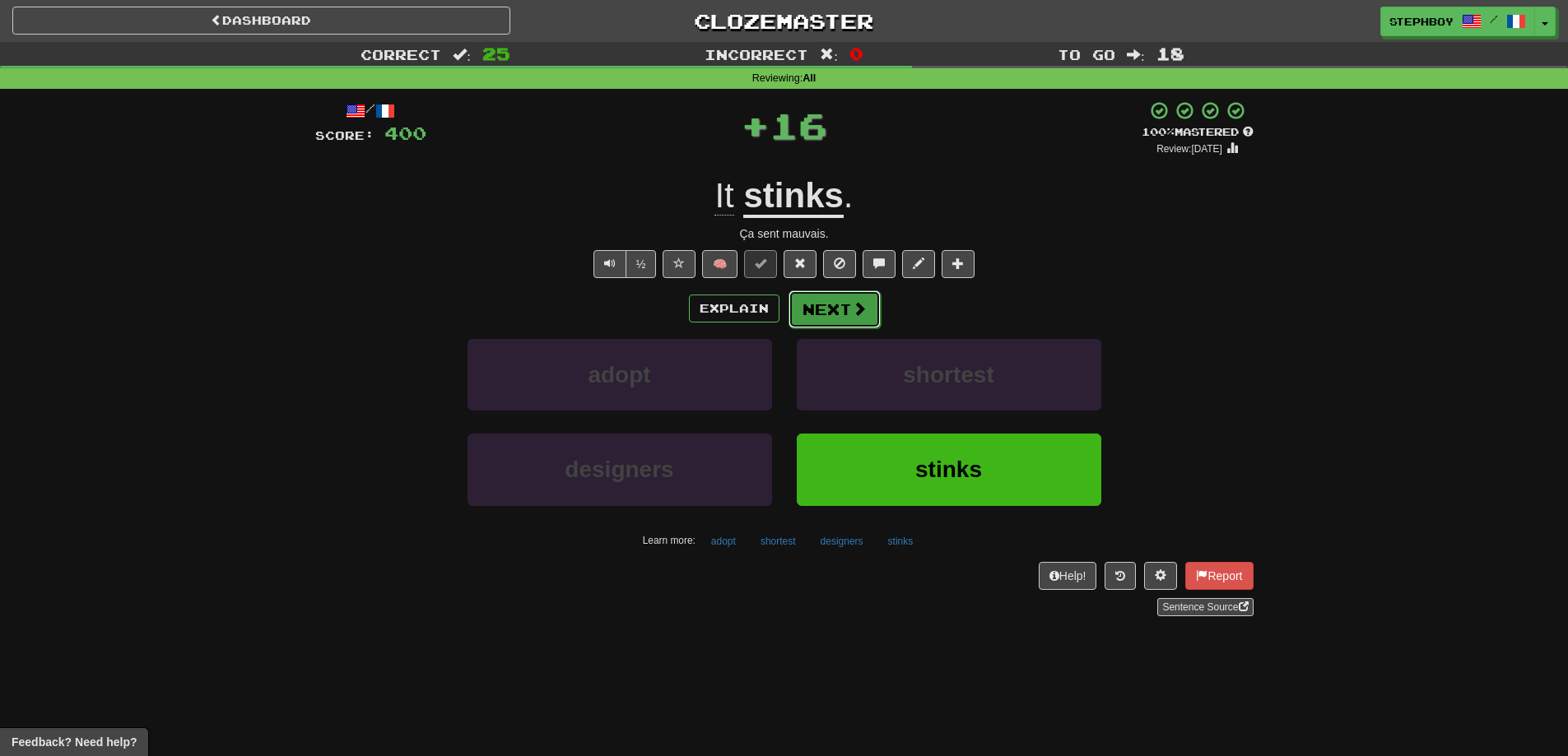
click at [869, 299] on button "Next" at bounding box center [834, 309] width 92 height 37
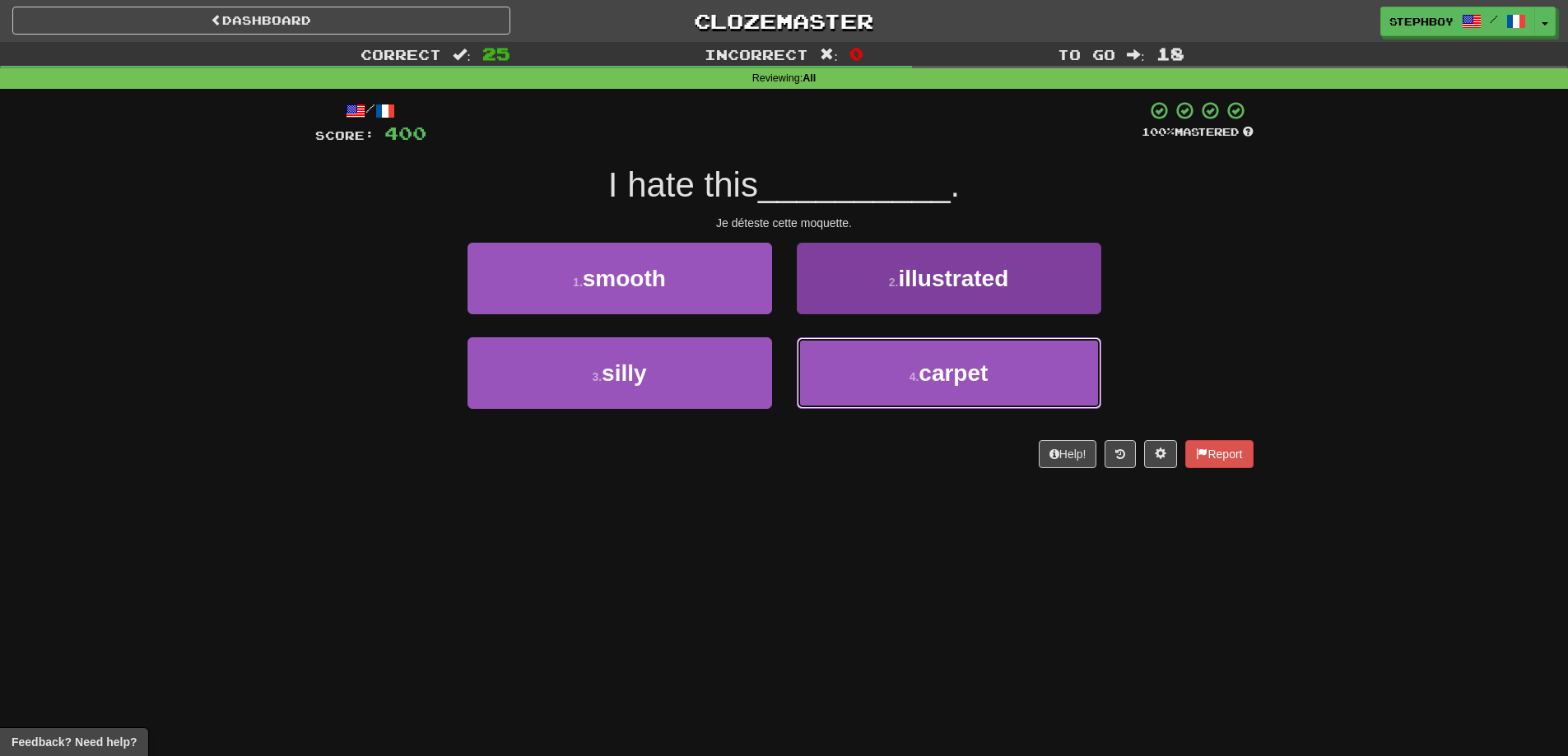
click at [934, 377] on span "carpet" at bounding box center [953, 372] width 69 height 25
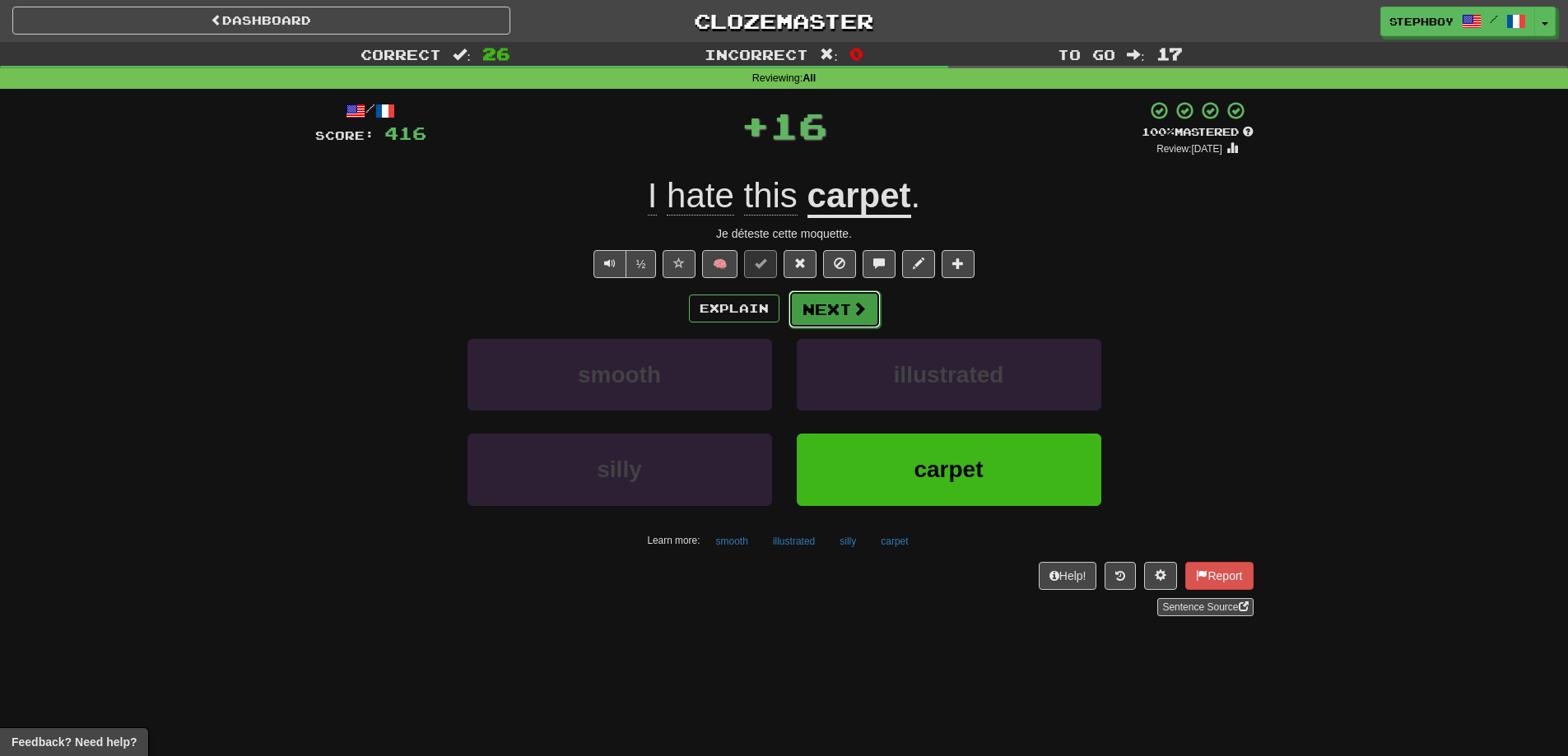
click at [831, 318] on button "Next" at bounding box center [834, 309] width 92 height 37
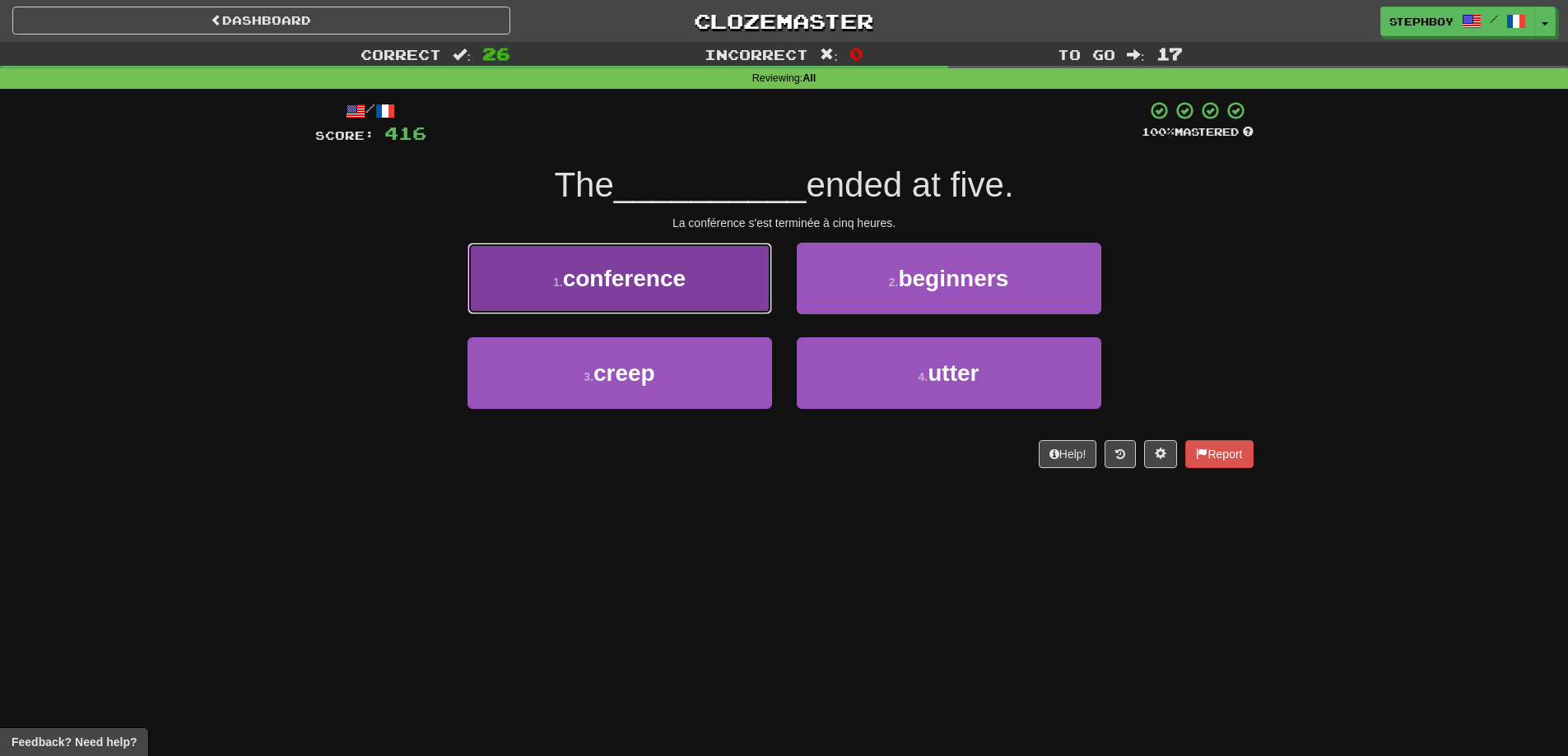
click at [719, 284] on button "1 . conference" at bounding box center [619, 278] width 304 height 72
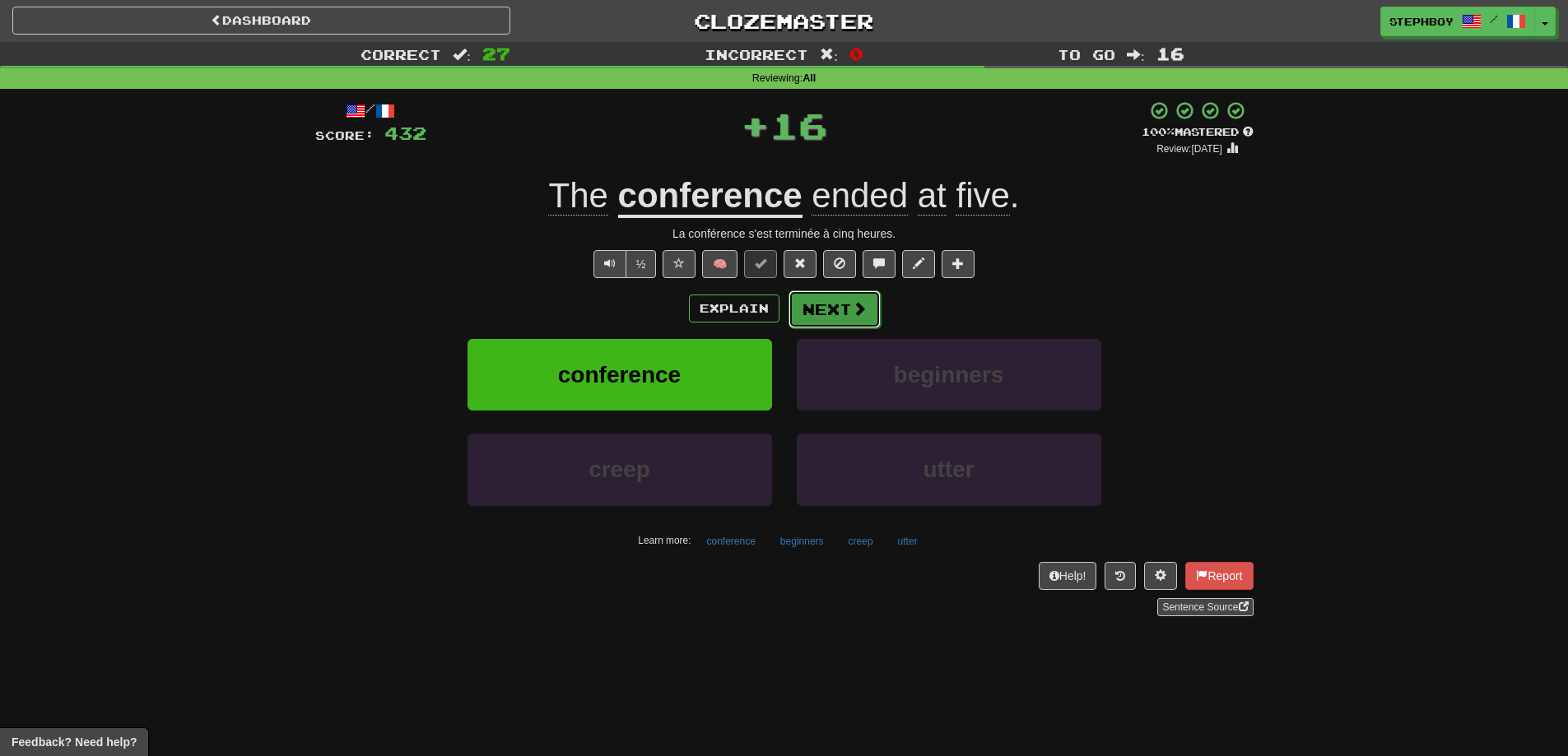
click at [852, 311] on span at bounding box center [859, 309] width 15 height 15
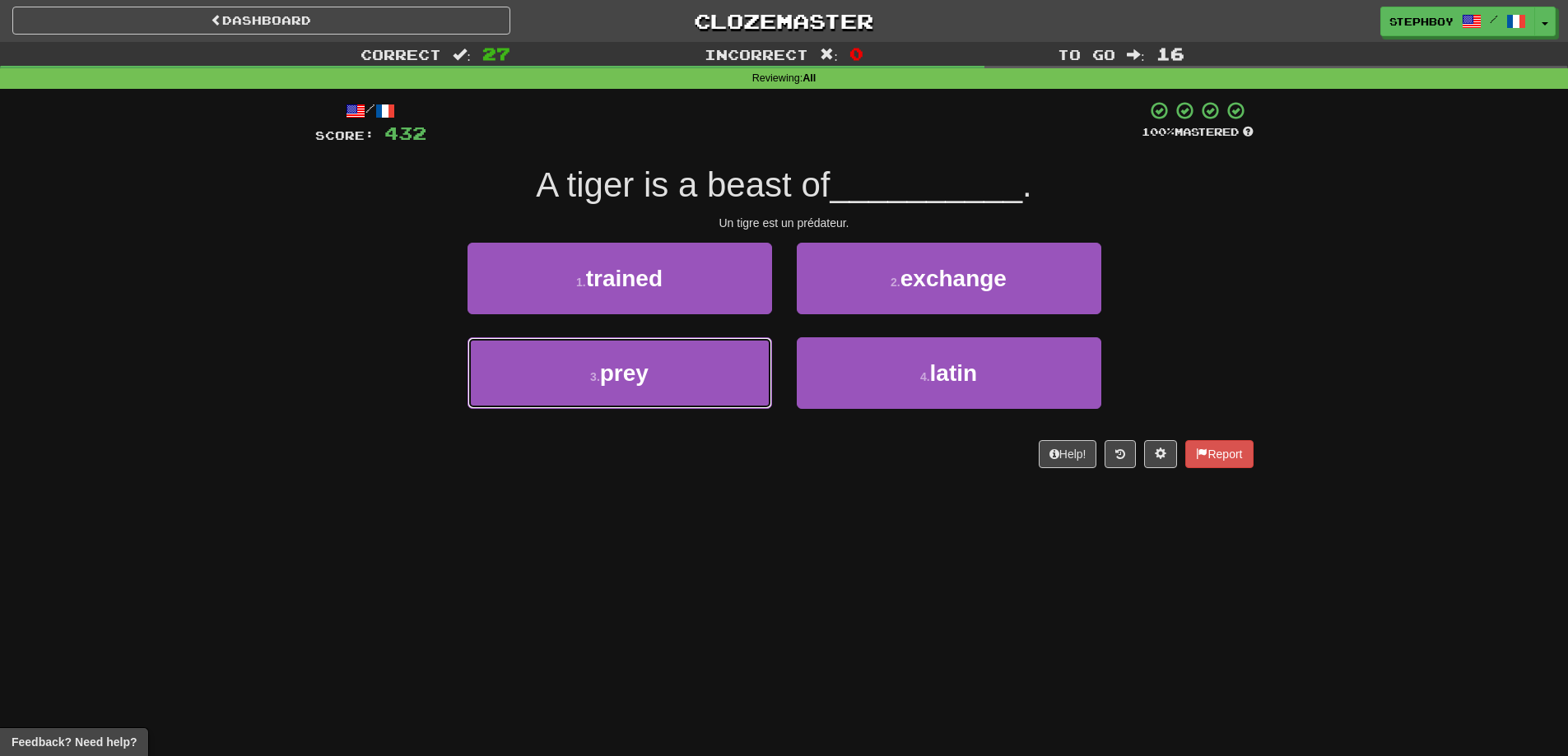
drag, startPoint x: 696, startPoint y: 367, endPoint x: 794, endPoint y: 343, distance: 100.9
click at [696, 366] on button "3 . prey" at bounding box center [619, 373] width 304 height 72
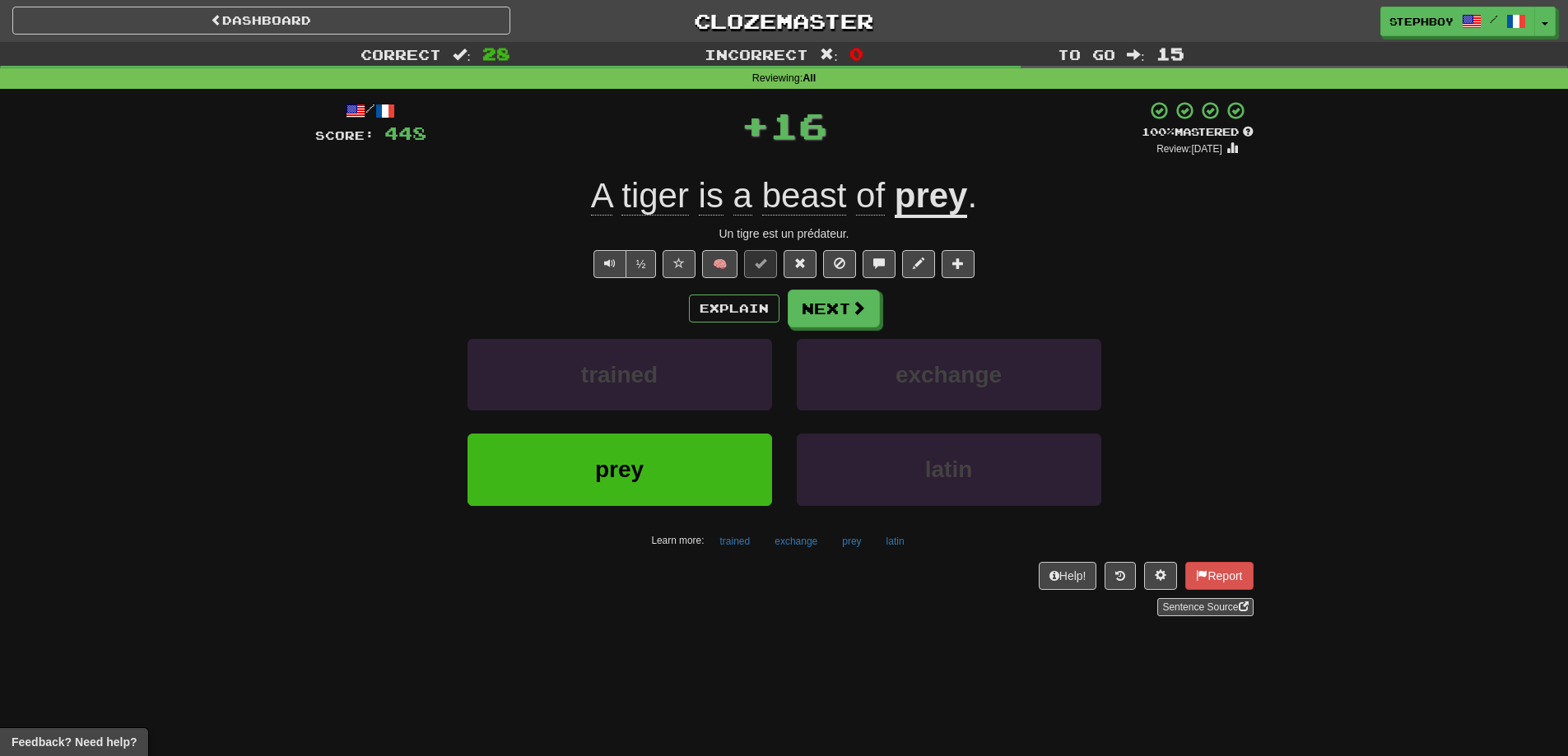
click at [857, 328] on div "Explain Next trained exchange prey latin Learn more: trained exchange prey latin" at bounding box center [784, 422] width 938 height 264
click at [843, 310] on button "Next" at bounding box center [834, 309] width 92 height 37
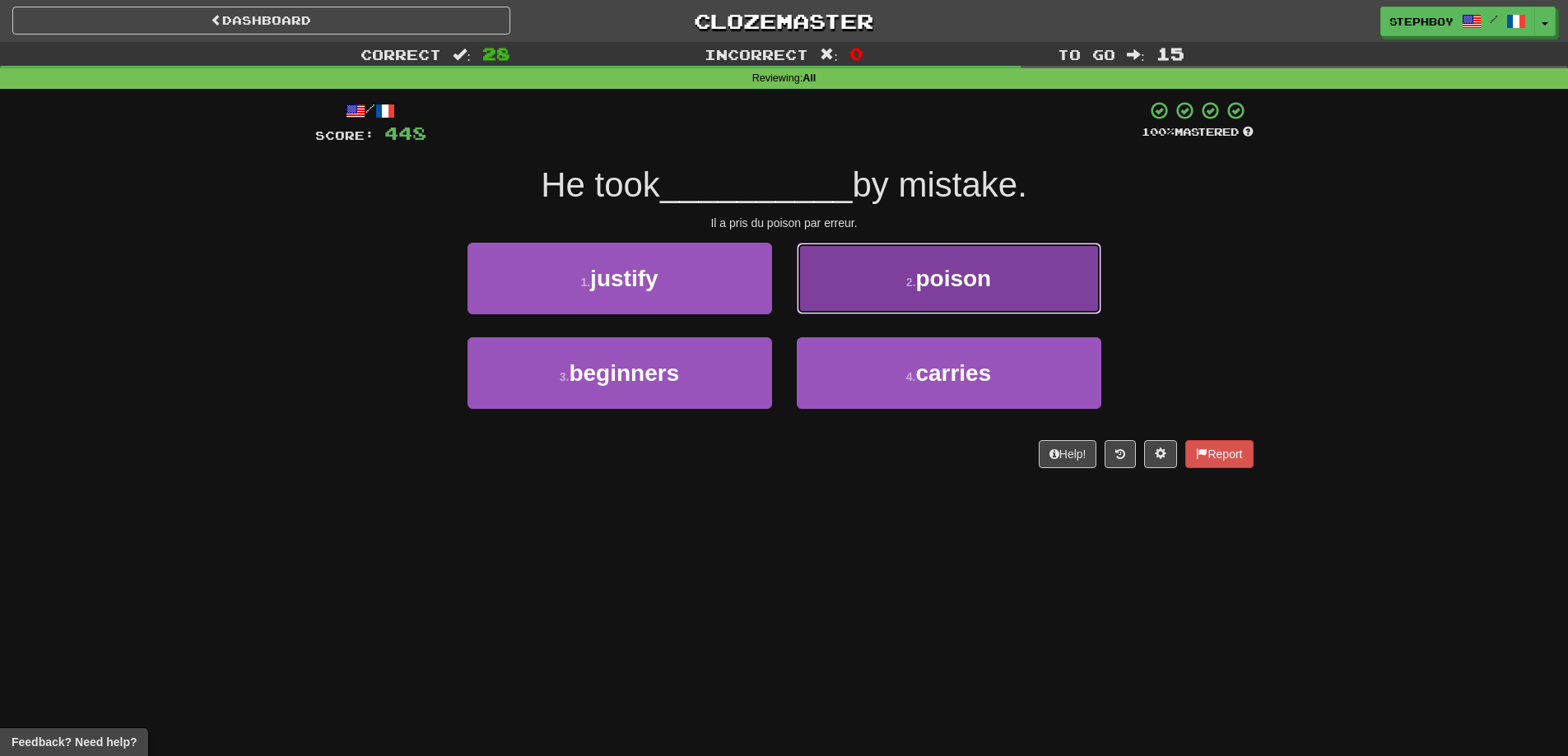
click at [908, 297] on button "2 . poison" at bounding box center [948, 278] width 304 height 72
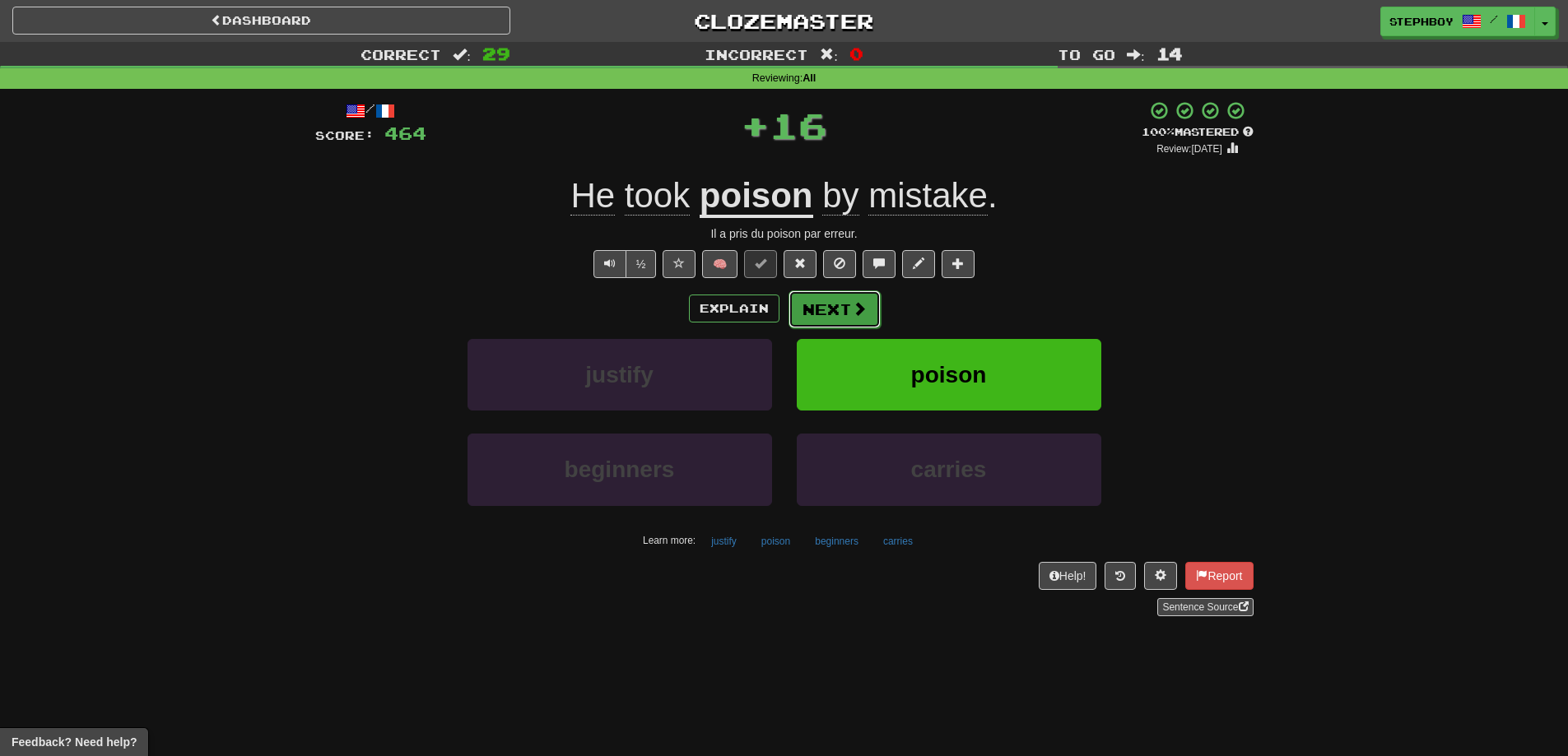
click at [808, 311] on button "Next" at bounding box center [834, 309] width 92 height 37
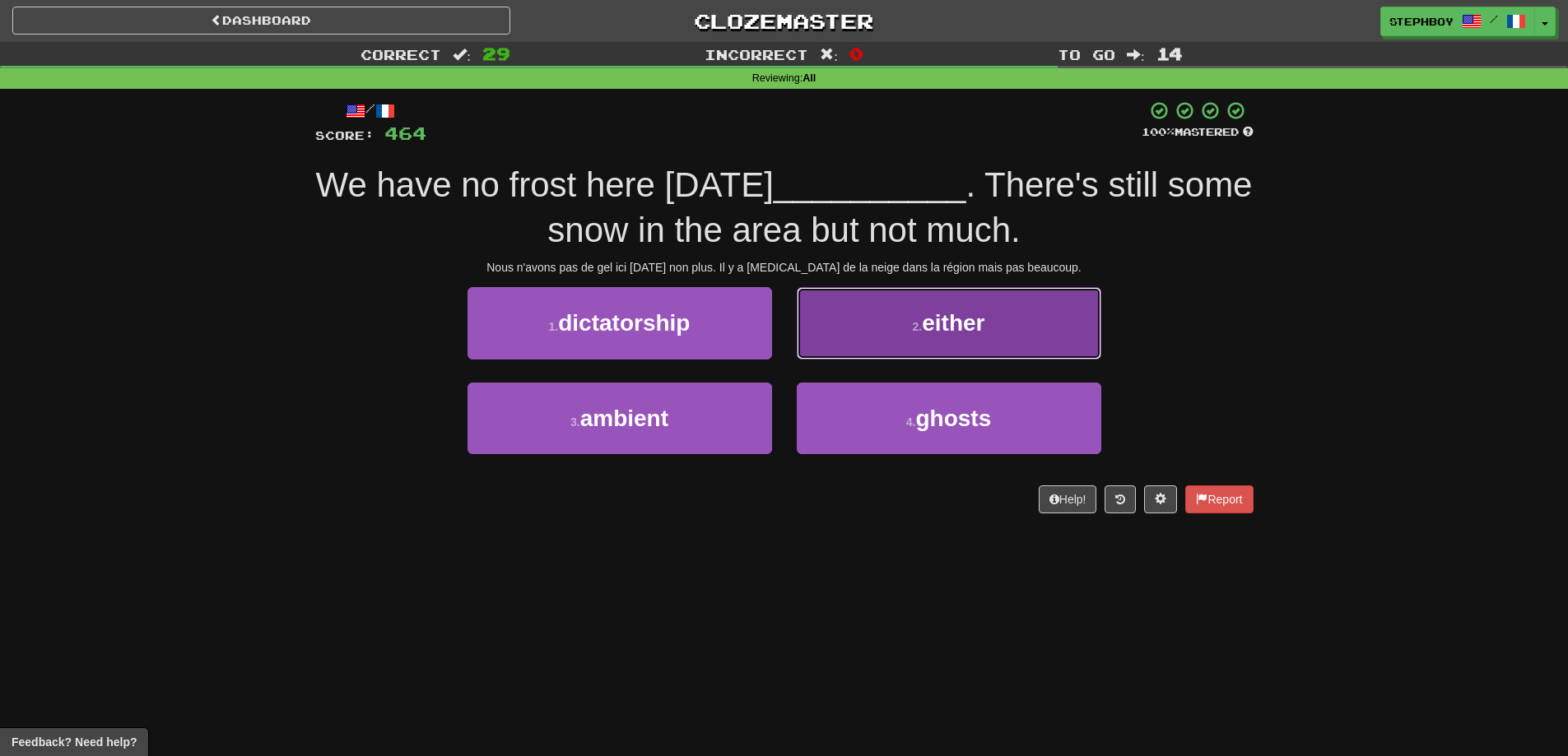
click at [908, 335] on button "2 . either" at bounding box center [948, 323] width 304 height 72
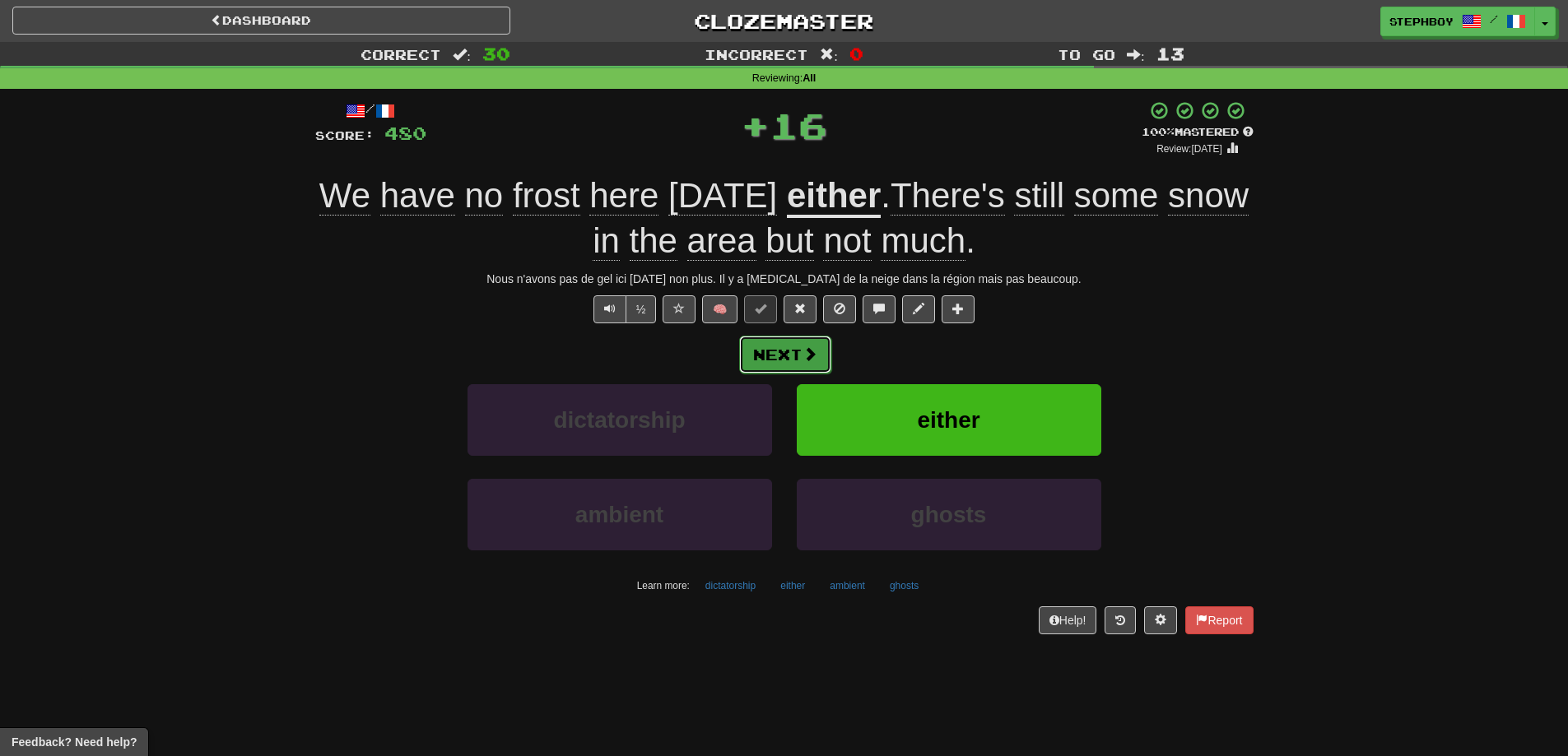
click at [809, 336] on button "Next" at bounding box center [785, 355] width 92 height 37
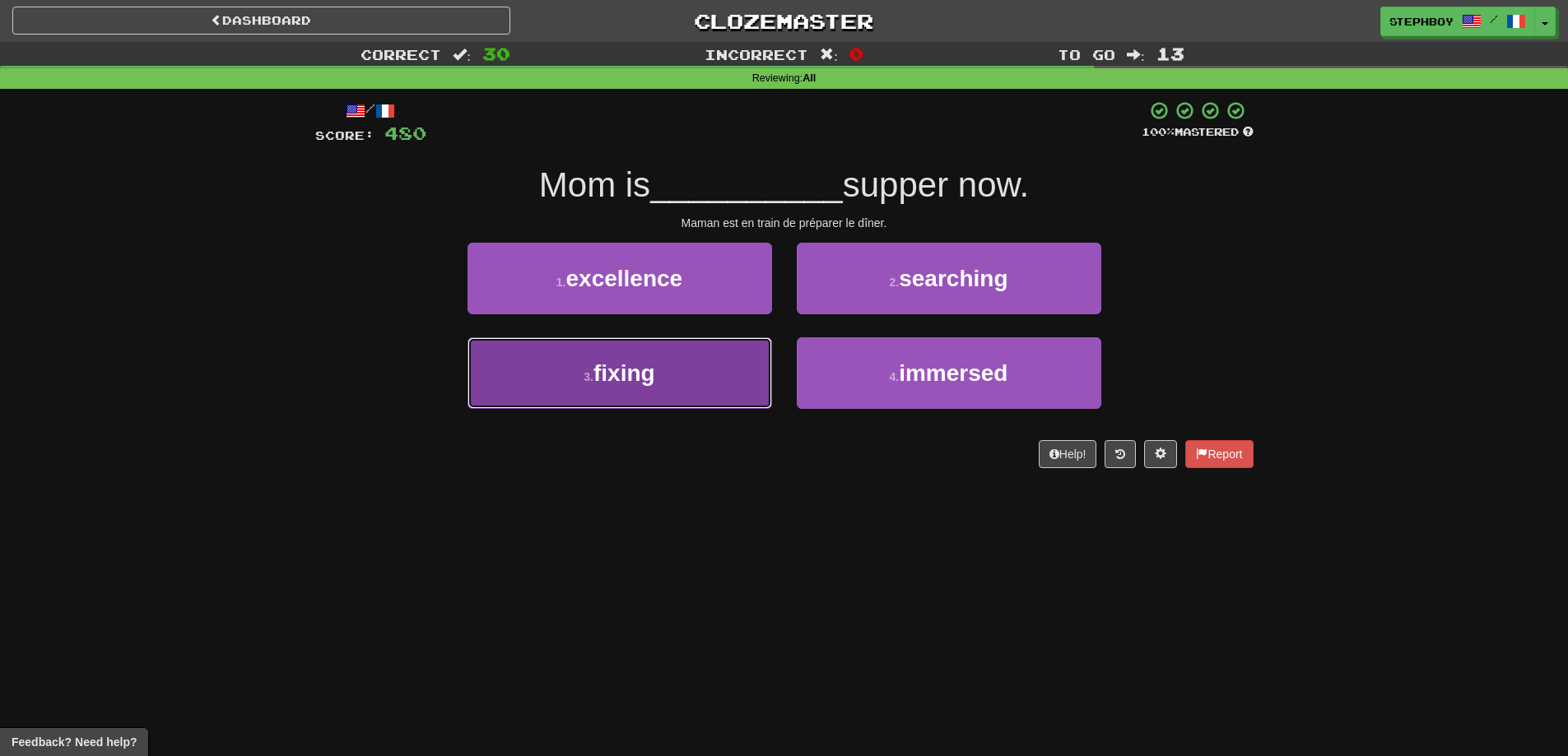
click at [693, 388] on button "3 . fixing" at bounding box center [619, 373] width 304 height 72
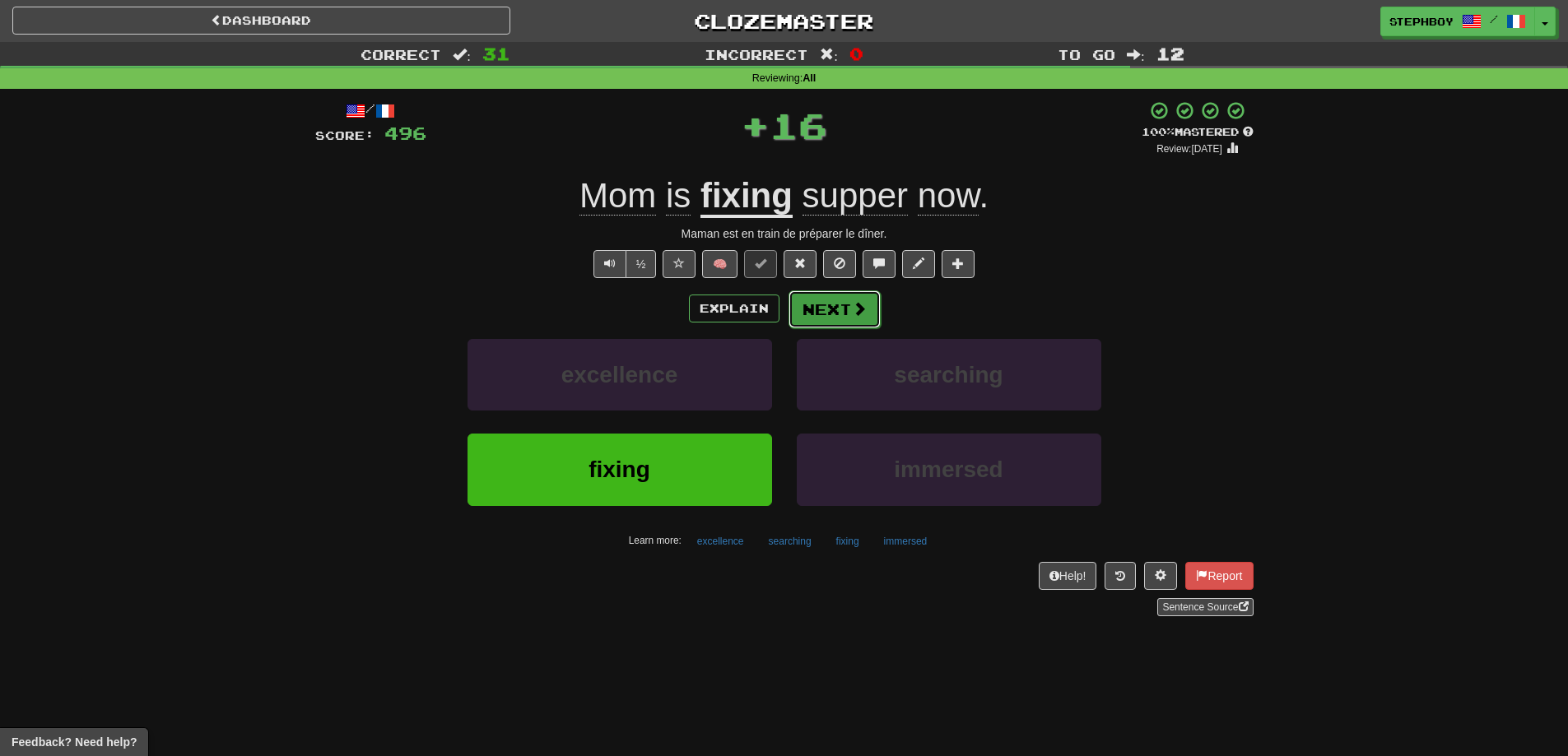
click at [857, 317] on button "Next" at bounding box center [834, 309] width 92 height 37
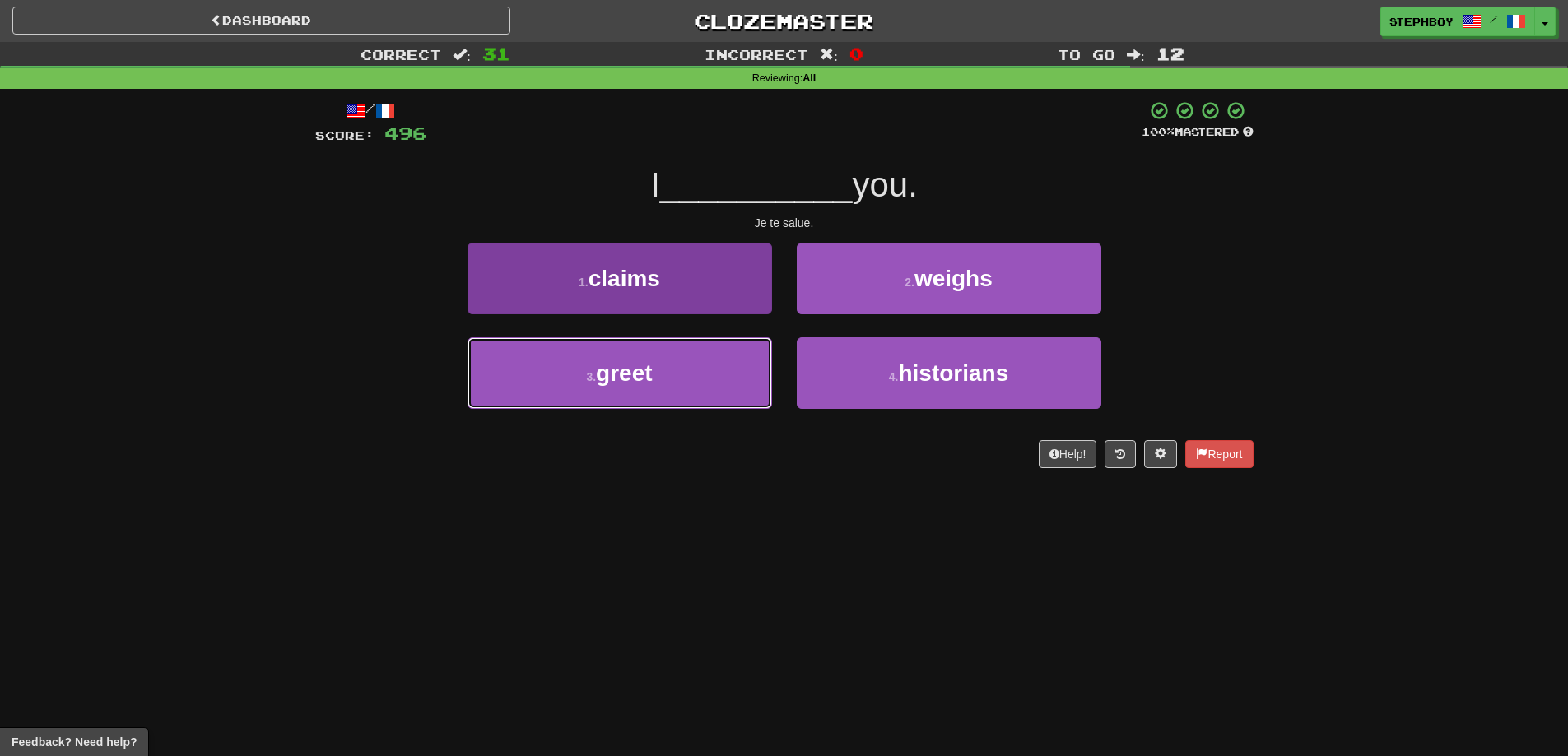
click at [676, 366] on button "3 . greet" at bounding box center [619, 373] width 304 height 72
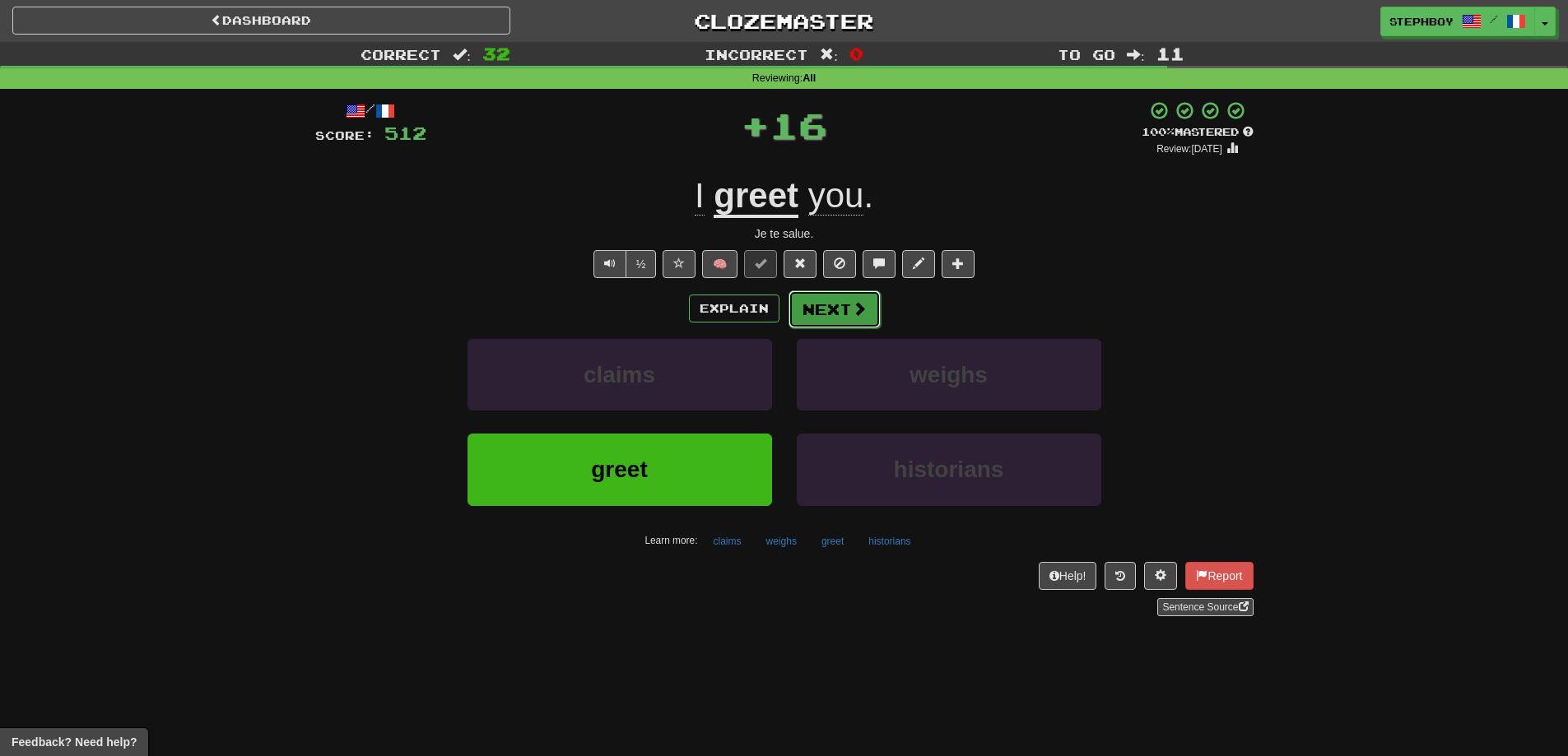
click at [868, 303] on button "Next" at bounding box center [834, 309] width 92 height 37
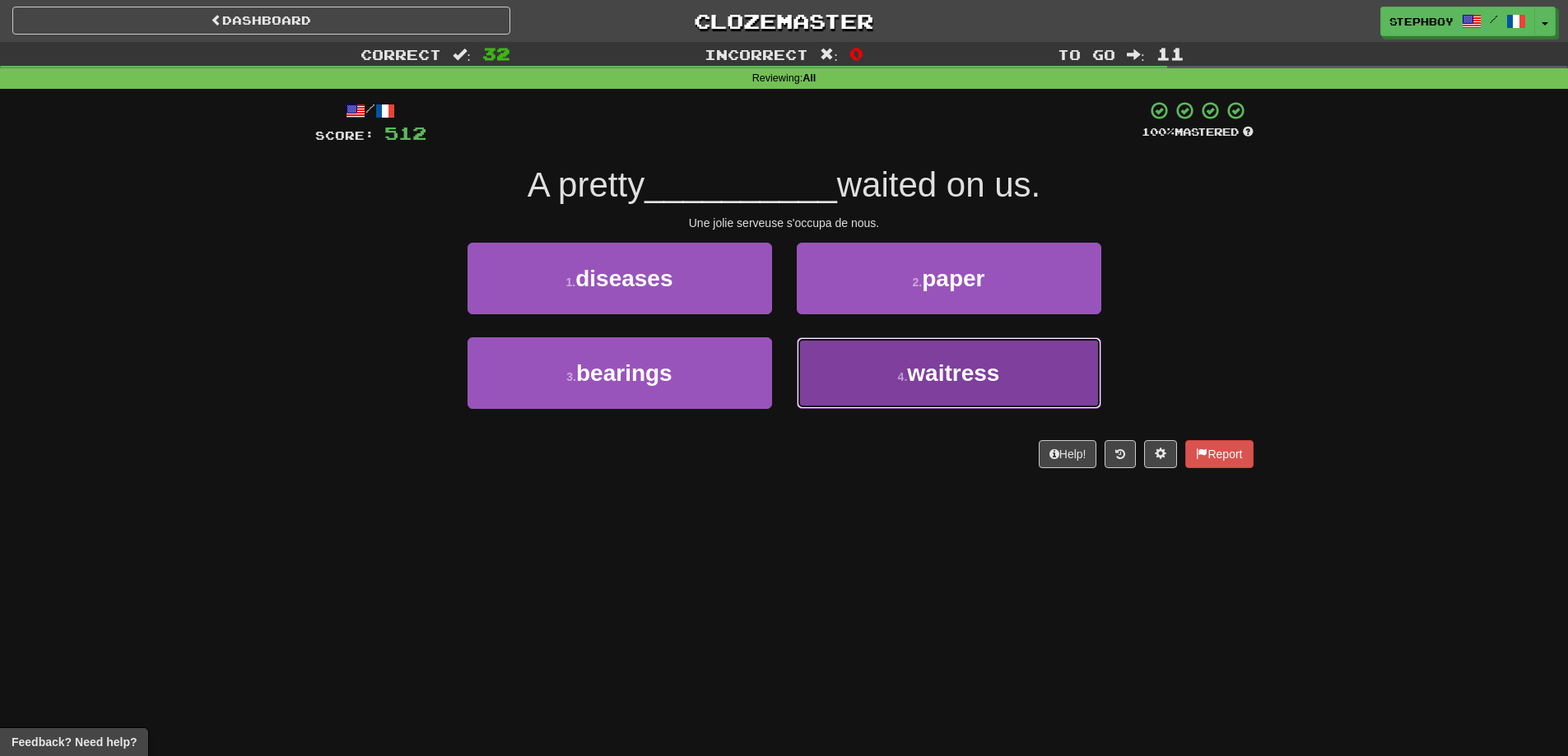
click at [860, 371] on button "4 . waitress" at bounding box center [948, 373] width 304 height 72
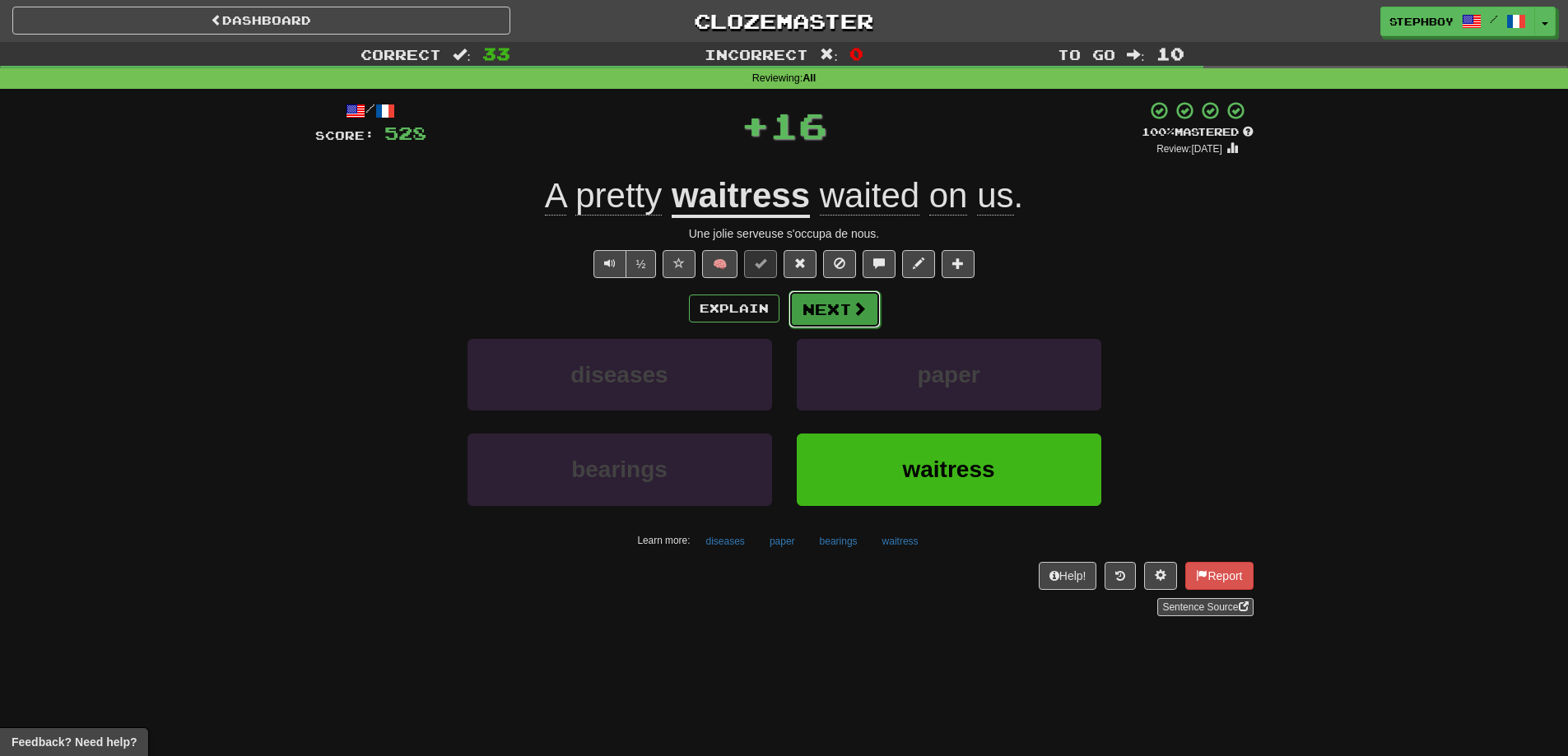
click at [812, 317] on button "Next" at bounding box center [834, 309] width 92 height 37
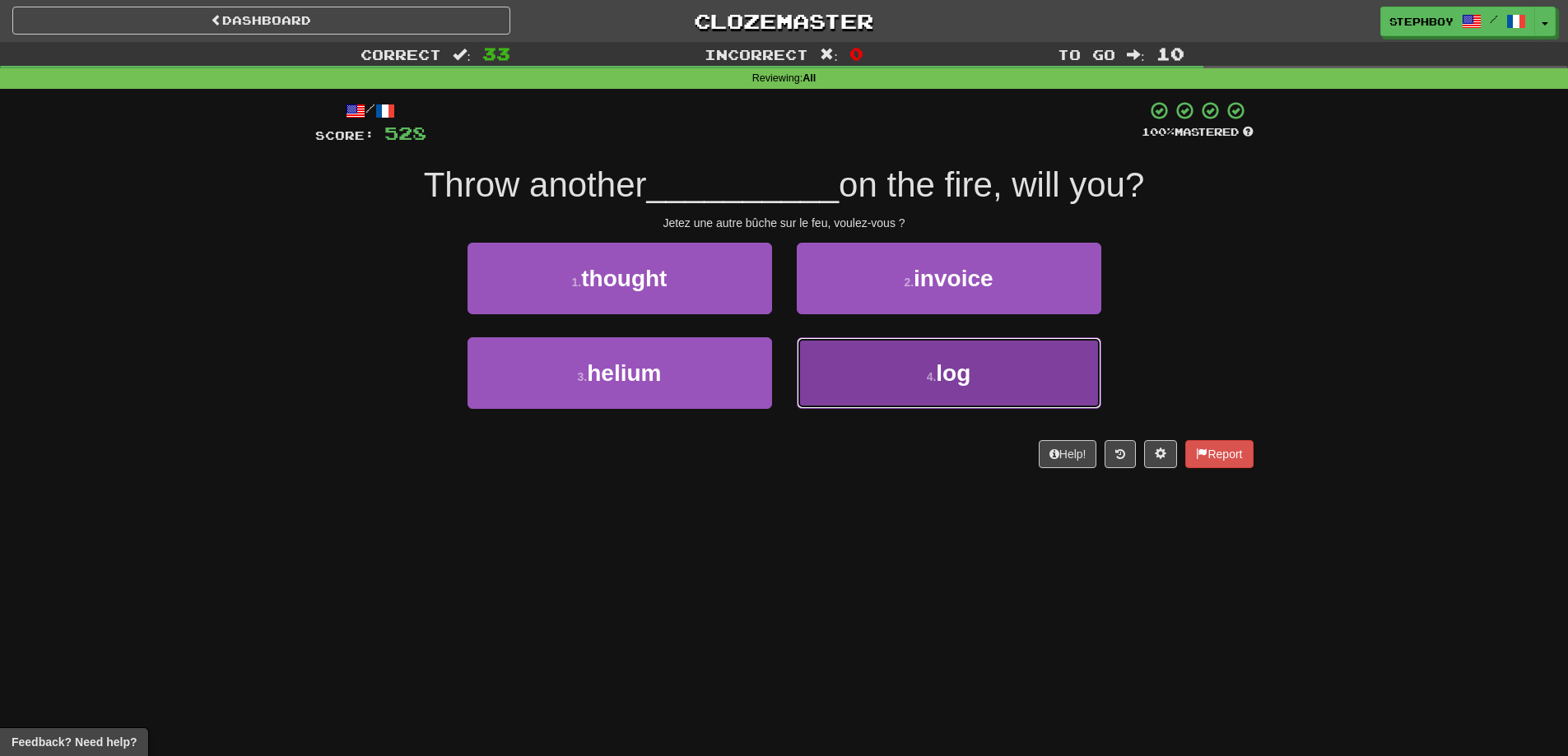
click at [922, 369] on button "4 . log" at bounding box center [948, 373] width 304 height 72
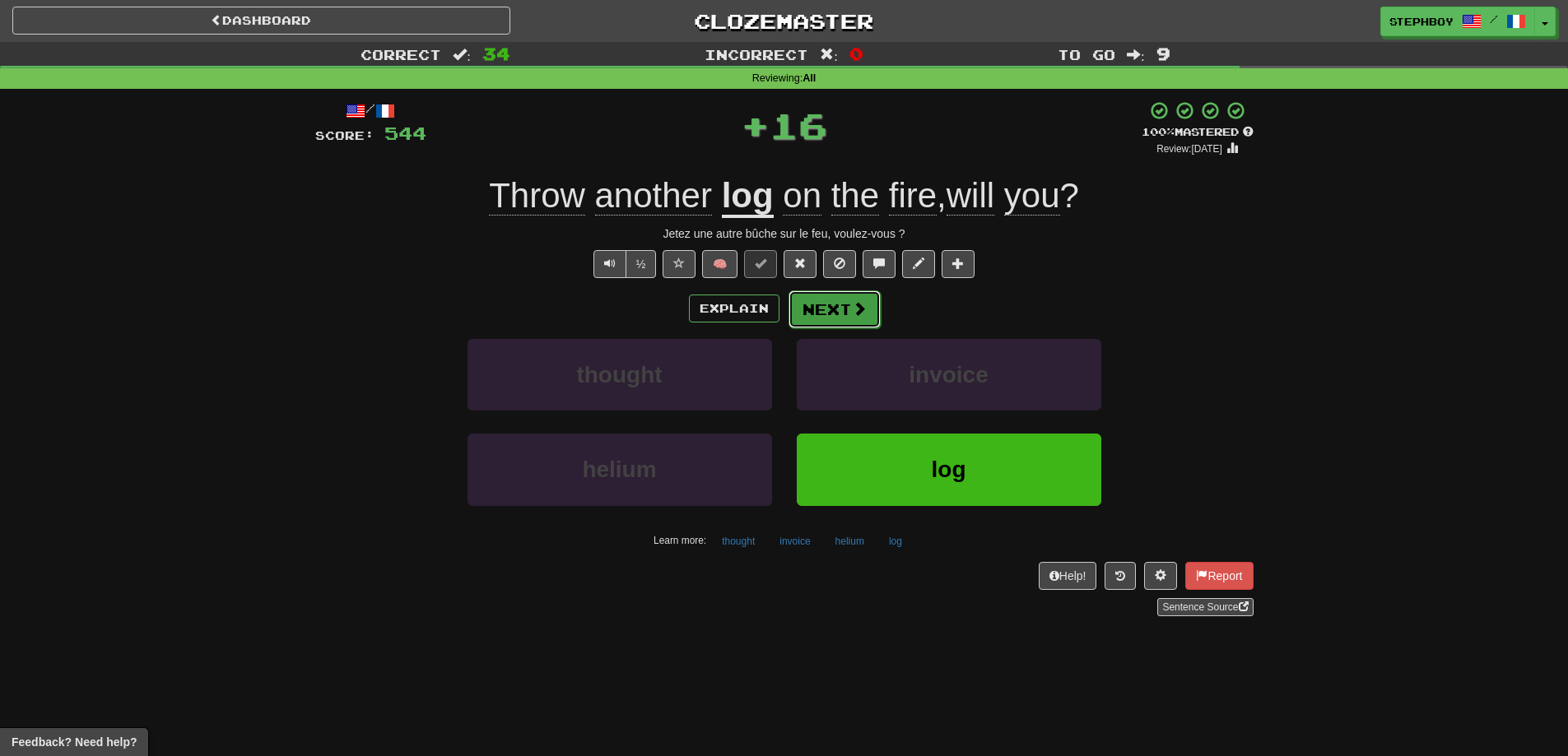
click at [841, 300] on button "Next" at bounding box center [834, 309] width 92 height 37
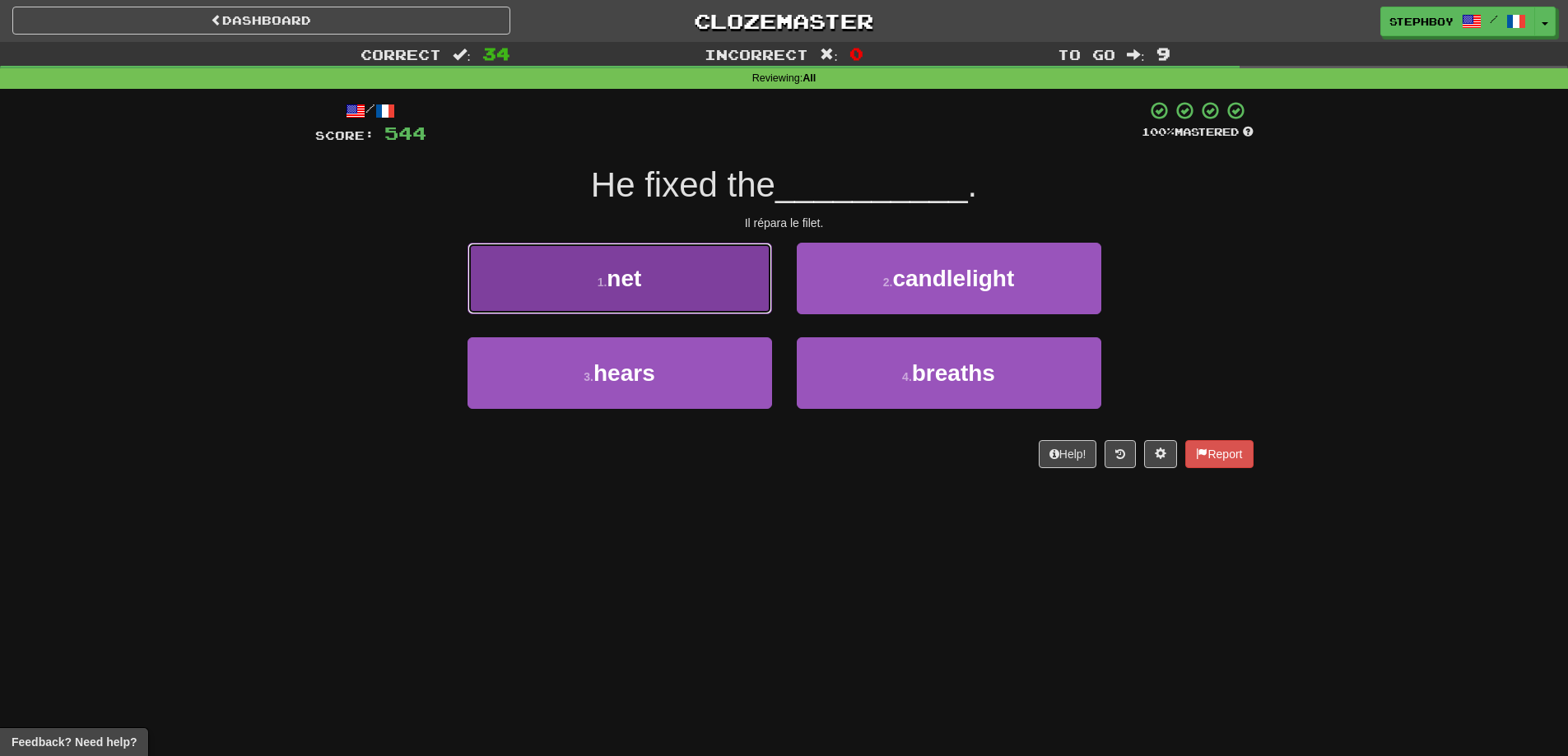
click at [732, 289] on button "1 . net" at bounding box center [619, 278] width 304 height 72
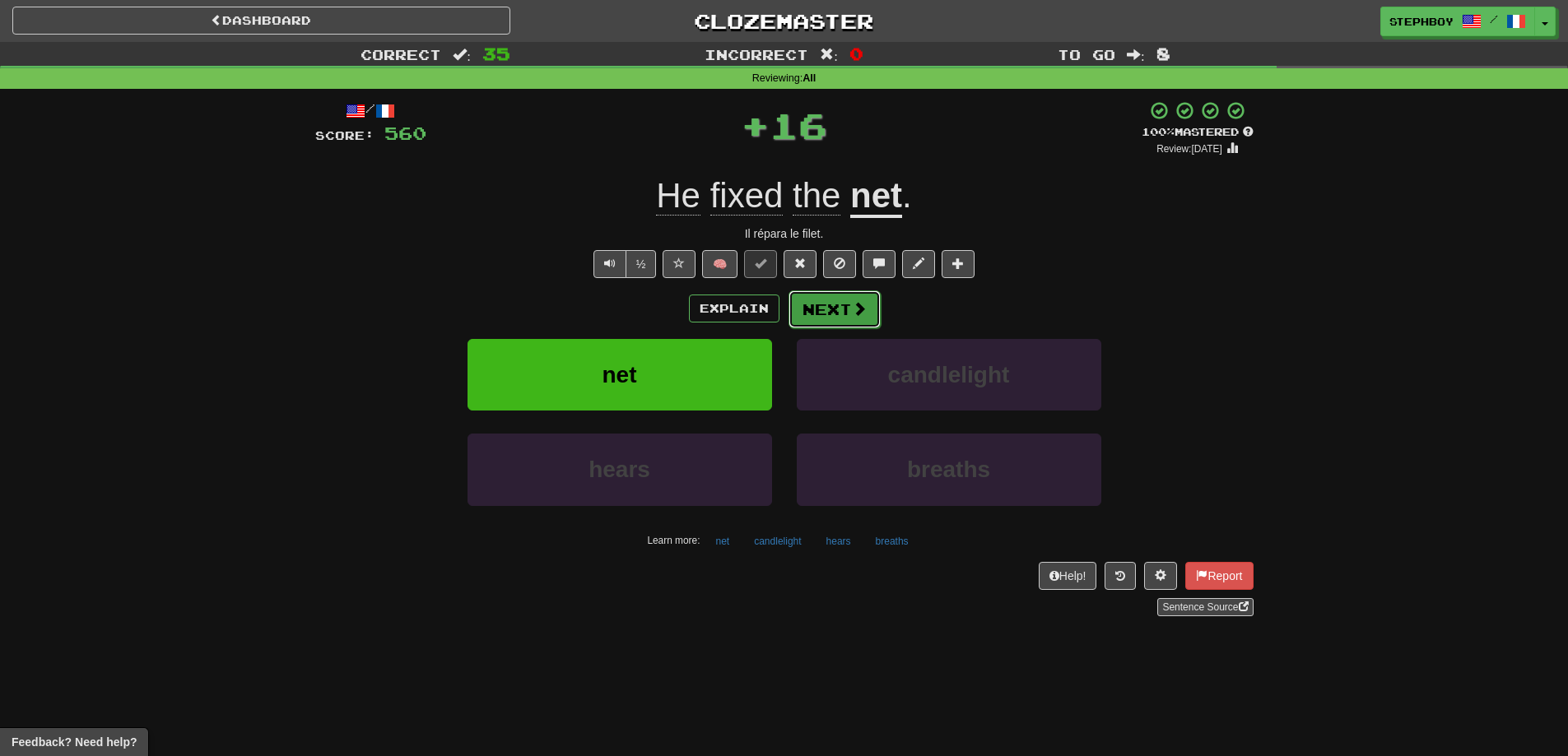
click at [840, 302] on button "Next" at bounding box center [834, 309] width 92 height 37
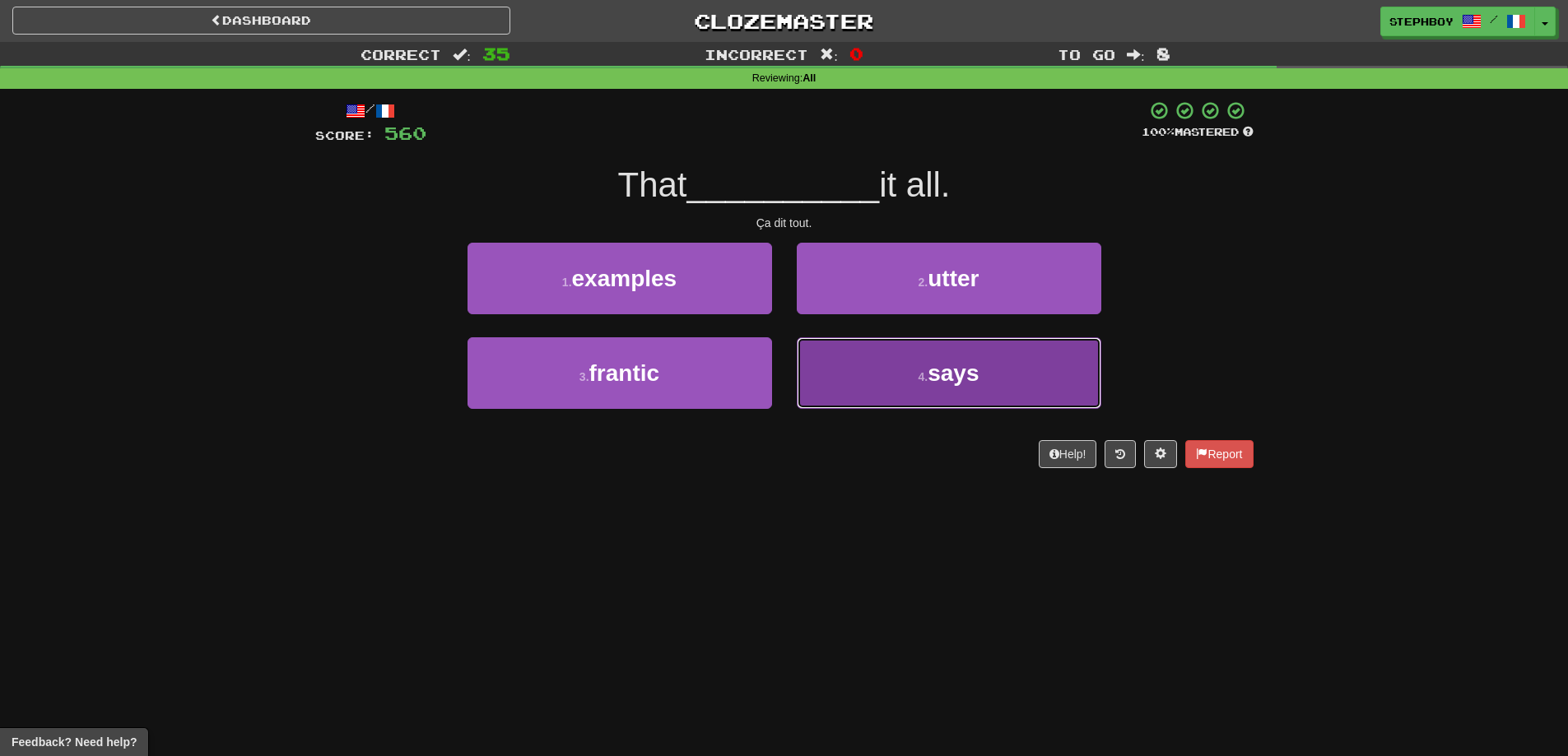
click at [838, 370] on button "4 . says" at bounding box center [948, 373] width 304 height 72
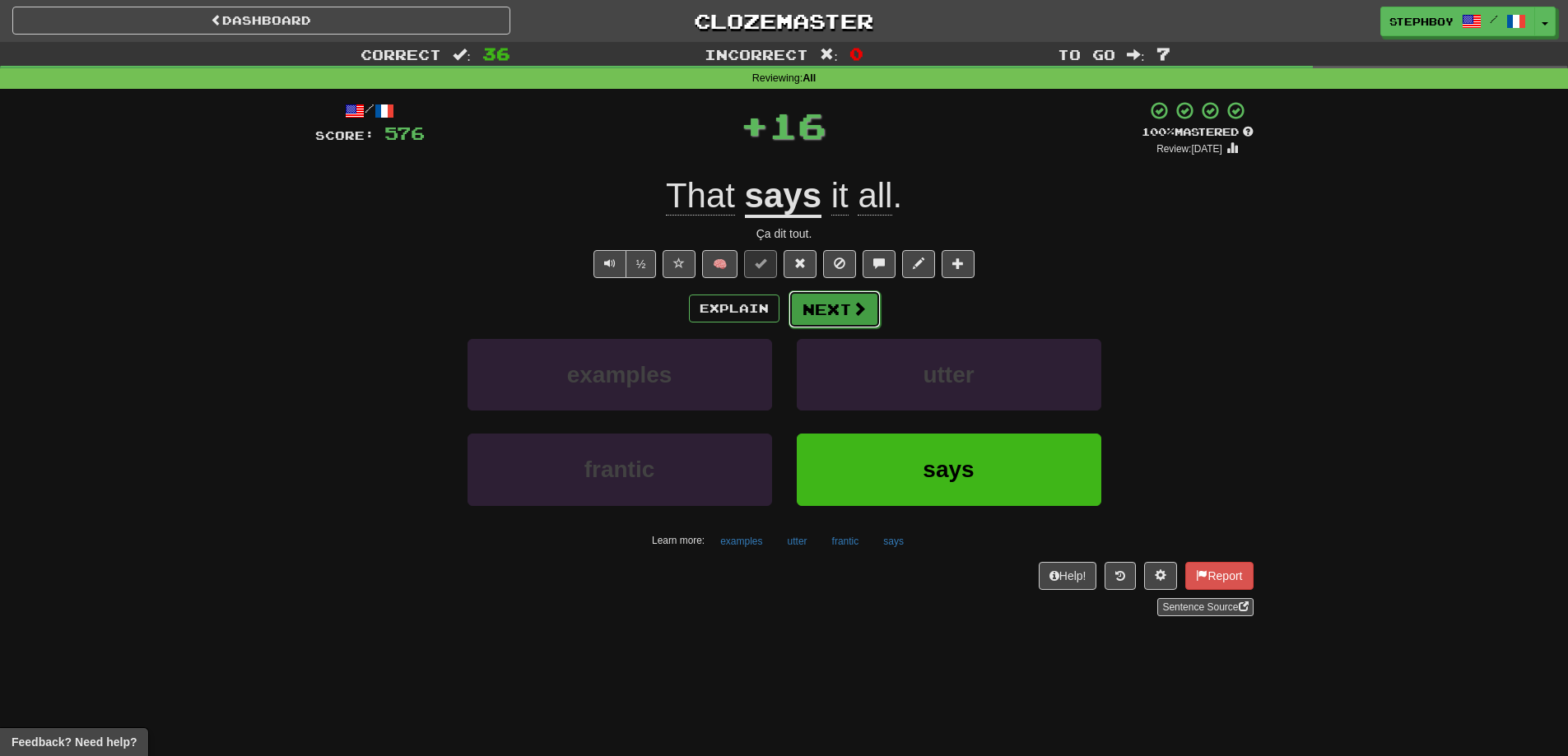
click at [832, 317] on button "Next" at bounding box center [834, 309] width 92 height 37
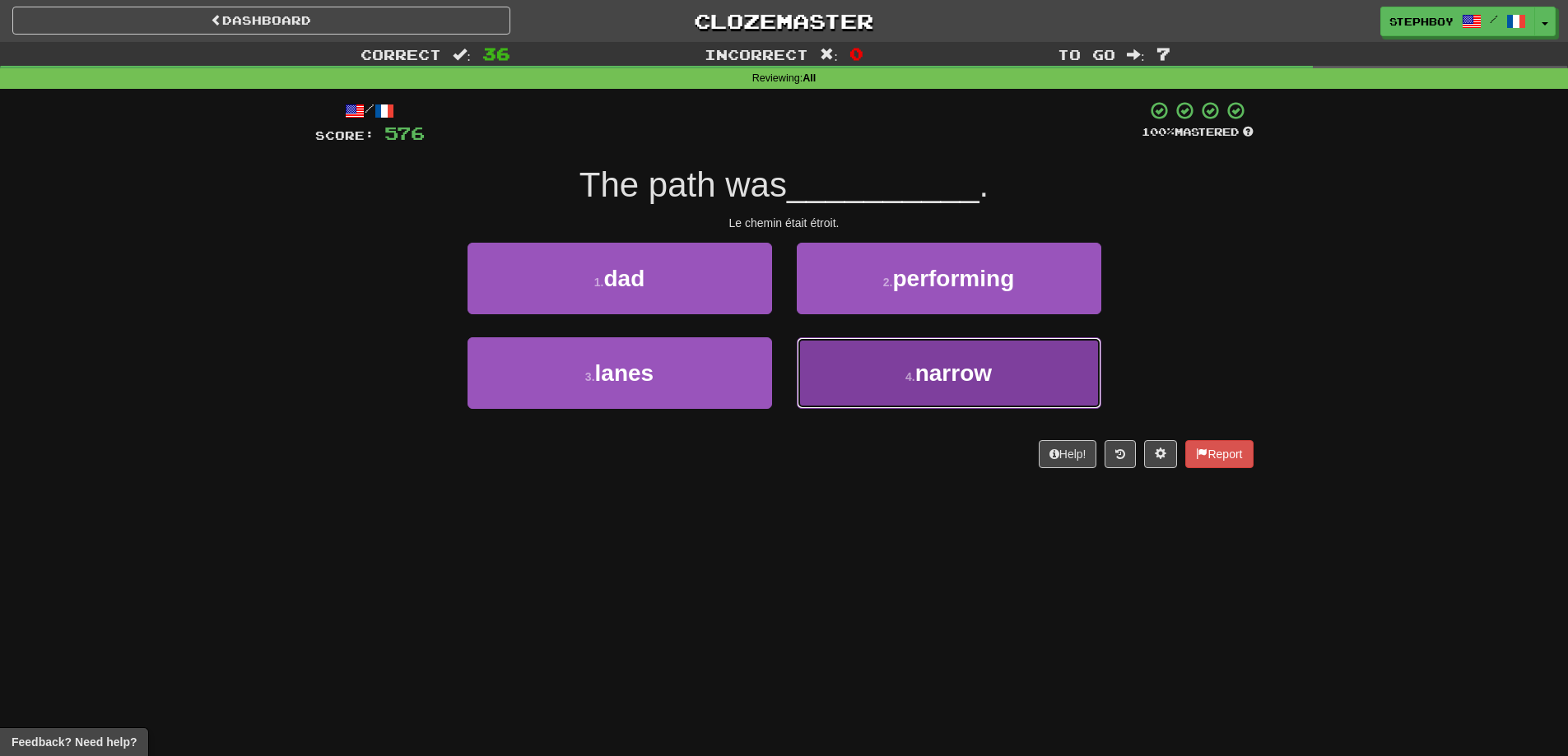
click at [874, 360] on button "4 . narrow" at bounding box center [948, 373] width 304 height 72
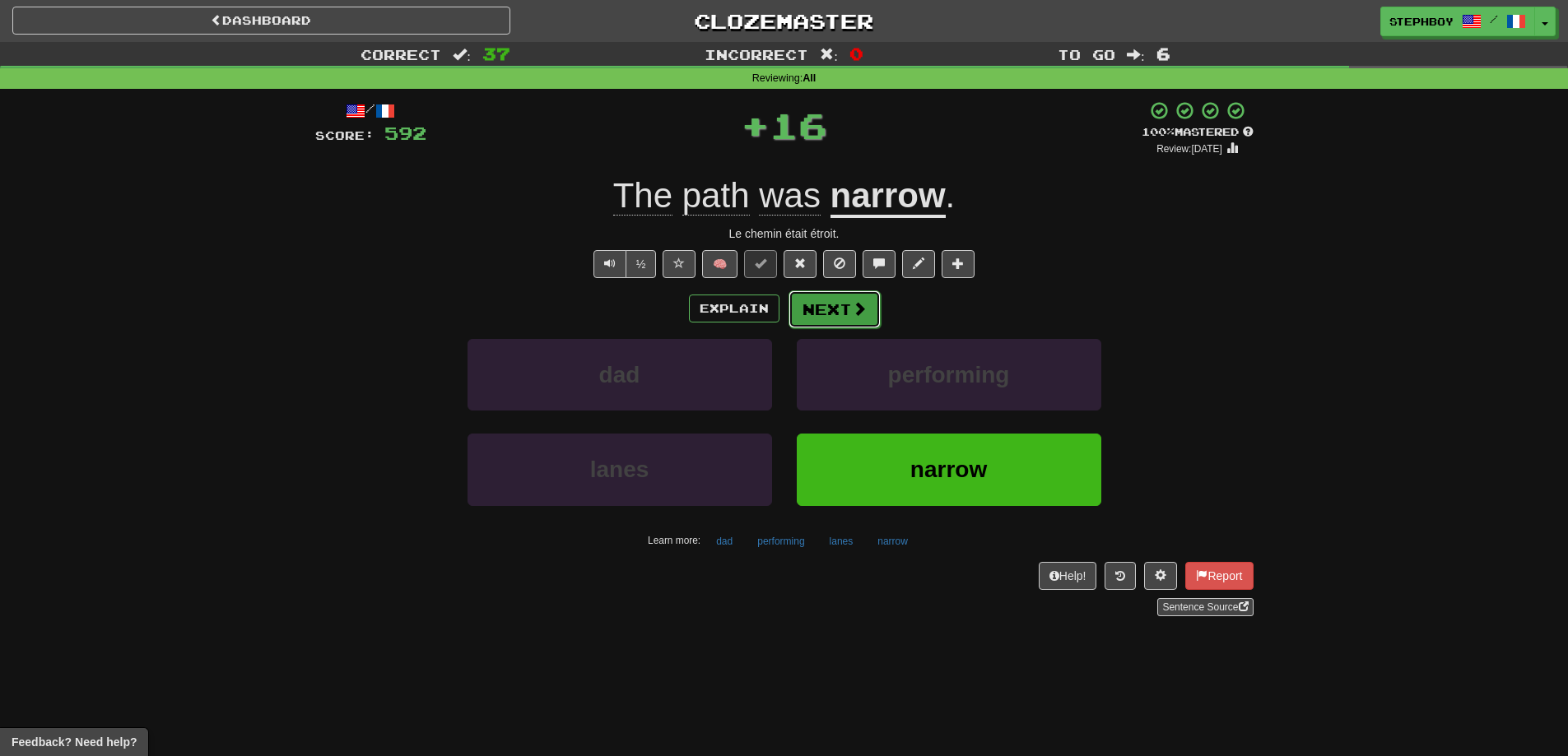
click at [857, 311] on span at bounding box center [859, 309] width 15 height 15
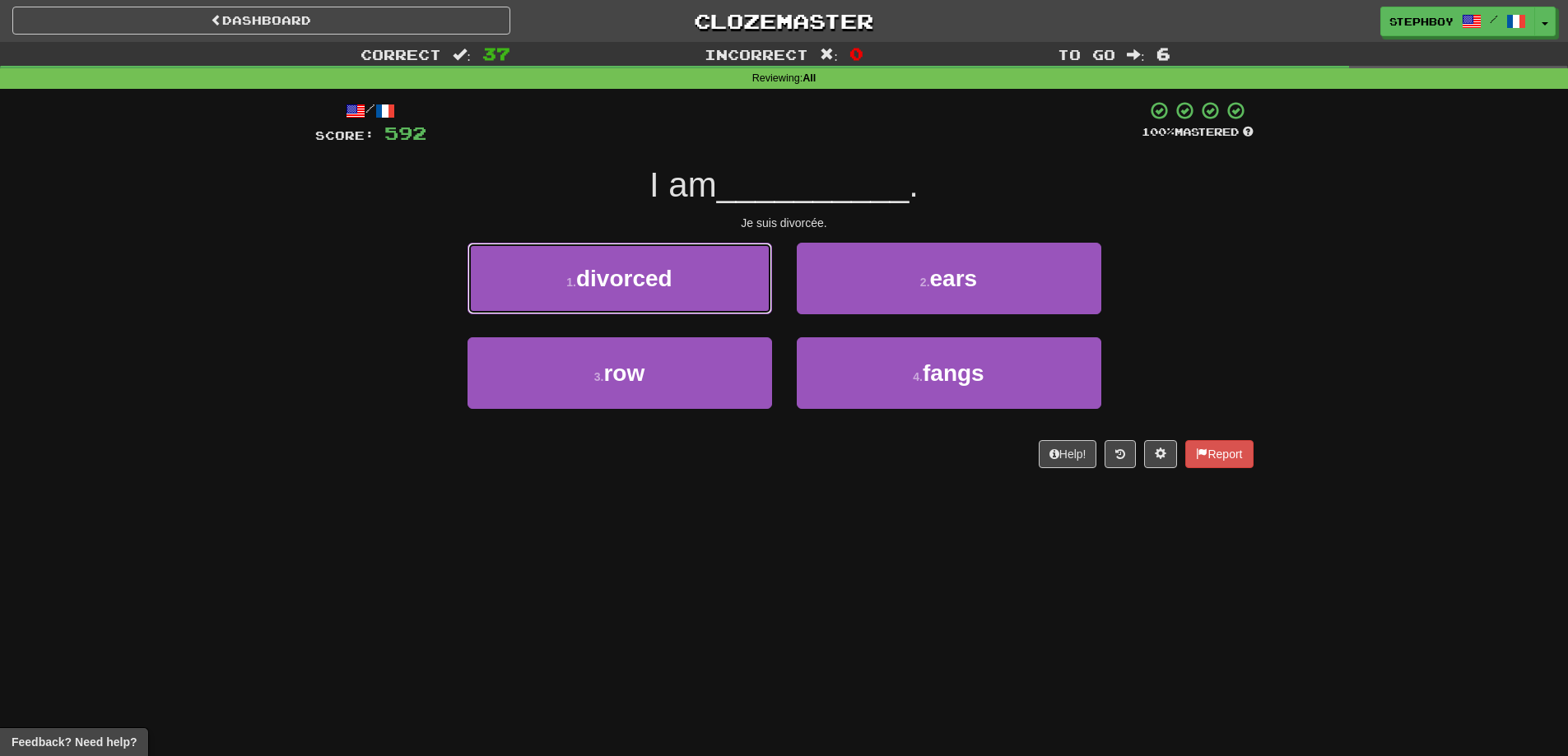
click at [708, 284] on button "1 . divorced" at bounding box center [619, 278] width 304 height 72
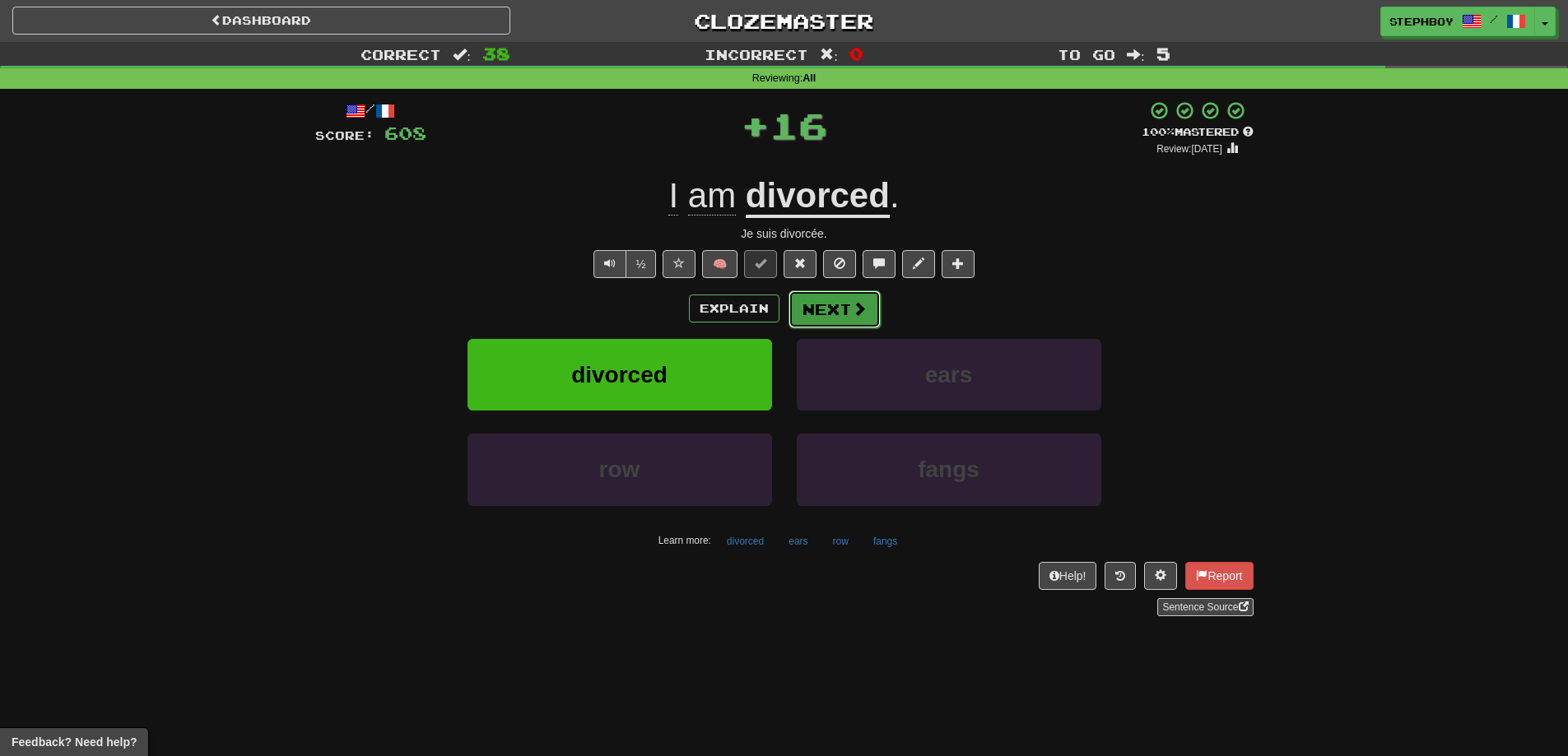
click at [848, 319] on button "Next" at bounding box center [834, 309] width 92 height 37
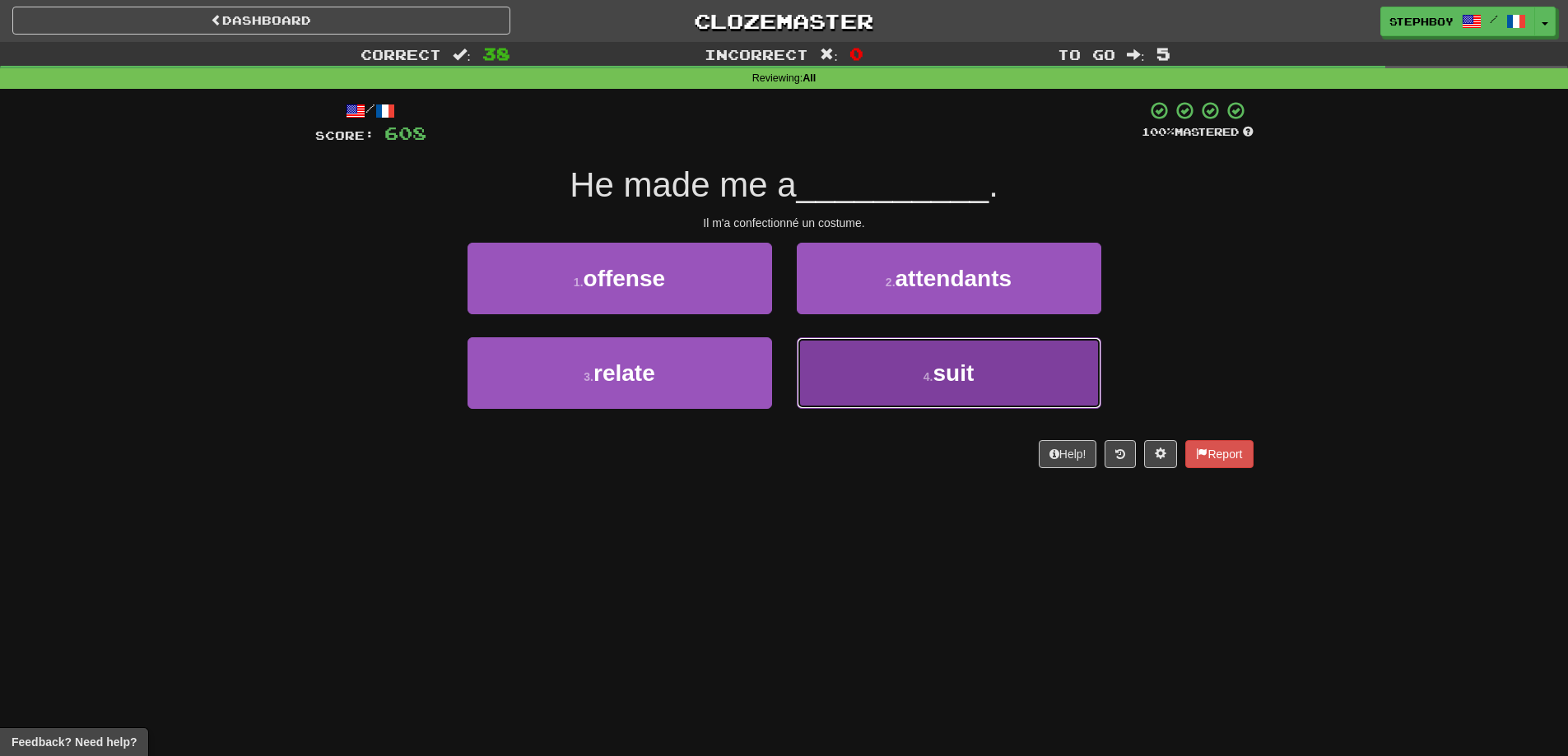
click at [913, 356] on button "4 . suit" at bounding box center [948, 373] width 304 height 72
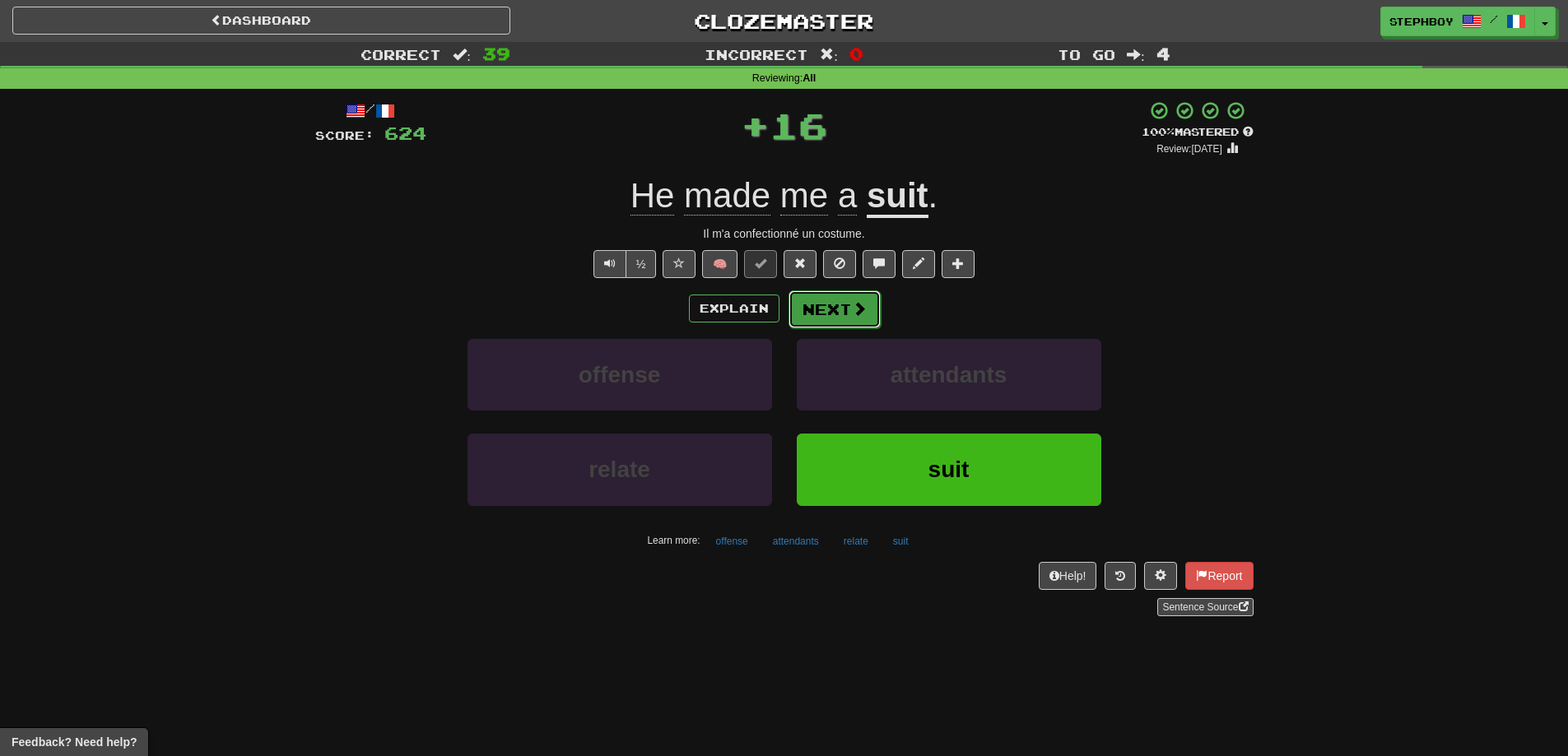
click at [866, 306] on button "Next" at bounding box center [834, 309] width 92 height 37
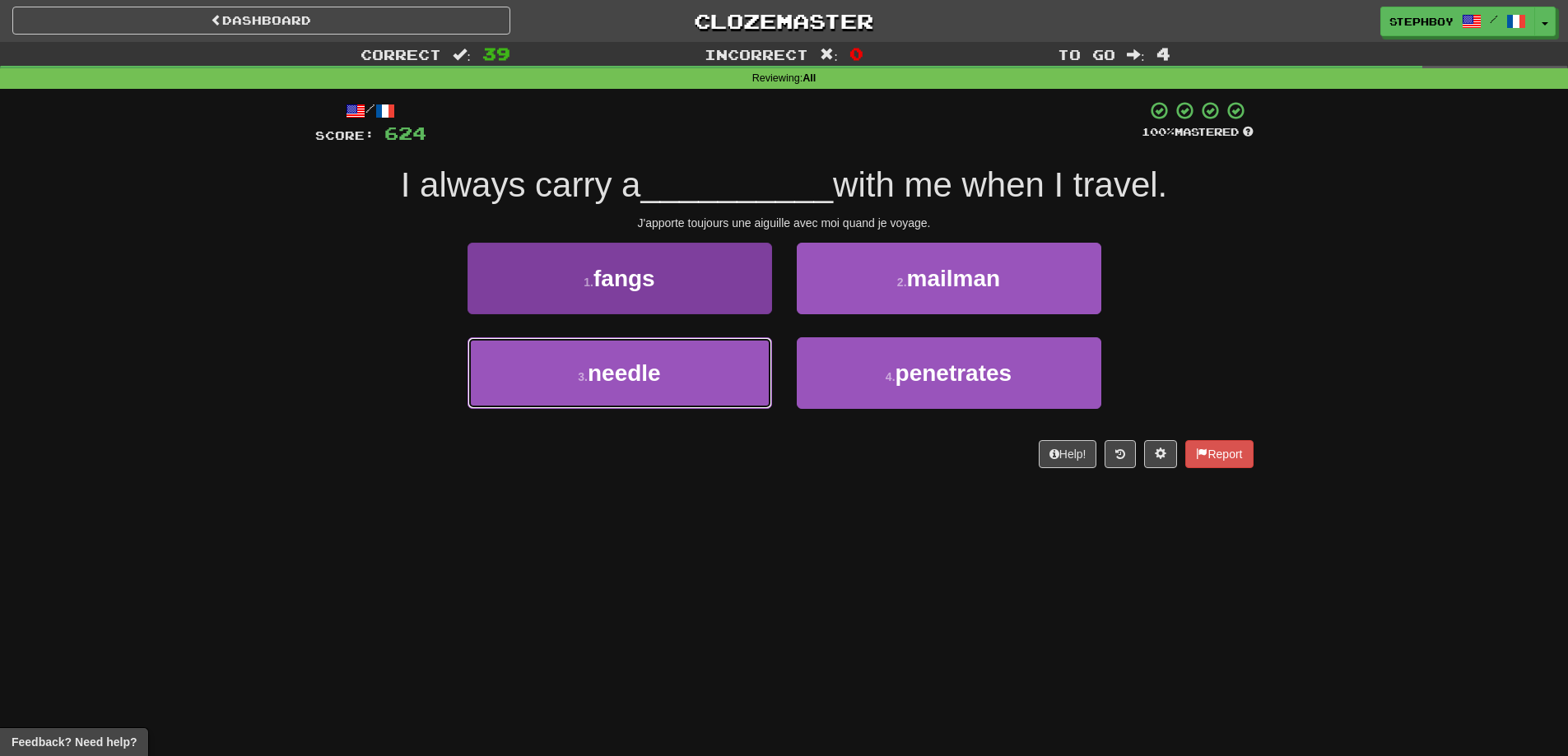
drag, startPoint x: 645, startPoint y: 388, endPoint x: 652, endPoint y: 382, distance: 9.2
click at [645, 386] on button "3 . needle" at bounding box center [619, 373] width 304 height 72
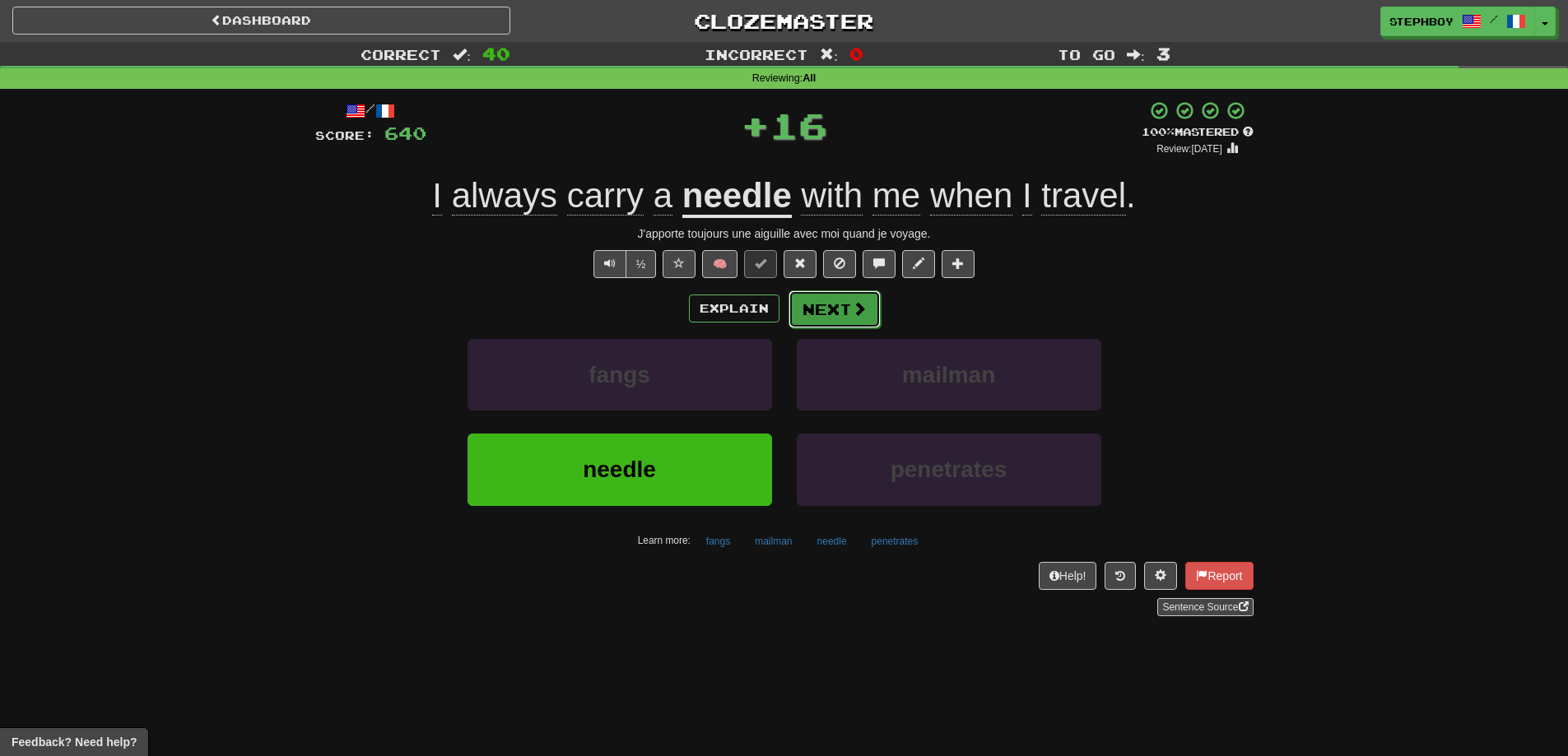
click at [824, 311] on button "Next" at bounding box center [834, 309] width 92 height 37
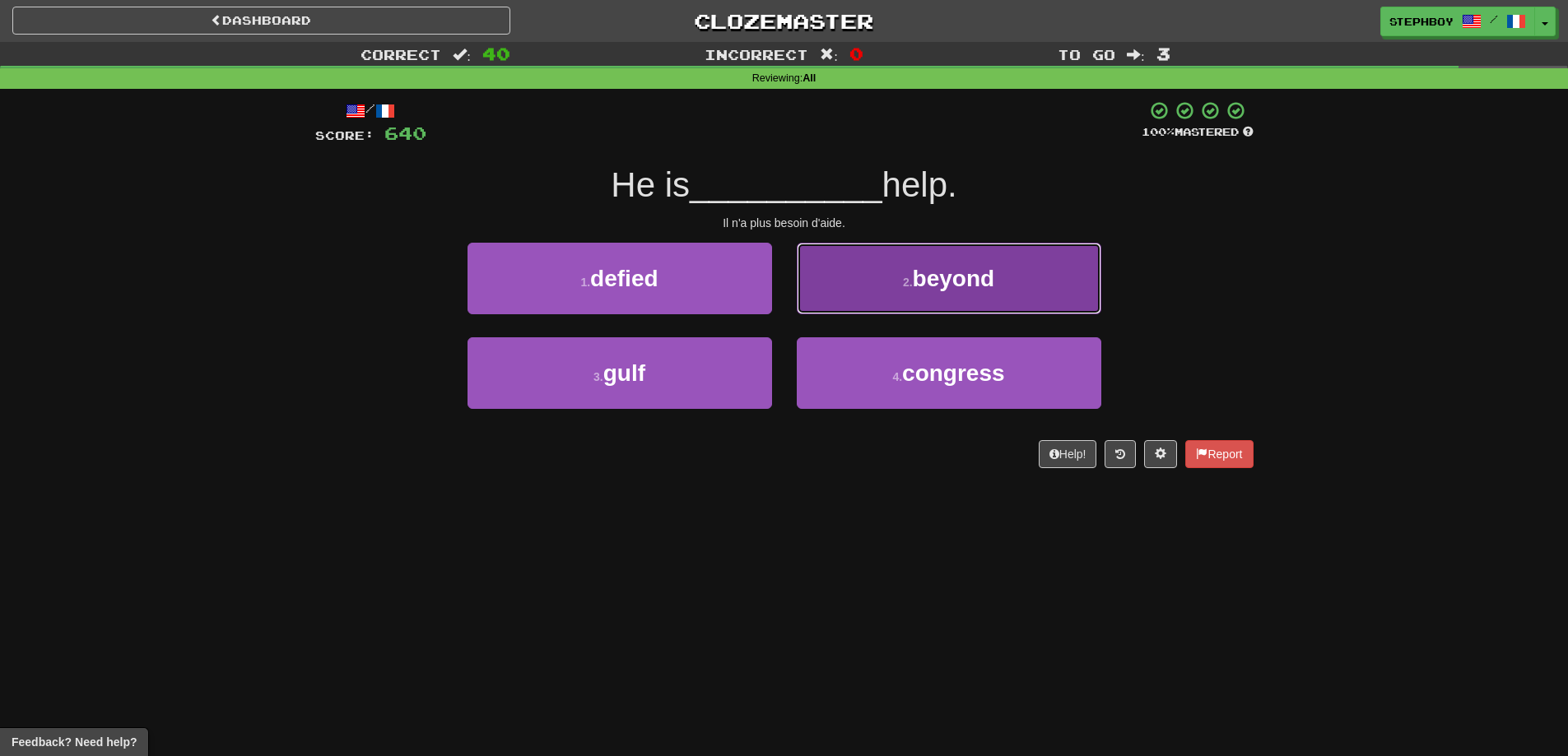
click at [955, 275] on span "beyond" at bounding box center [954, 278] width 82 height 25
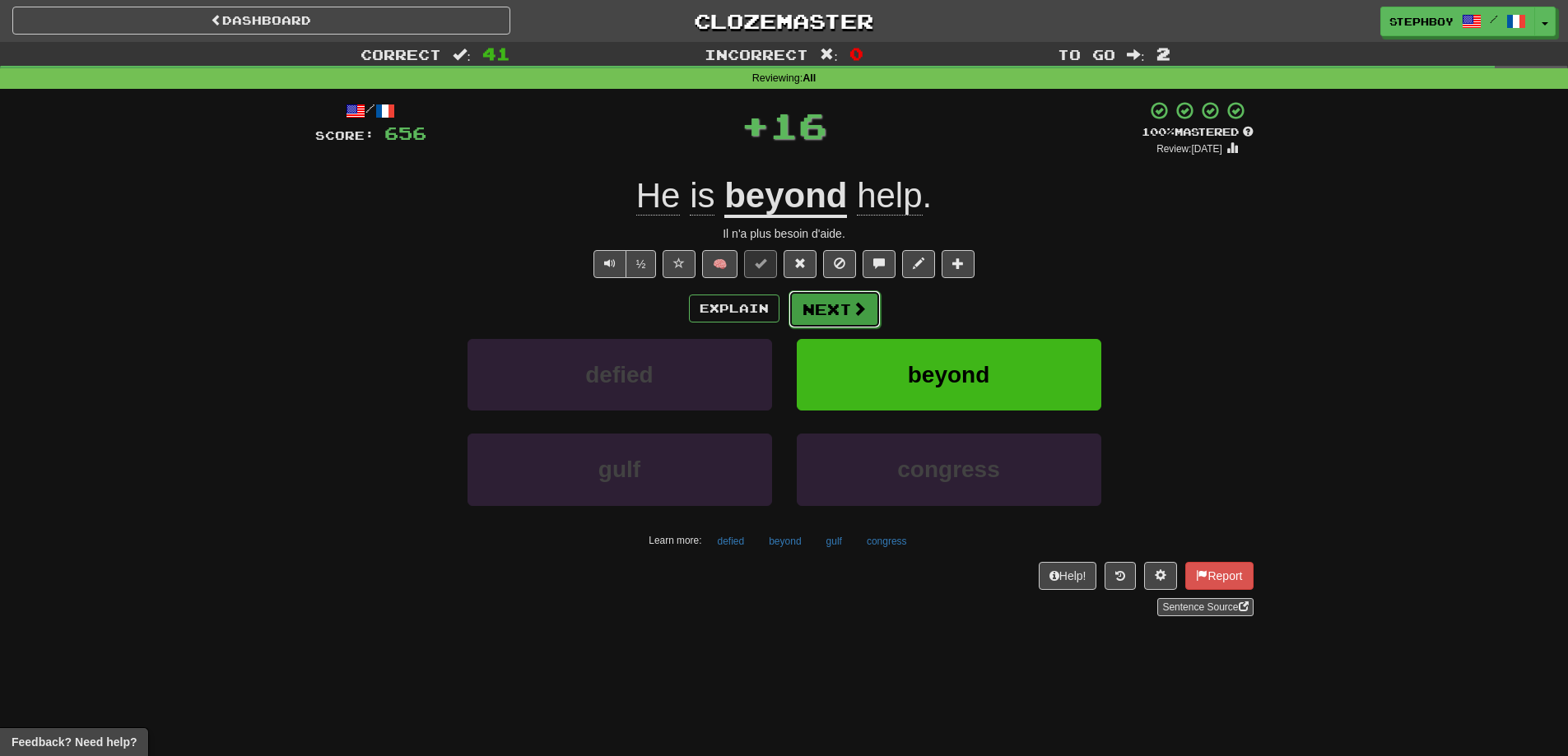
click at [815, 303] on button "Next" at bounding box center [834, 309] width 92 height 37
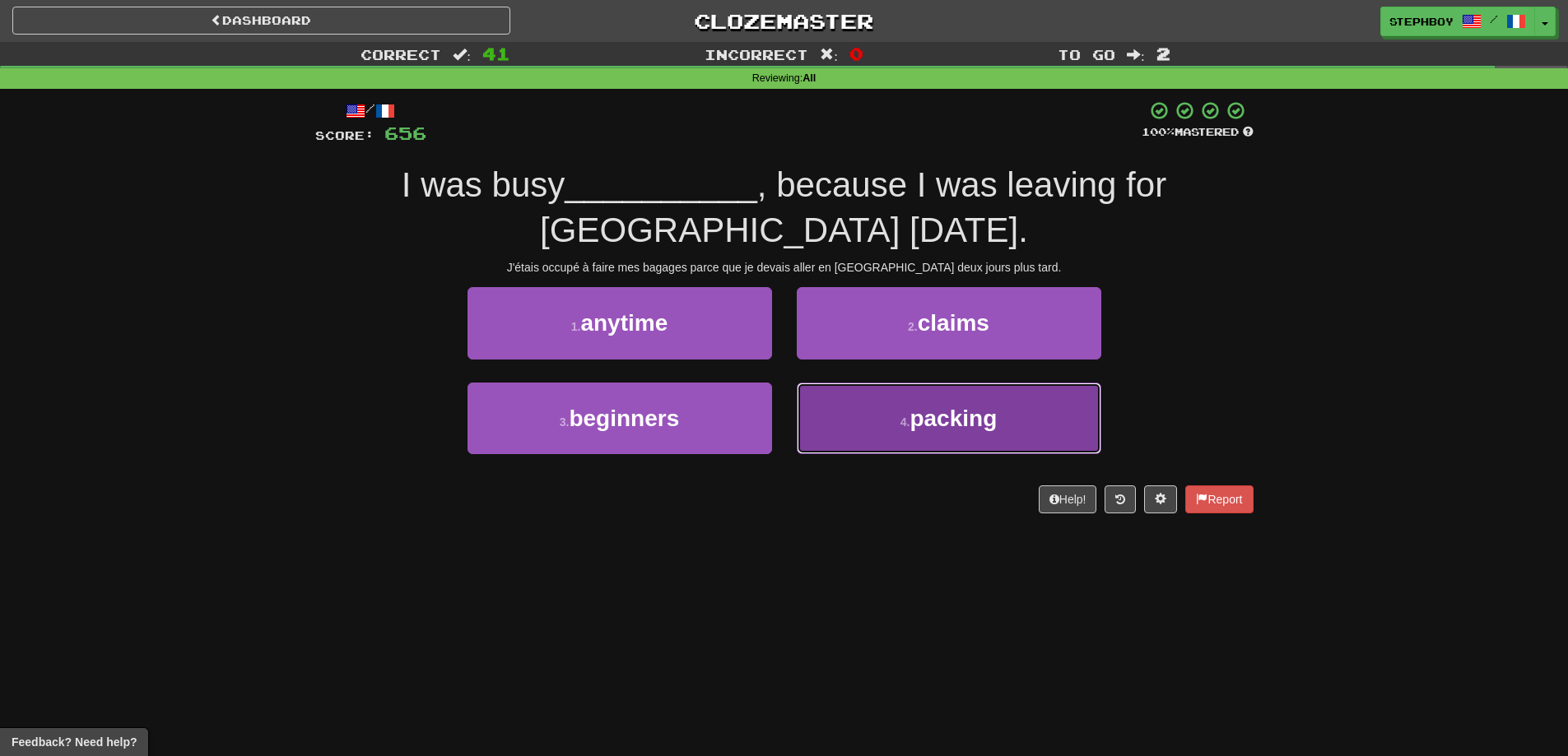
click at [842, 411] on button "4 . packing" at bounding box center [948, 418] width 304 height 72
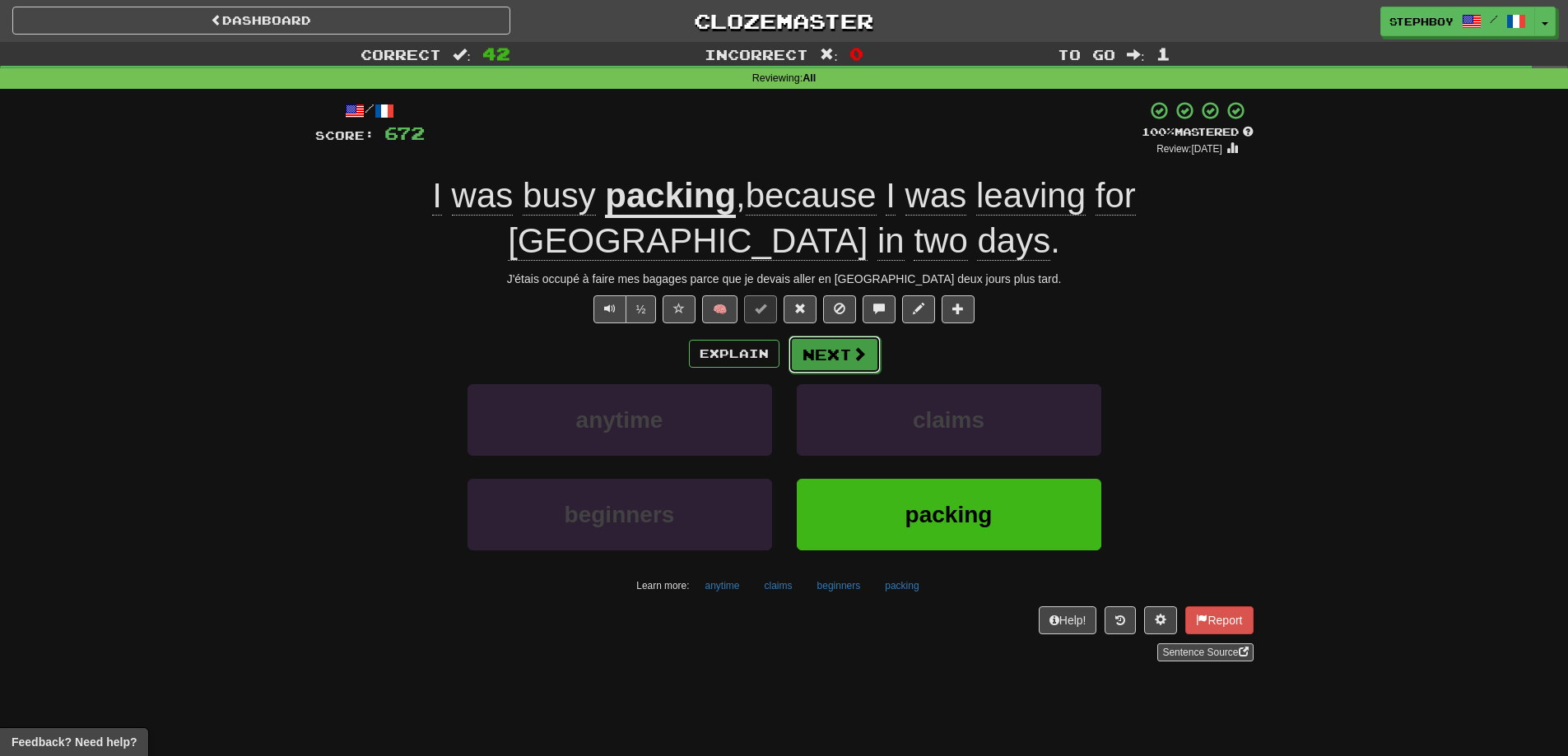
click at [863, 358] on span at bounding box center [859, 354] width 15 height 15
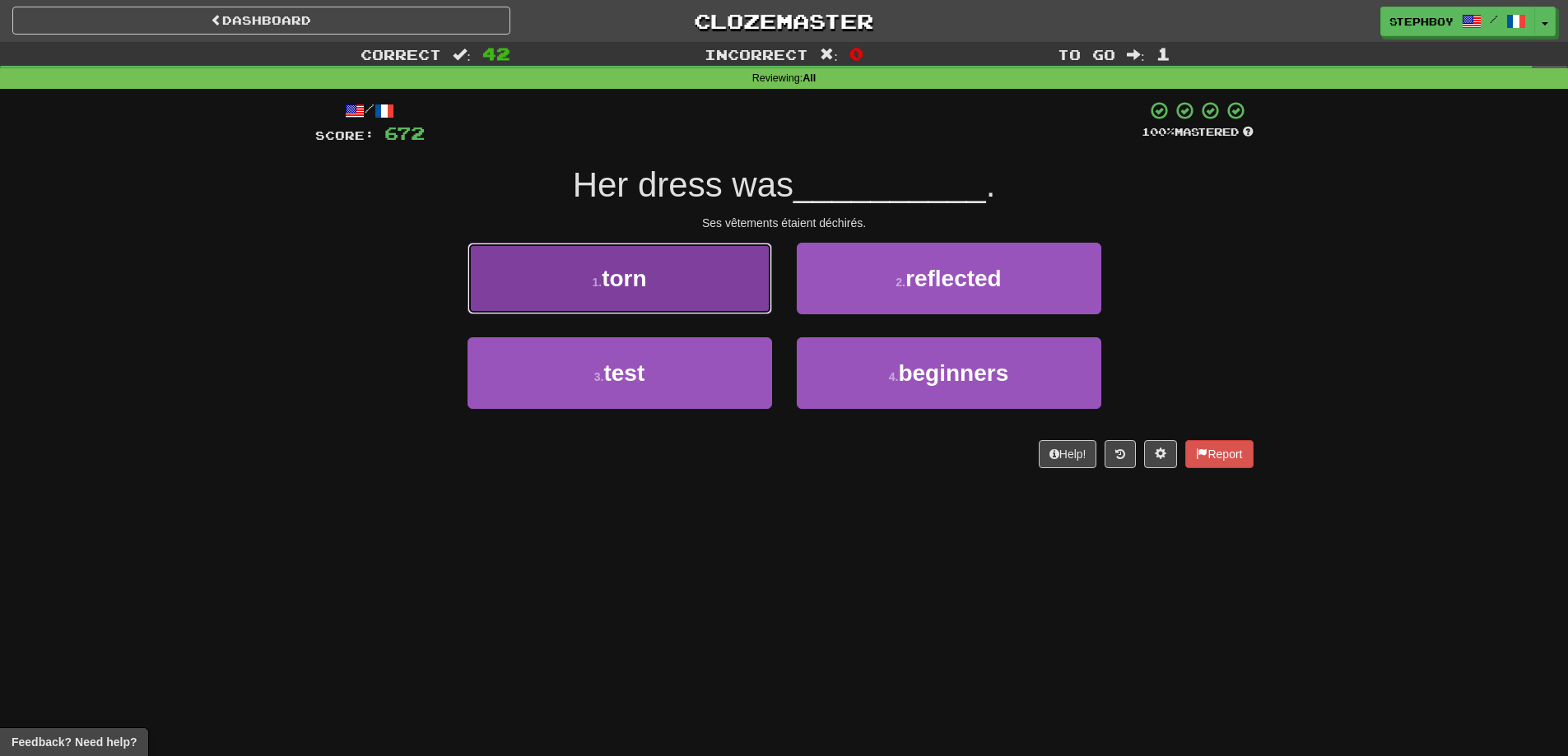
click at [686, 291] on button "1 . torn" at bounding box center [619, 278] width 304 height 72
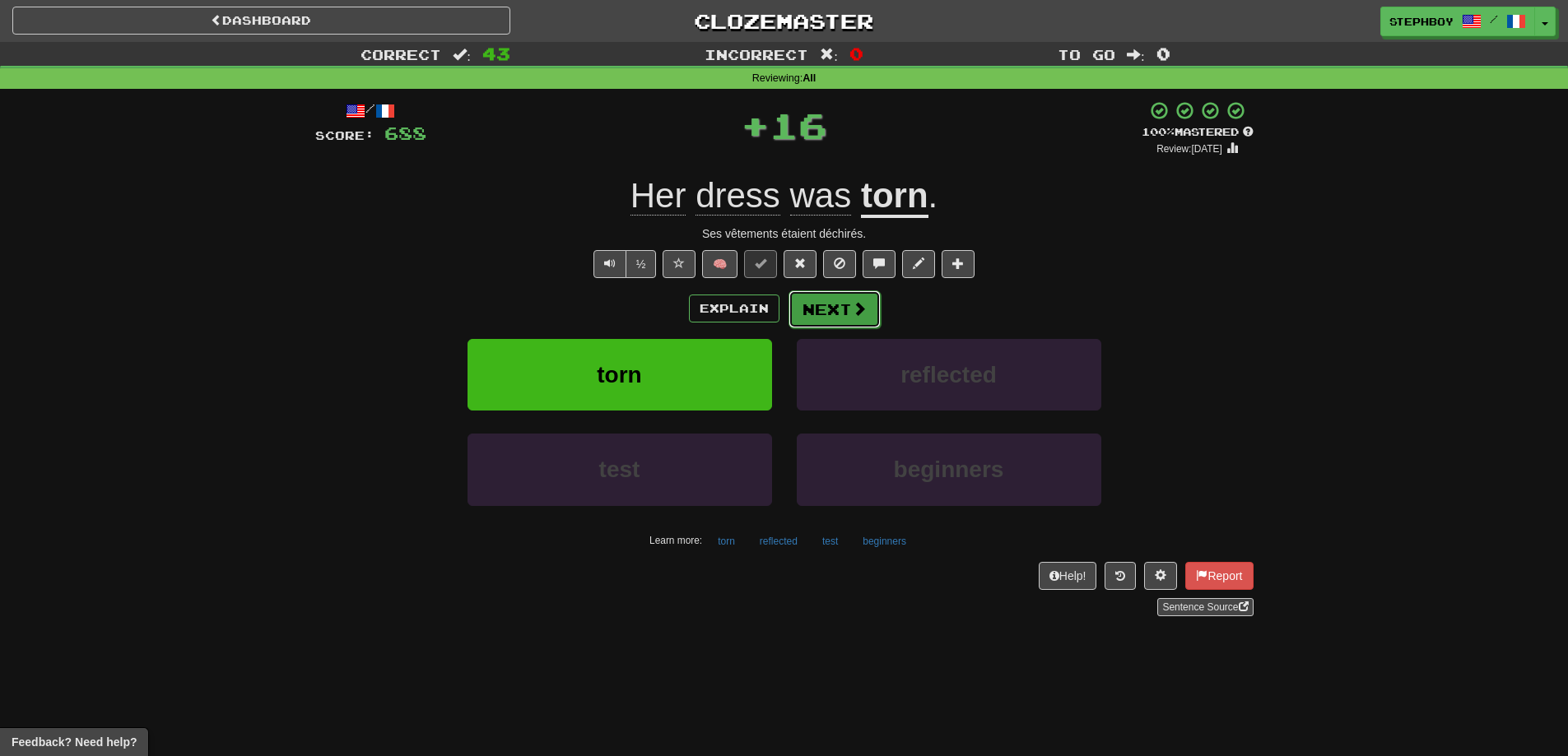
click at [840, 307] on button "Next" at bounding box center [834, 309] width 92 height 37
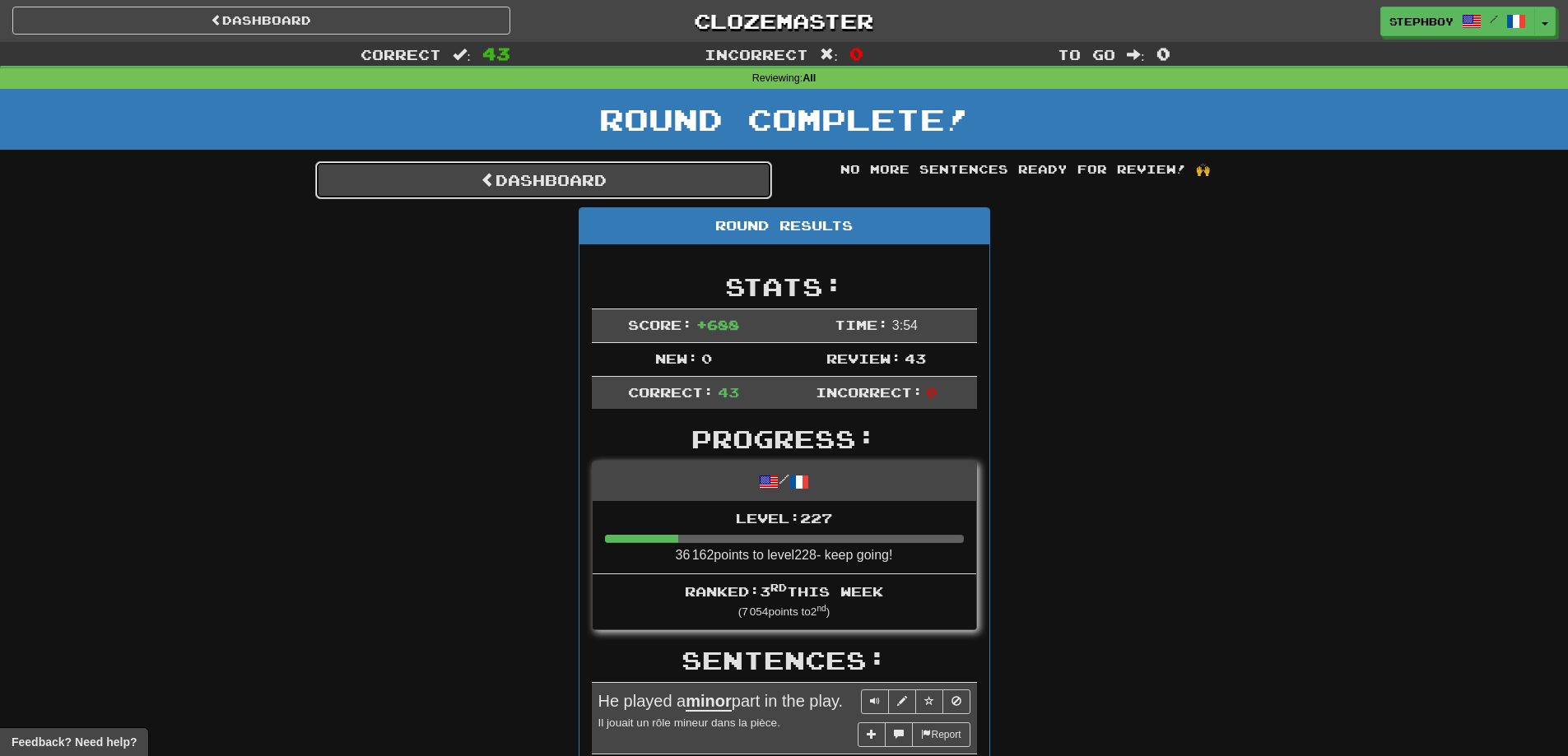
click at [592, 191] on link "Dashboard" at bounding box center [544, 180] width 457 height 37
